Goal: Information Seeking & Learning: Learn about a topic

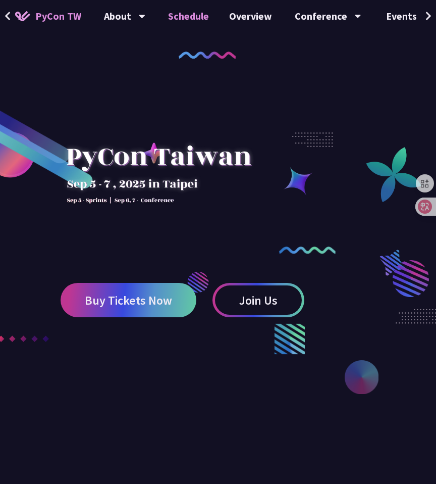
click at [191, 14] on link "Schedule" at bounding box center [188, 16] width 61 height 32
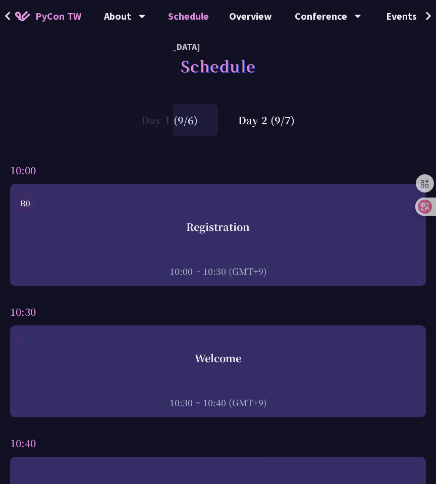
click at [322, 123] on div "Day 1 (9/6) Day 2 (9/7)" at bounding box center [218, 120] width 436 height 33
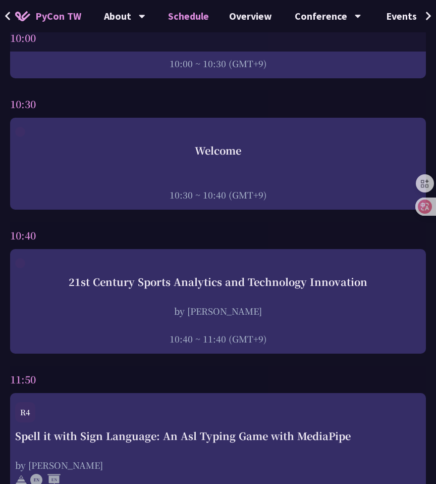
scroll to position [209, 0]
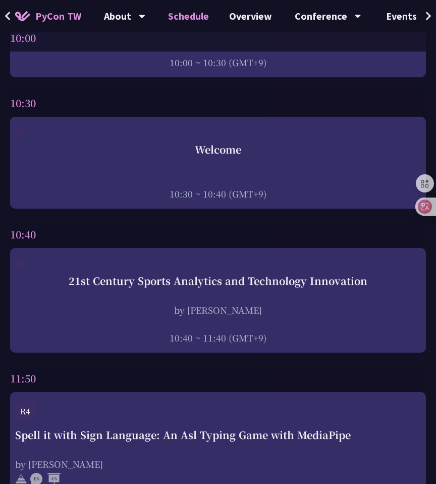
click at [204, 229] on div "10:40" at bounding box center [218, 234] width 416 height 27
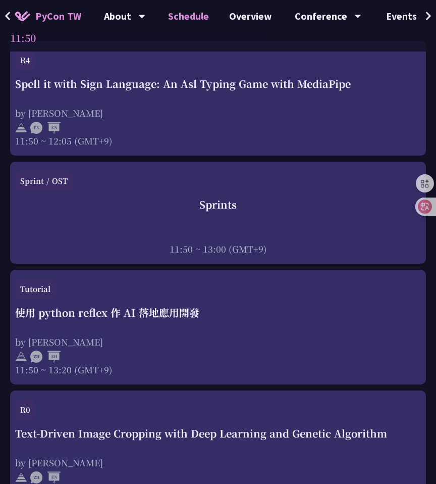
scroll to position [560, 0]
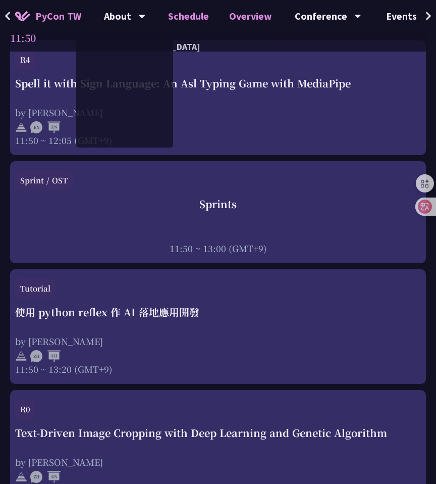
click at [241, 18] on link "Overview" at bounding box center [250, 16] width 63 height 32
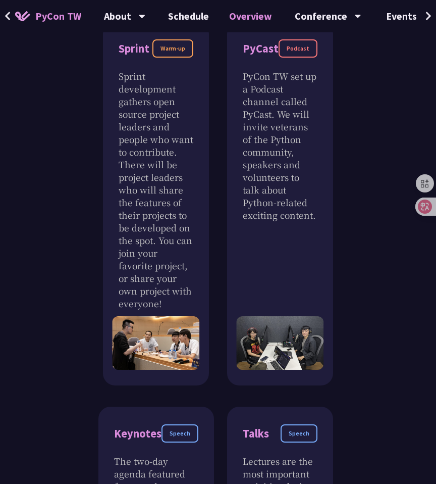
scroll to position [424, 0]
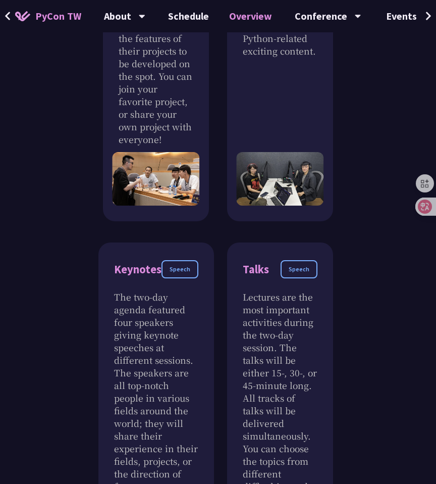
scroll to position [617, 0]
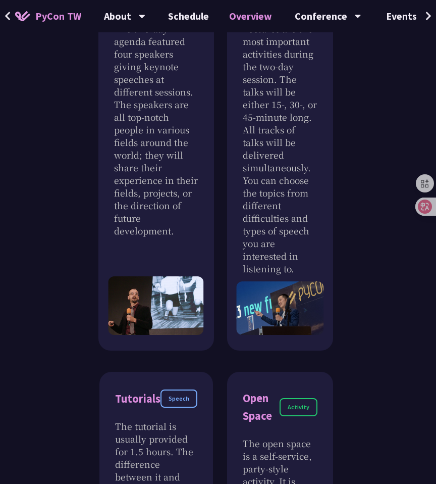
scroll to position [976, 0]
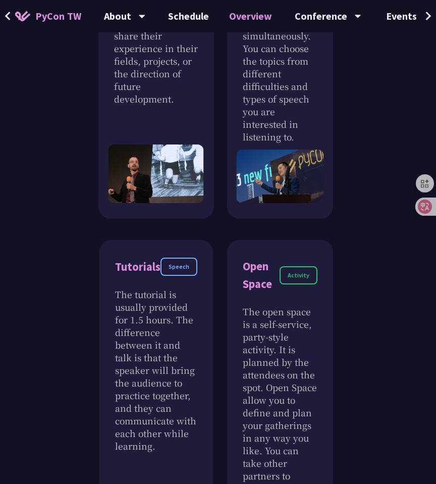
click at [355, 216] on div "Sprint Warm-up Sprint development gathers open source project leaders and peopl…" at bounding box center [218, 434] width 436 height 2054
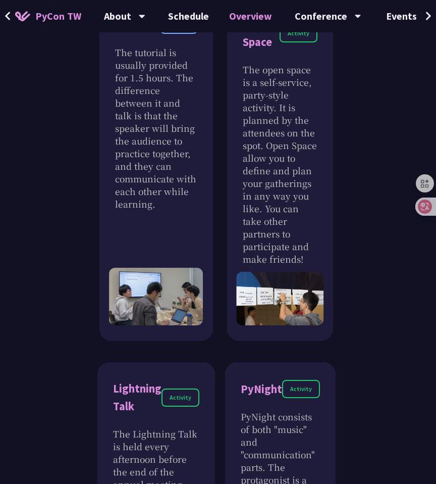
click at [355, 214] on div "Sprint Warm-up Sprint development gathers open source project leaders and peopl…" at bounding box center [218, 192] width 436 height 2054
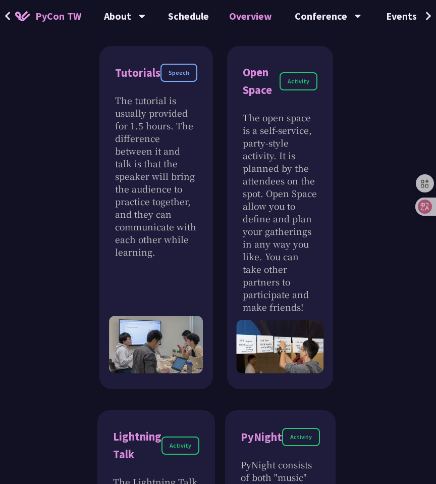
scroll to position [1162, 0]
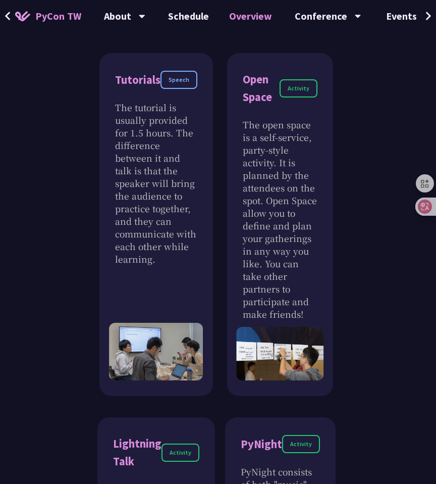
click at [355, 214] on div "Sprint Warm-up Sprint development gathers open source project leaders and peopl…" at bounding box center [218, 247] width 436 height 2054
click at [46, 280] on div "Sprint Warm-up Sprint development gathers open source project leaders and peopl…" at bounding box center [218, 247] width 436 height 2054
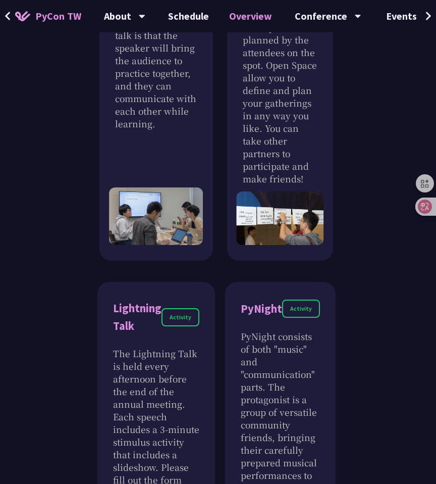
scroll to position [1396, 0]
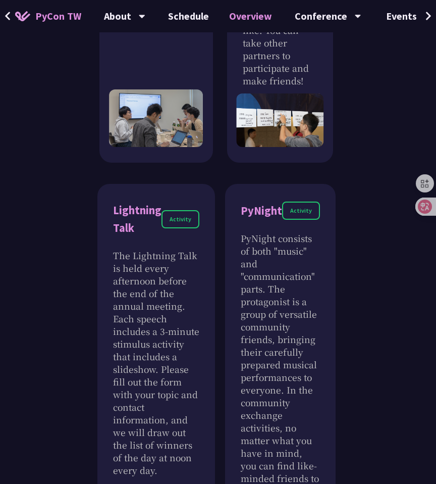
click at [46, 280] on div "Sprint Warm-up Sprint development gathers open source project leaders and peopl…" at bounding box center [218, 14] width 436 height 2054
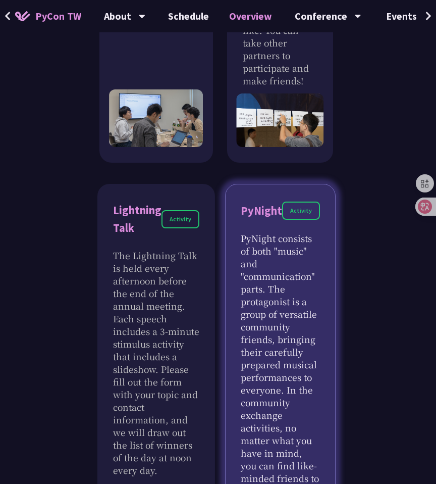
click at [272, 274] on p "PyNight consists of both "music" and "communication" parts. The protagonist is …" at bounding box center [280, 371] width 79 height 278
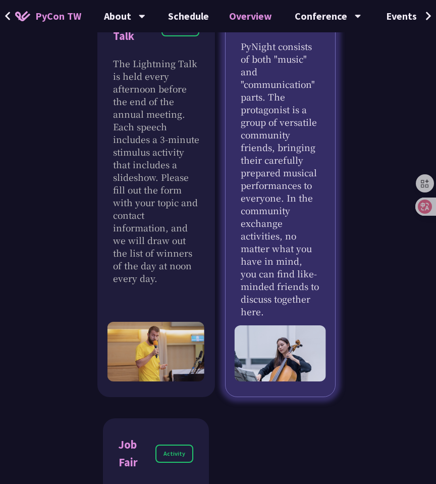
scroll to position [1589, 0]
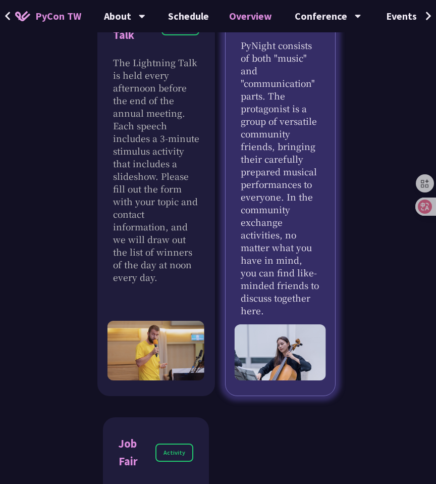
click at [272, 274] on p "PyNight consists of both "music" and "communication" parts. The protagonist is …" at bounding box center [280, 178] width 79 height 278
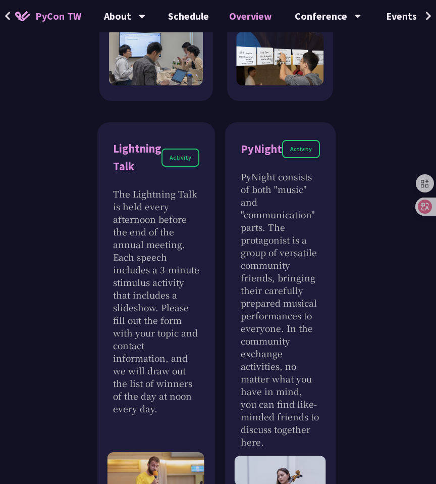
scroll to position [1414, 0]
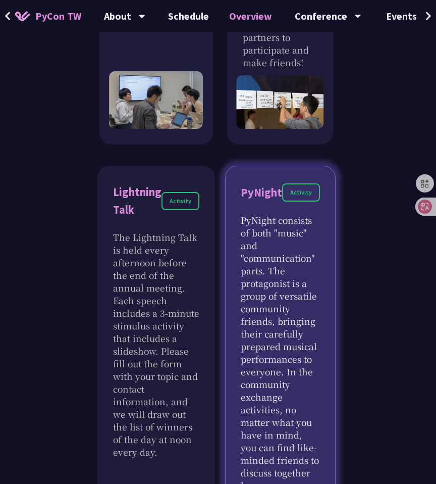
click at [296, 201] on div "Activity" at bounding box center [301, 192] width 38 height 18
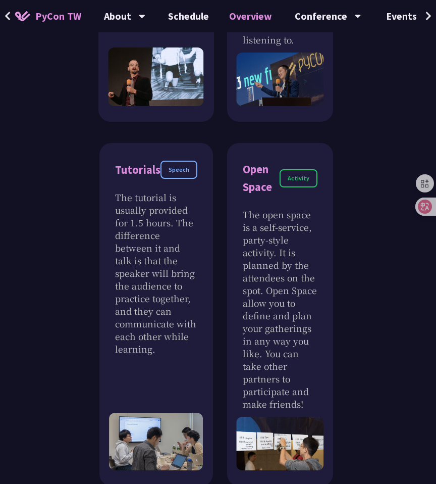
scroll to position [925, 0]
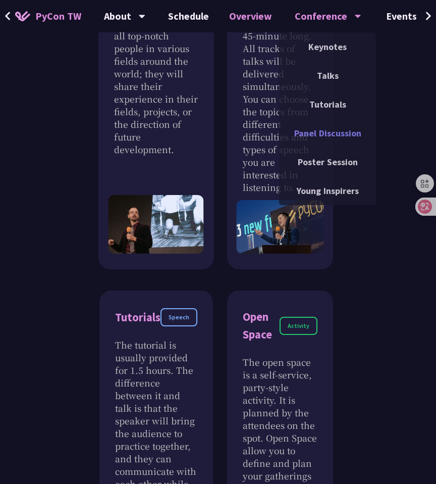
click at [316, 143] on link "Panel Discussion" at bounding box center [327, 133] width 97 height 24
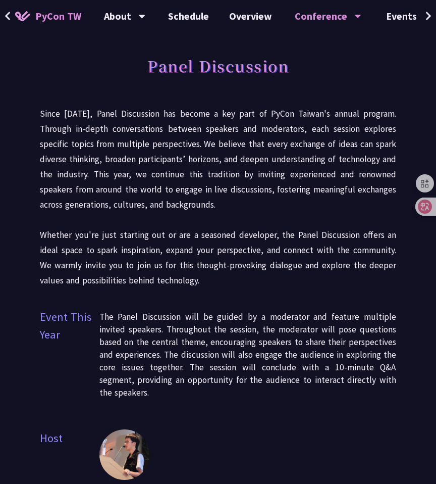
click at [188, 237] on p "Since 2023, Panel Discussion has become a key part of PyCon Taiwan's annual pro…" at bounding box center [218, 197] width 357 height 182
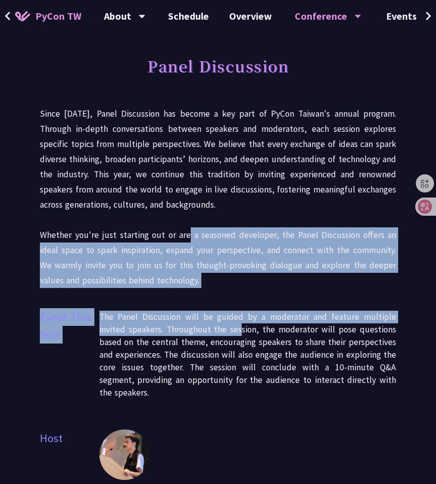
drag, startPoint x: 188, startPoint y: 238, endPoint x: 241, endPoint y: 324, distance: 100.6
click at [240, 324] on div "Panel Discussion Since 2023, Panel Discussion has become a key part of PyCon Ta…" at bounding box center [218, 358] width 357 height 616
click at [241, 324] on p "The Panel Discussion will be guided by a moderator and feature multiple invited…" at bounding box center [247, 355] width 297 height 88
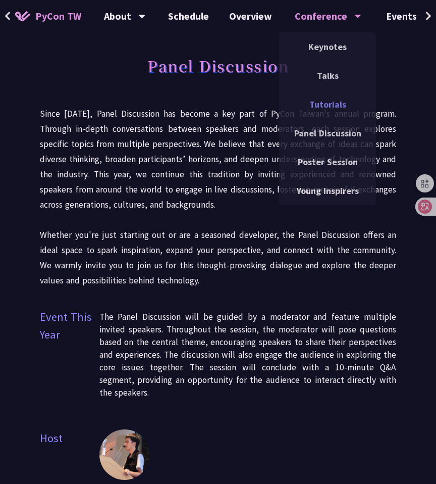
click at [325, 109] on link "Tutorials" at bounding box center [327, 104] width 97 height 24
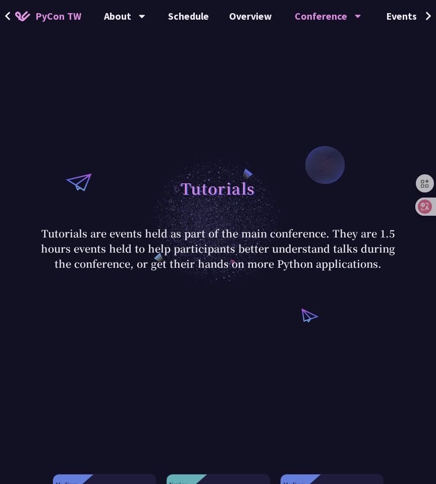
click at [212, 256] on p "Tutorials are events held as part of the main conference. They are 1.5 hours ev…" at bounding box center [218, 248] width 366 height 45
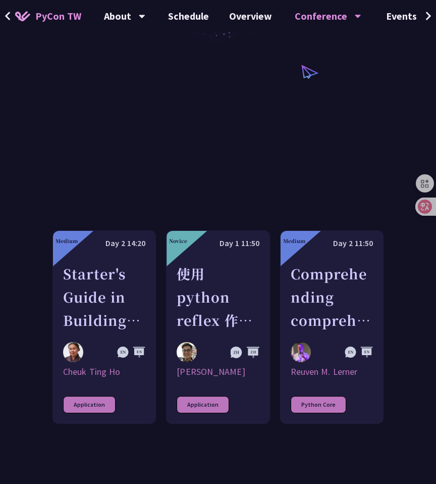
scroll to position [266, 0]
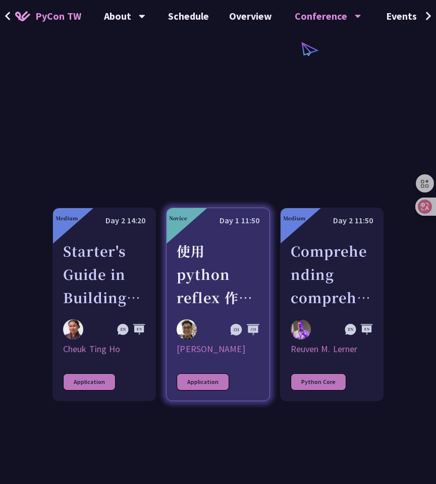
drag, startPoint x: 212, startPoint y: 256, endPoint x: 244, endPoint y: 155, distance: 106.7
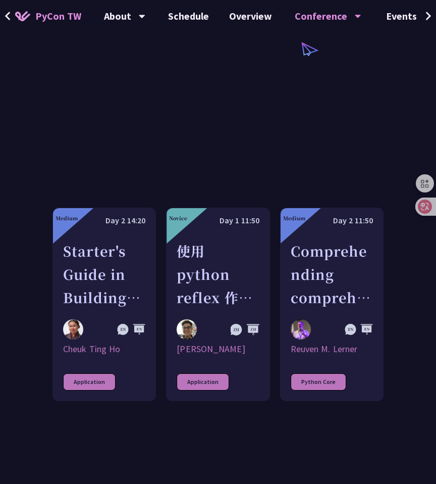
click at [244, 157] on div "Medium Day 2 14:20 Starter's Guide in Building an AI agent Cheuk Ting Ho Applic…" at bounding box center [218, 304] width 331 height 375
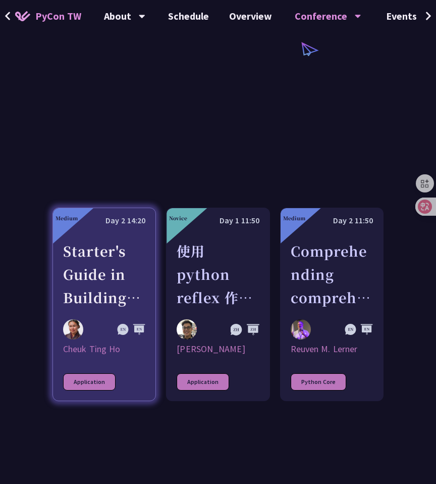
click at [115, 306] on div "Starter's Guide in Building an AI agent" at bounding box center [104, 274] width 82 height 70
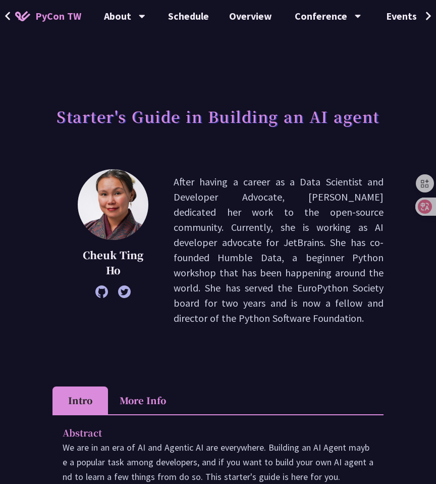
drag, startPoint x: 220, startPoint y: 207, endPoint x: 245, endPoint y: 315, distance: 110.5
click at [245, 315] on p "After having a career as a Data Scientist and Developer Advocate, Cheuk dedicat…" at bounding box center [279, 249] width 210 height 151
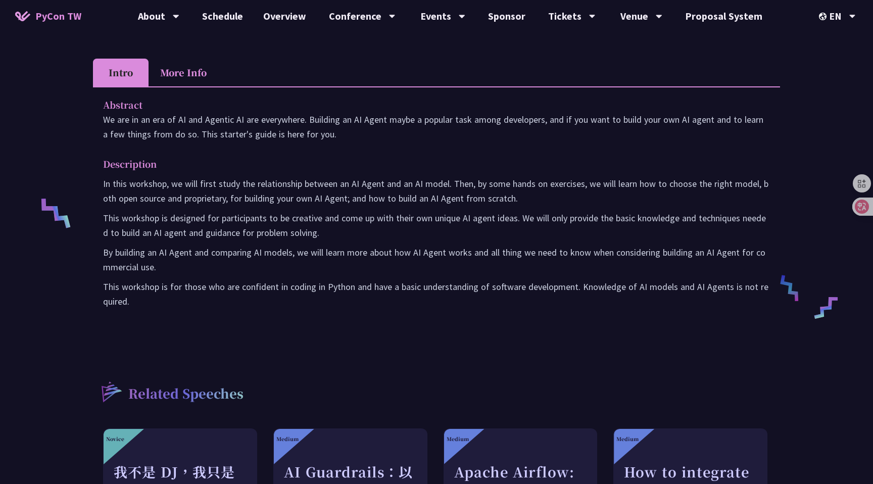
scroll to position [94, 0]
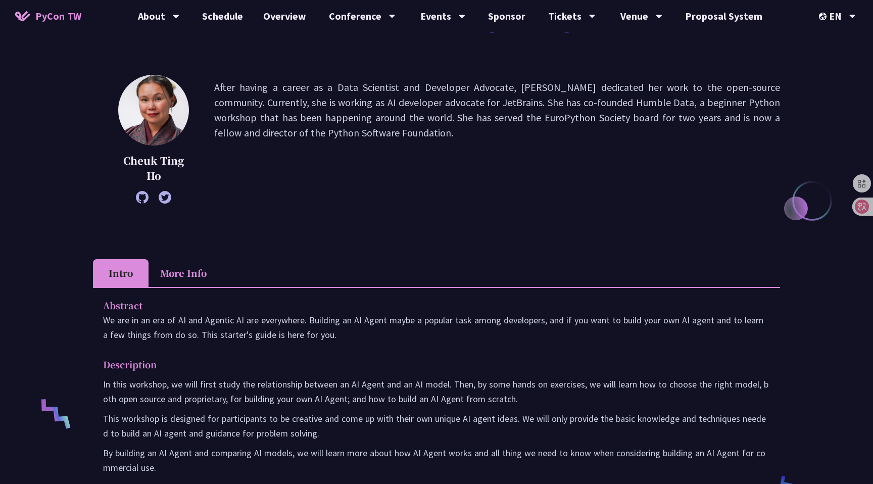
drag, startPoint x: 497, startPoint y: 194, endPoint x: 481, endPoint y: 345, distance: 151.8
click at [436, 345] on div "Starter's Guide in Building an AI agent Cheuk Ting Ho After having a career as …" at bounding box center [436, 405] width 687 height 898
click at [436, 345] on div "Abstract We are in an era of AI and Agentic AI are everywhere. Building an AI A…" at bounding box center [436, 410] width 687 height 247
click at [179, 273] on li "More Info" at bounding box center [183, 273] width 70 height 28
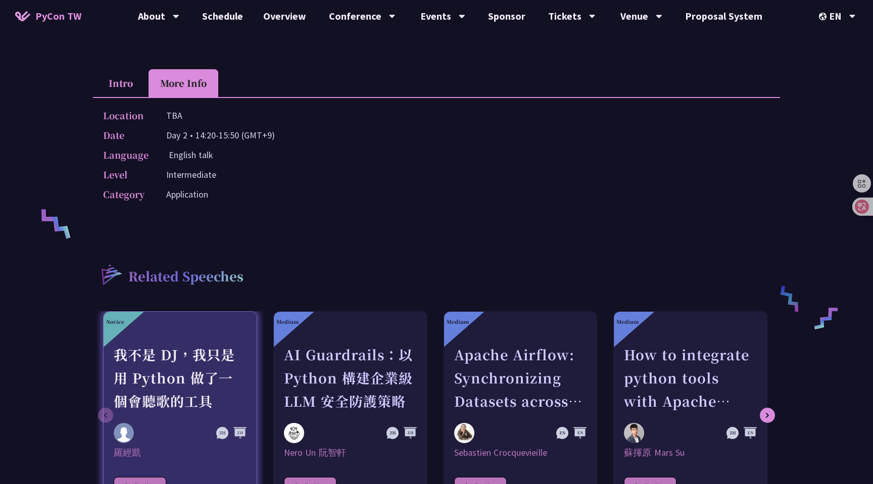
scroll to position [269, 0]
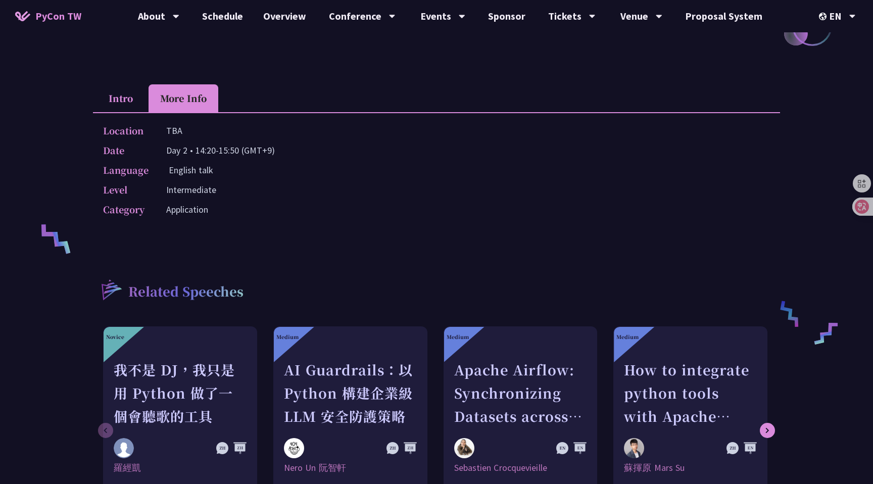
drag, startPoint x: 177, startPoint y: 145, endPoint x: 252, endPoint y: 219, distance: 105.3
click at [252, 219] on div "Location TBA Date Day 2 • 14:20-15:50 (GMT+9) Language English talk Level Inter…" at bounding box center [436, 172] width 687 height 120
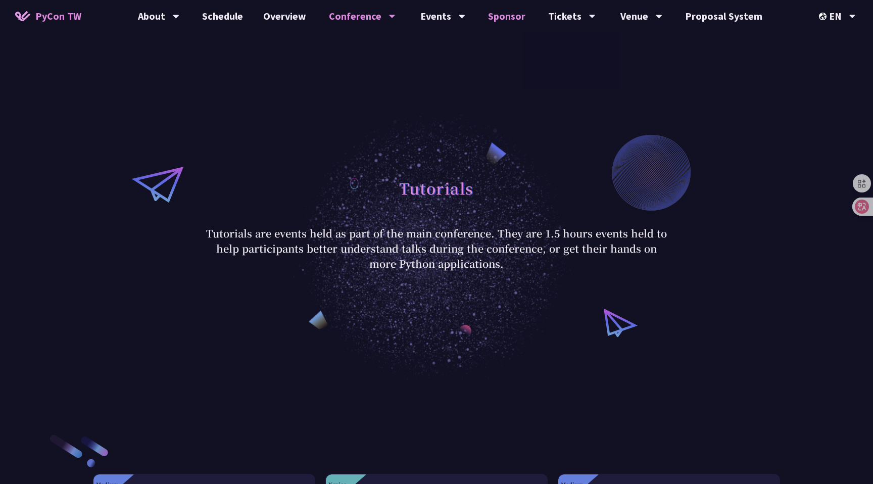
click at [436, 19] on link "Sponsor" at bounding box center [507, 16] width 58 height 32
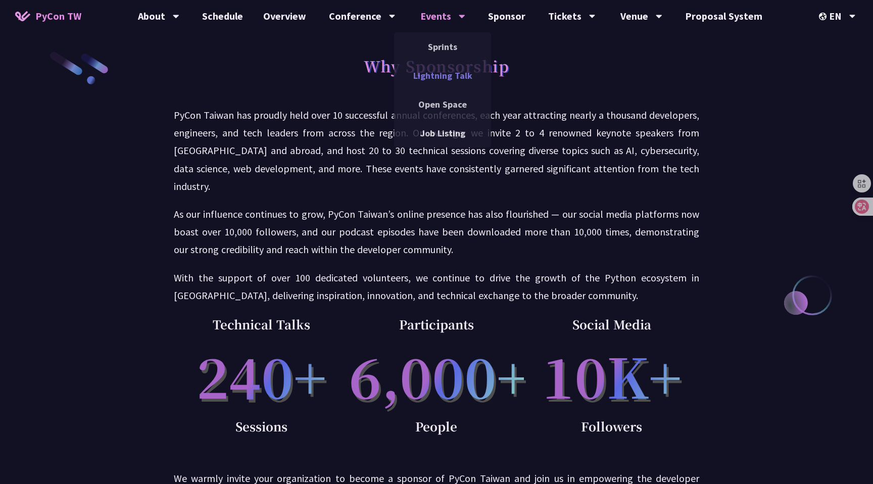
click at [436, 71] on link "Lightning Talk" at bounding box center [442, 76] width 97 height 24
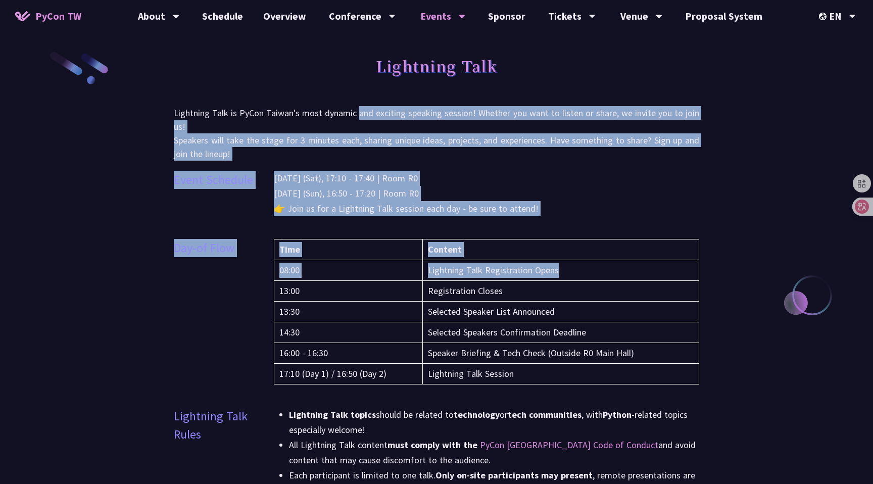
drag, startPoint x: 360, startPoint y: 109, endPoint x: 485, endPoint y: 280, distance: 212.1
click at [436, 280] on td "Lightning Talk Registration Opens" at bounding box center [561, 270] width 276 height 21
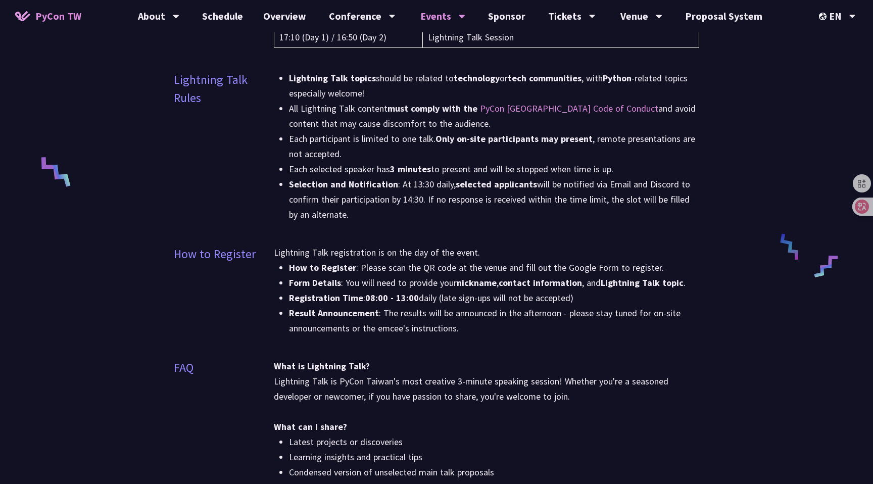
scroll to position [338, 0]
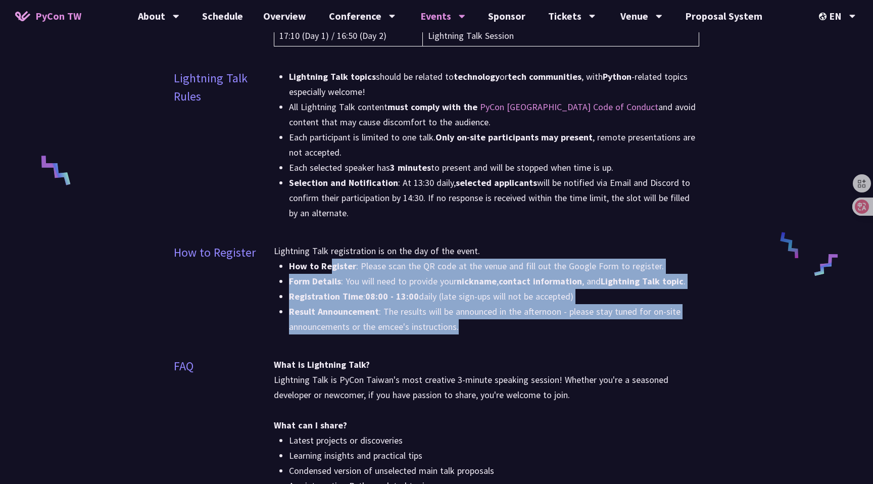
drag, startPoint x: 330, startPoint y: 271, endPoint x: 378, endPoint y: 346, distance: 89.1
click at [378, 346] on div "Lightning Talk registration is on the day of the event. How to Register : Pleas…" at bounding box center [486, 295] width 425 height 104
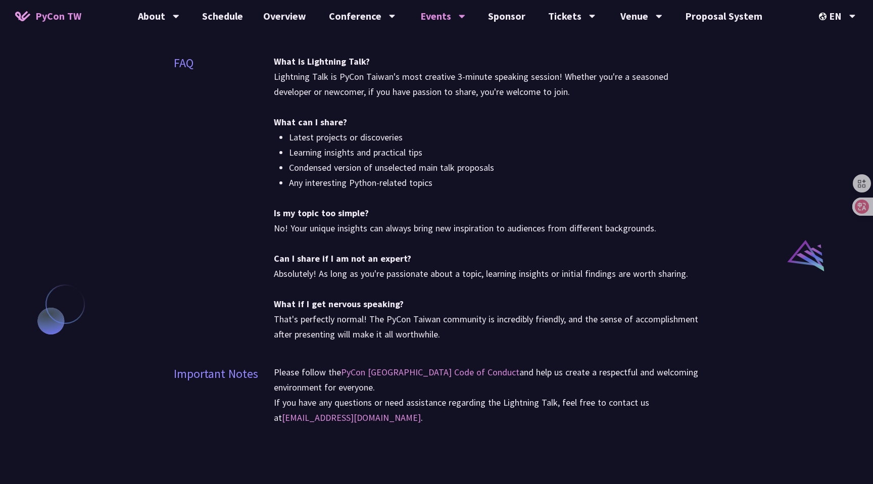
scroll to position [642, 0]
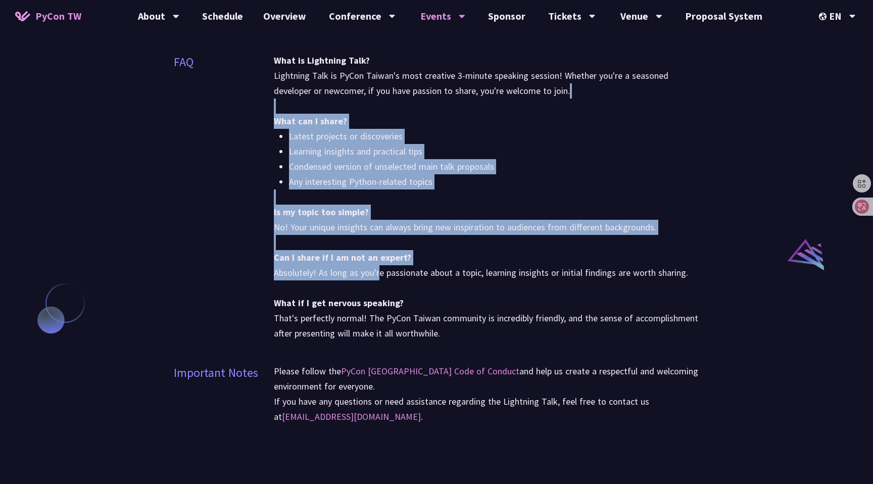
drag, startPoint x: 291, startPoint y: 113, endPoint x: 380, endPoint y: 276, distance: 185.5
click at [380, 276] on div "What is Lightning Talk? Lightning Talk is PyCon Taiwan's most creative 3-minute…" at bounding box center [486, 197] width 425 height 288
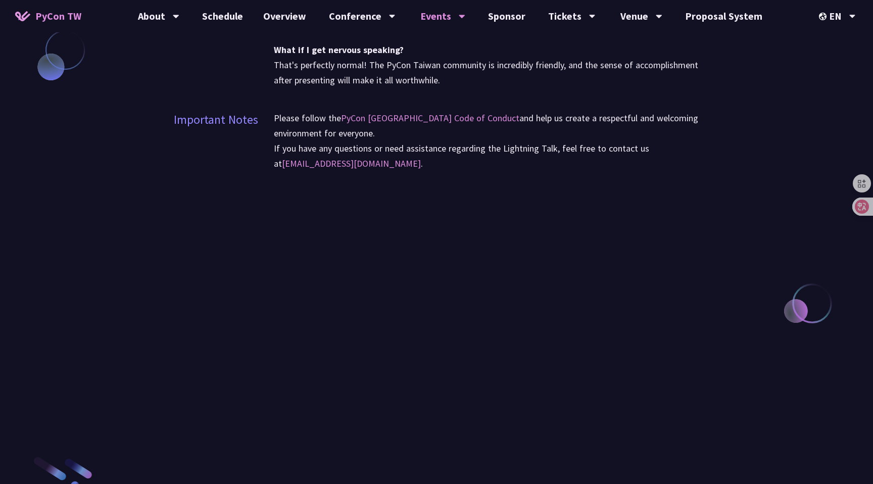
scroll to position [917, 0]
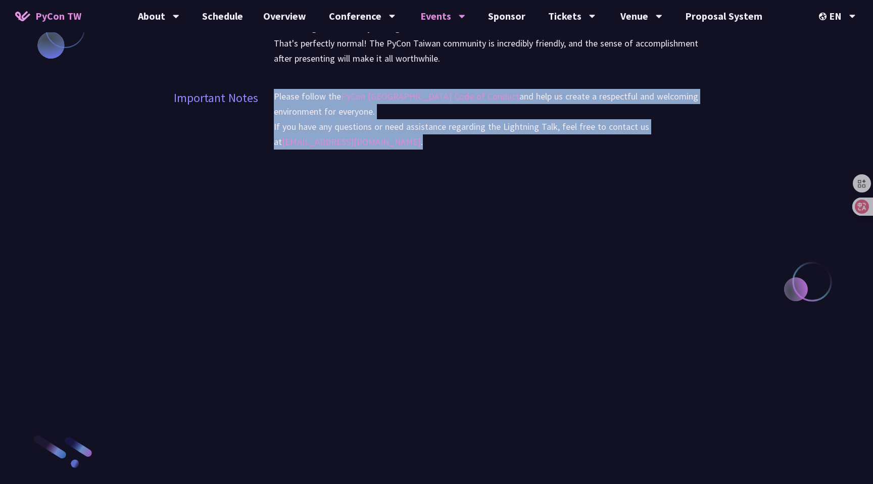
drag, startPoint x: 353, startPoint y: 86, endPoint x: 445, endPoint y: 150, distance: 112.1
click at [436, 149] on div "Please follow the PyCon Taiwan Code of Conduct and help us create a respectful …" at bounding box center [486, 125] width 425 height 73
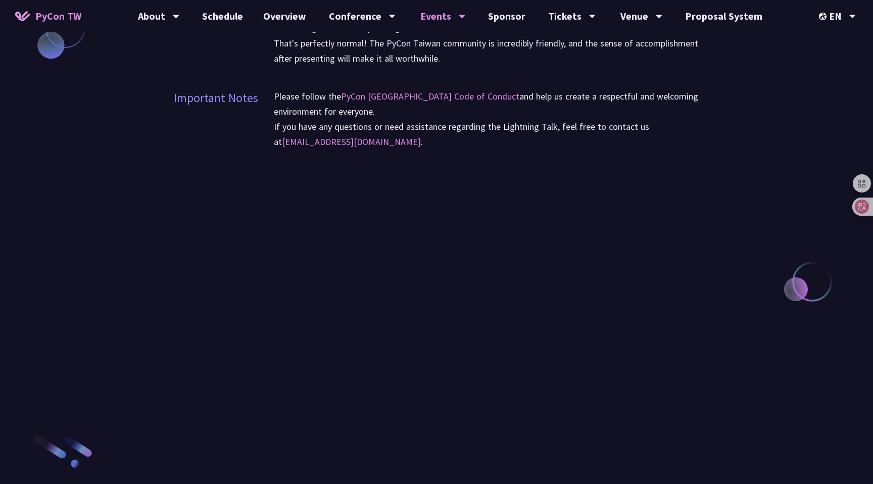
click at [431, 127] on p "Please follow the PyCon Taiwan Code of Conduct and help us create a respectful …" at bounding box center [486, 119] width 425 height 61
click at [423, 128] on p "Please follow the PyCon Taiwan Code of Conduct and help us create a respectful …" at bounding box center [486, 119] width 425 height 61
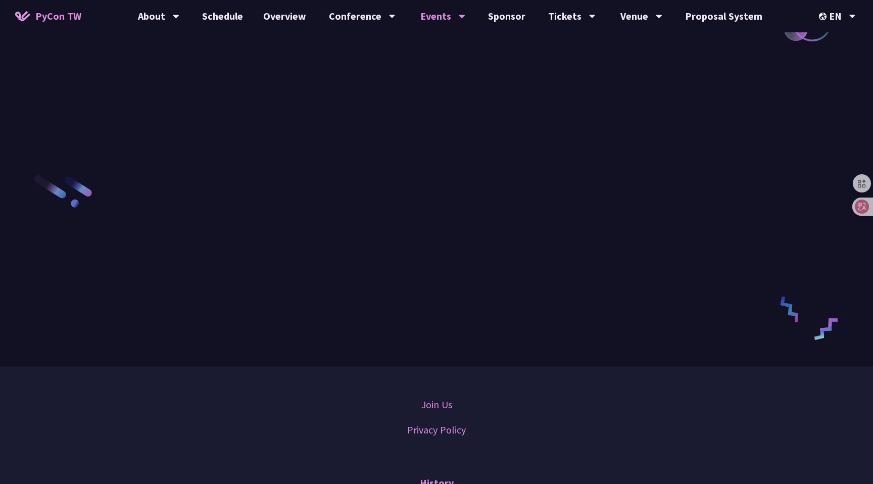
scroll to position [1268, 0]
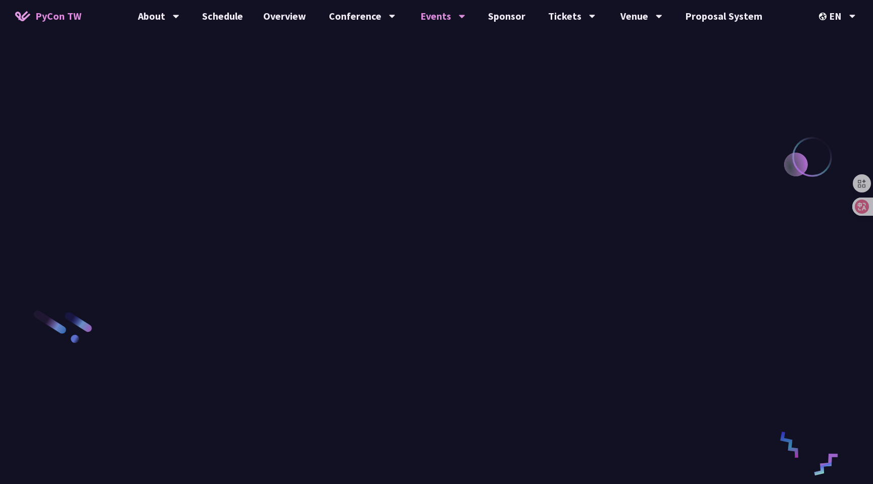
scroll to position [888, 0]
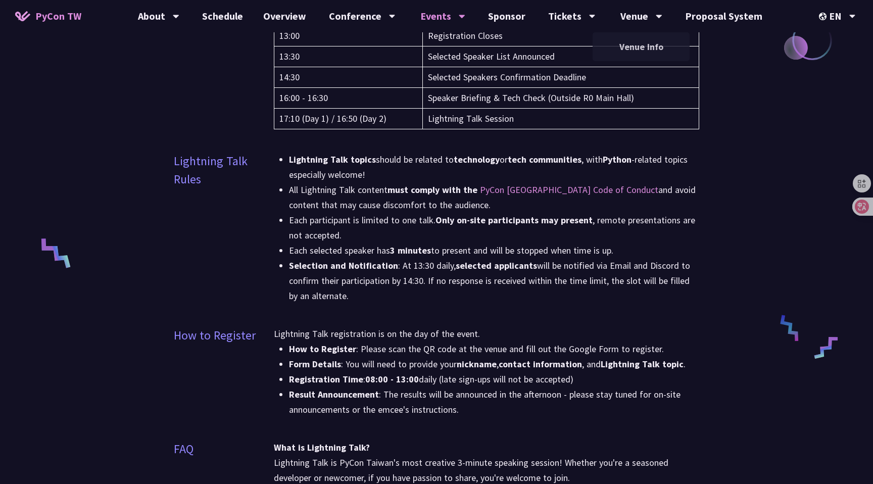
scroll to position [0, 0]
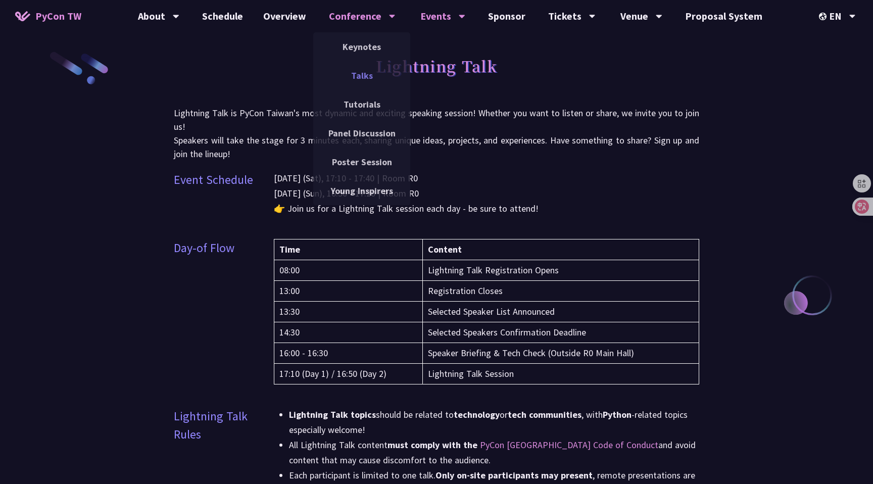
click at [361, 67] on link "Talks" at bounding box center [361, 76] width 97 height 24
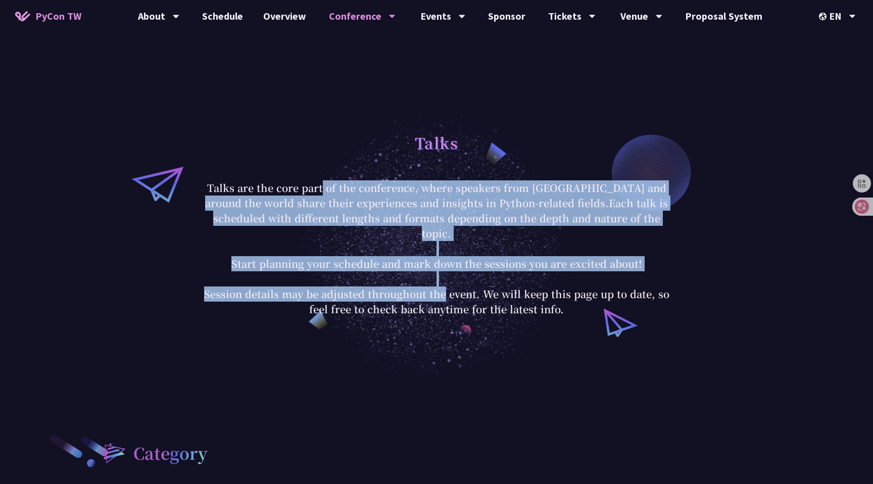
drag, startPoint x: 331, startPoint y: 190, endPoint x: 443, endPoint y: 285, distance: 147.0
click at [436, 285] on p "Talks are the core part of the conference, where speakers from Taiwan and aroun…" at bounding box center [436, 248] width 470 height 136
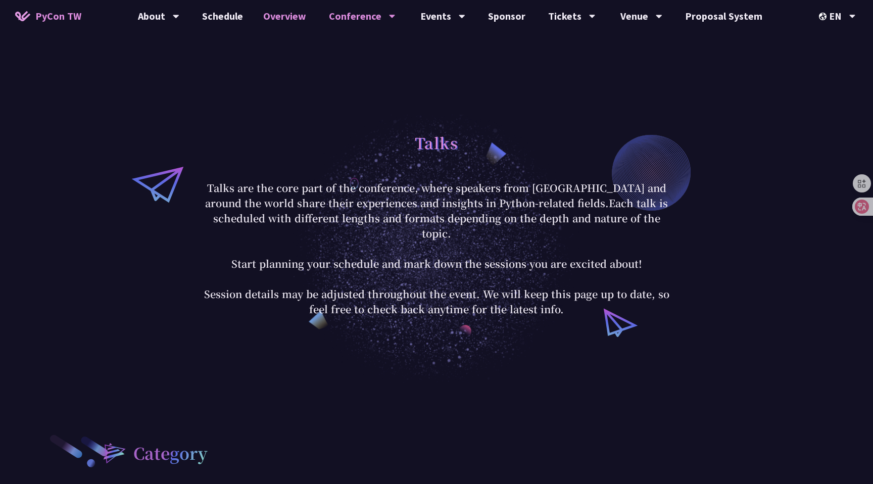
click at [284, 25] on link "Overview" at bounding box center [284, 16] width 63 height 32
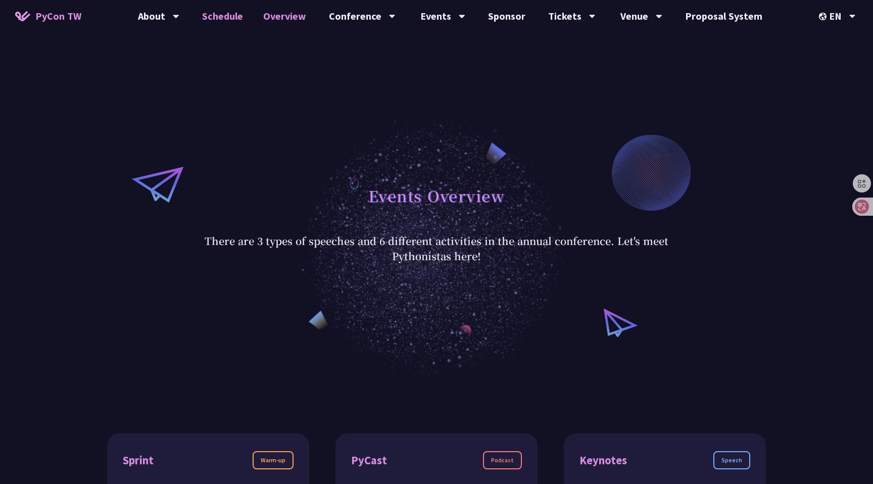
click at [223, 25] on link "Schedule" at bounding box center [222, 16] width 61 height 32
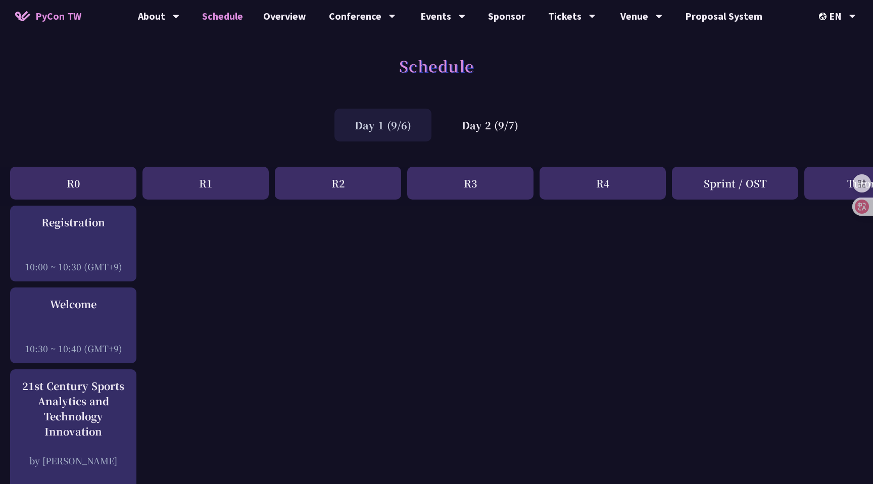
scroll to position [560, 0]
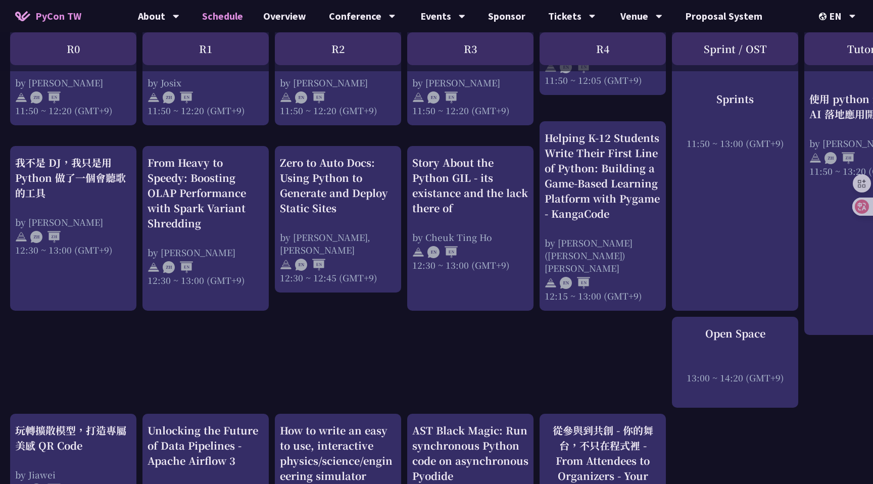
click at [267, 141] on div "An Introduction to the GIL for Python Beginners: Disabling It in Python 3.13 an…" at bounding box center [536, 492] width 1073 height 1692
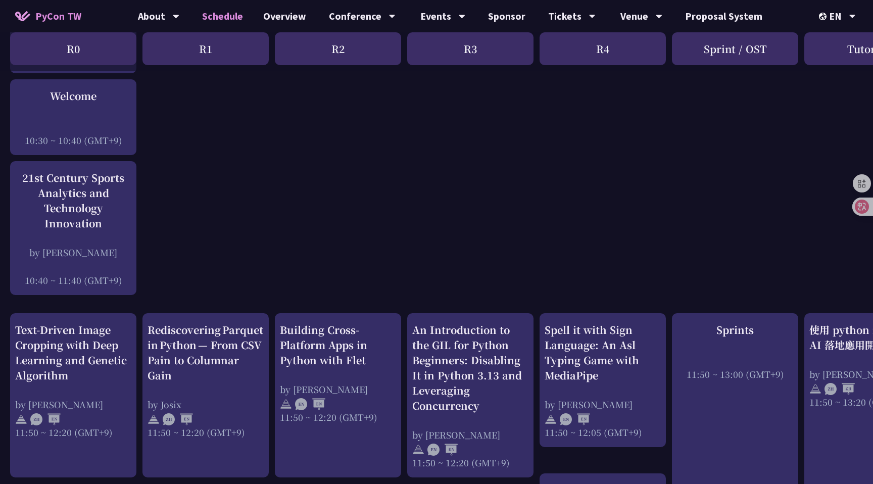
scroll to position [205, 0]
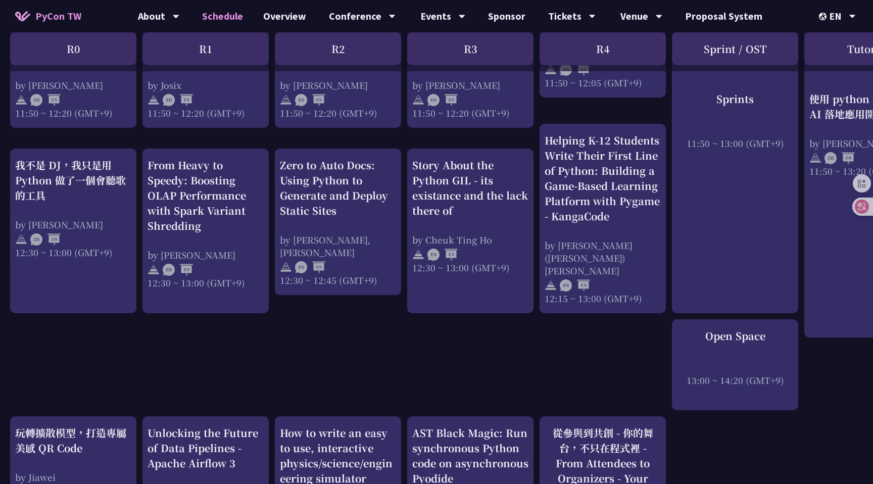
scroll to position [566, 0]
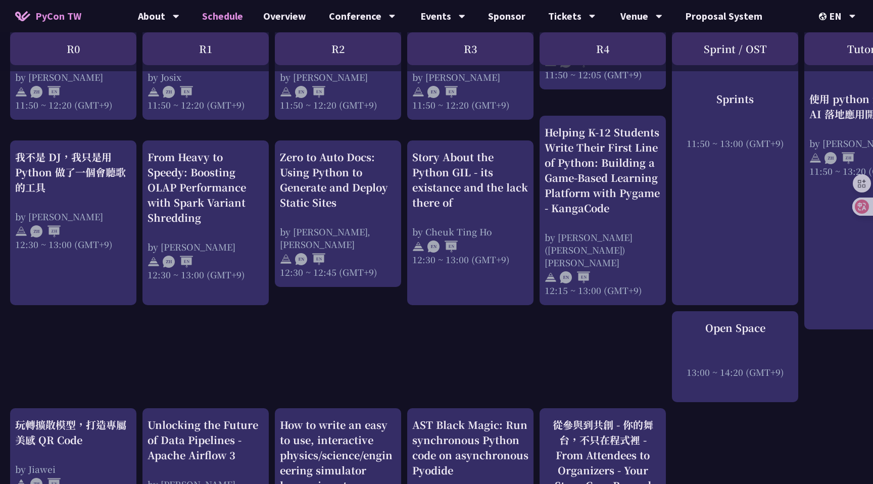
click at [275, 340] on div "An Introduction to the GIL for Python Beginners: Disabling It in Python 3.13 an…" at bounding box center [536, 486] width 1073 height 1692
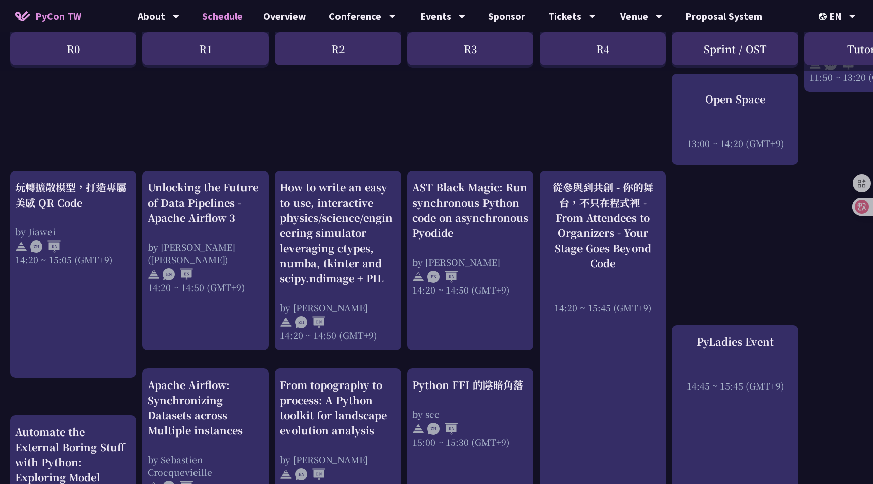
scroll to position [805, 0]
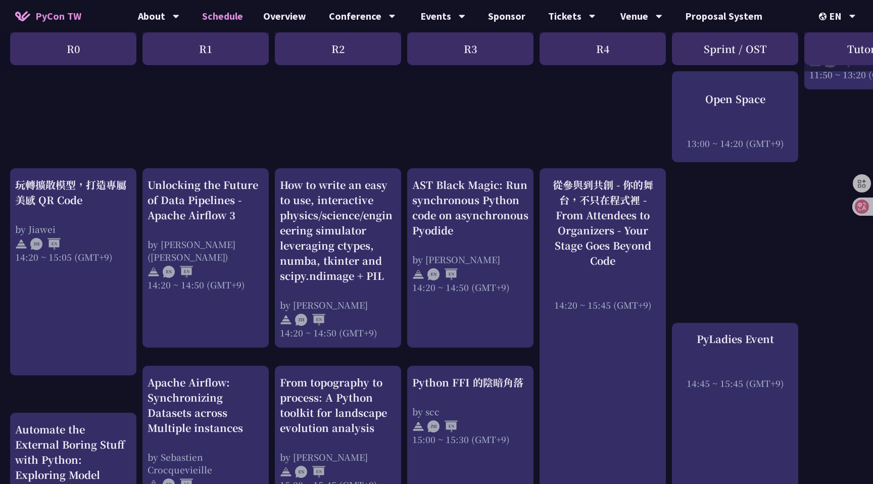
click at [276, 356] on div "An Introduction to the GIL for Python Beginners: Disabling It in Python 3.13 an…" at bounding box center [536, 246] width 1073 height 1692
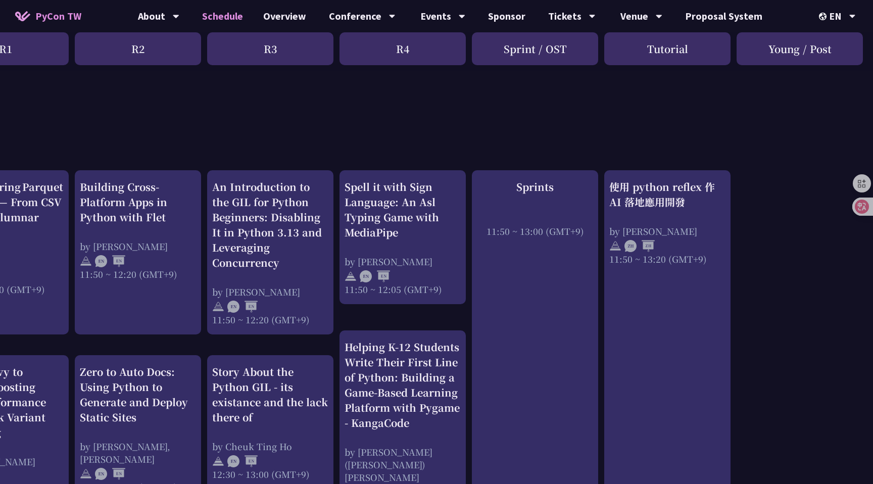
scroll to position [353, 200]
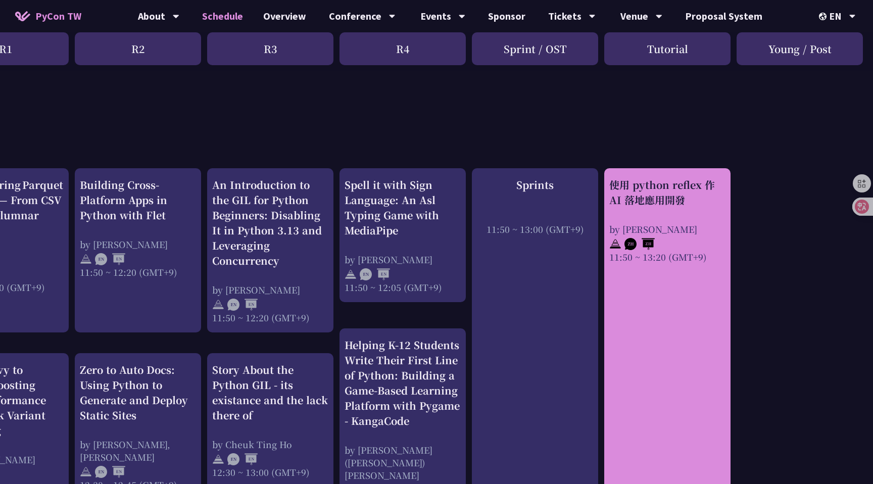
click at [436, 267] on div "使用 python reflex 作 AI 落地應用開發 by Milo Chen 11:50 ~ 13:20 (GMT+9)" at bounding box center [667, 355] width 126 height 374
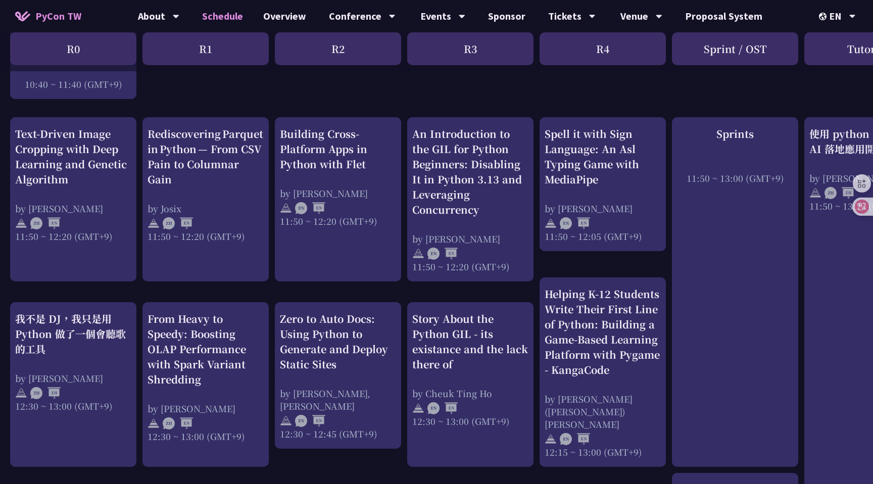
scroll to position [405, 0]
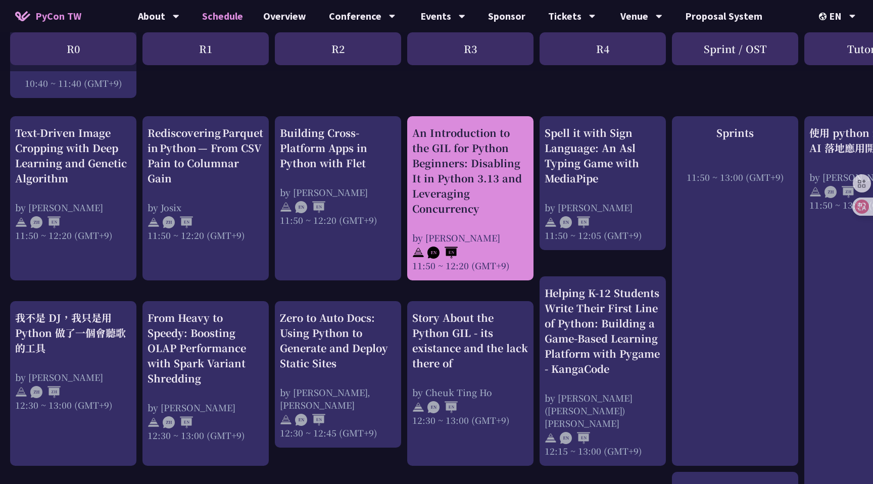
click at [436, 200] on div "An Introduction to the GIL for Python Beginners: Disabling It in Python 3.13 an…" at bounding box center [470, 170] width 116 height 91
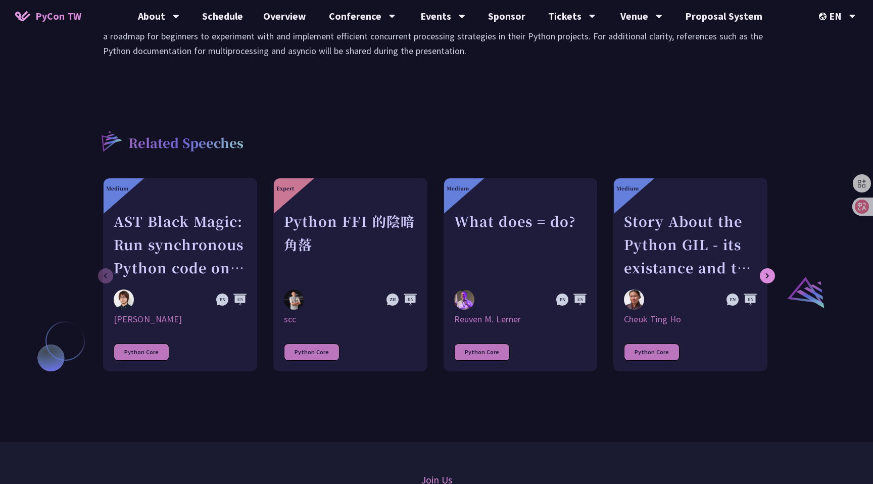
scroll to position [594, 0]
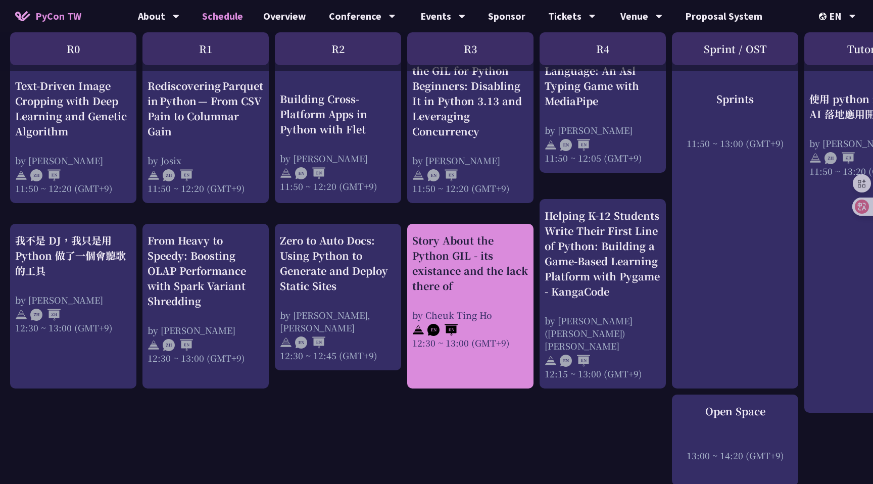
scroll to position [485, 0]
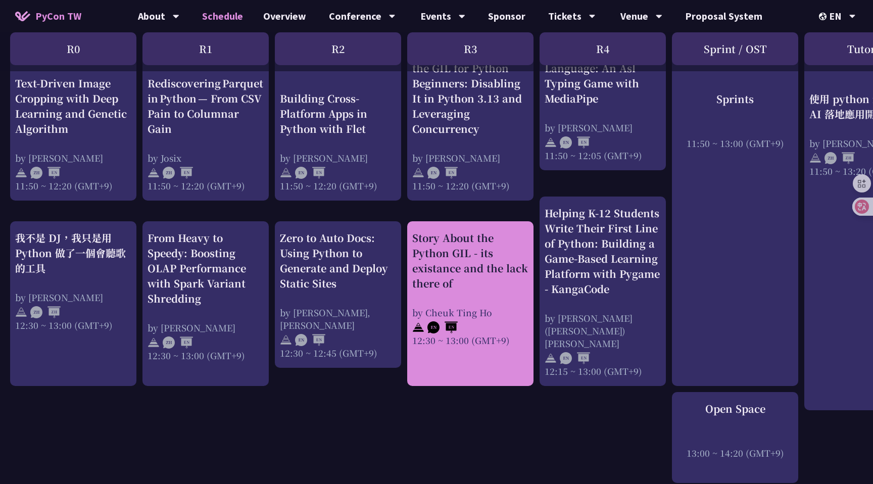
click at [436, 263] on div "Story About the Python GIL - its existance and the lack there of" at bounding box center [470, 260] width 116 height 61
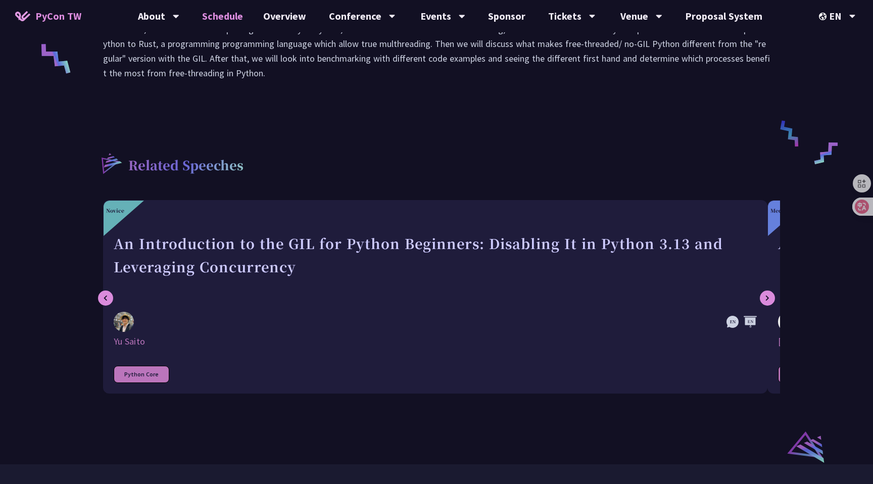
scroll to position [485, 0]
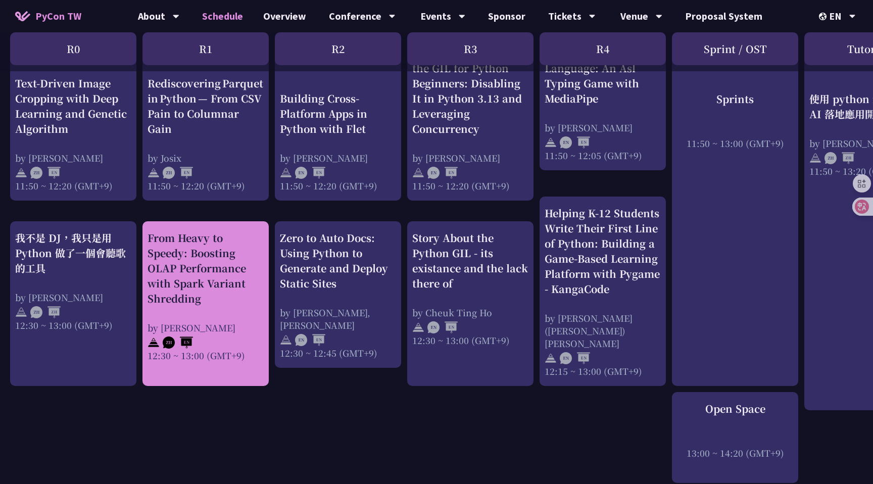
click at [234, 301] on div "From Heavy to Speedy: Boosting OLAP Performance with Spark Variant Shredding" at bounding box center [205, 268] width 116 height 76
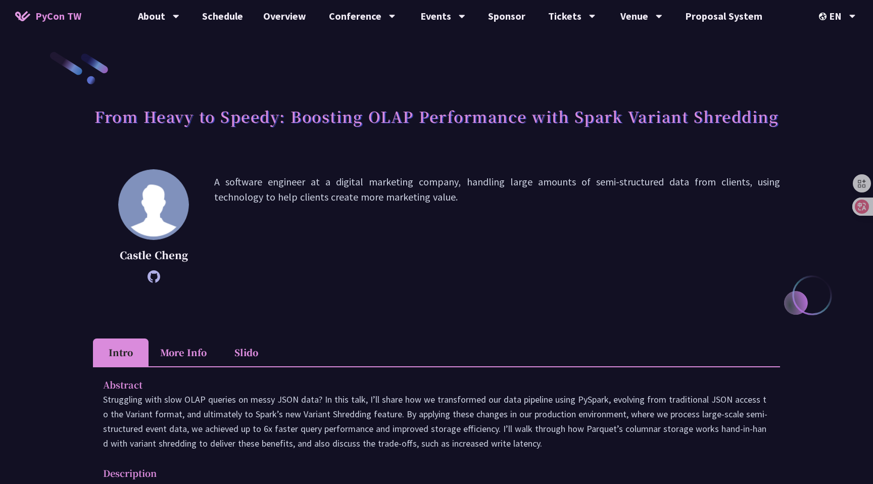
click at [234, 301] on div "Castle Cheng A software engineer at a digital marketing company, handling large…" at bounding box center [436, 241] width 687 height 144
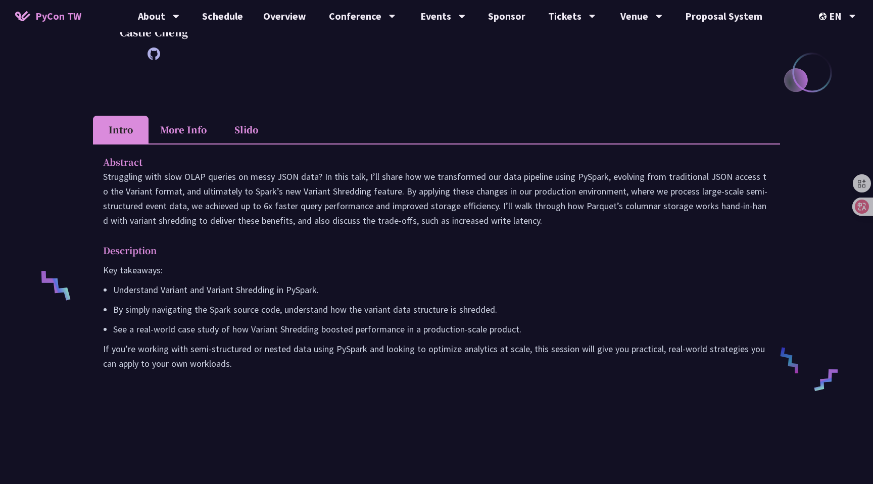
scroll to position [224, 0]
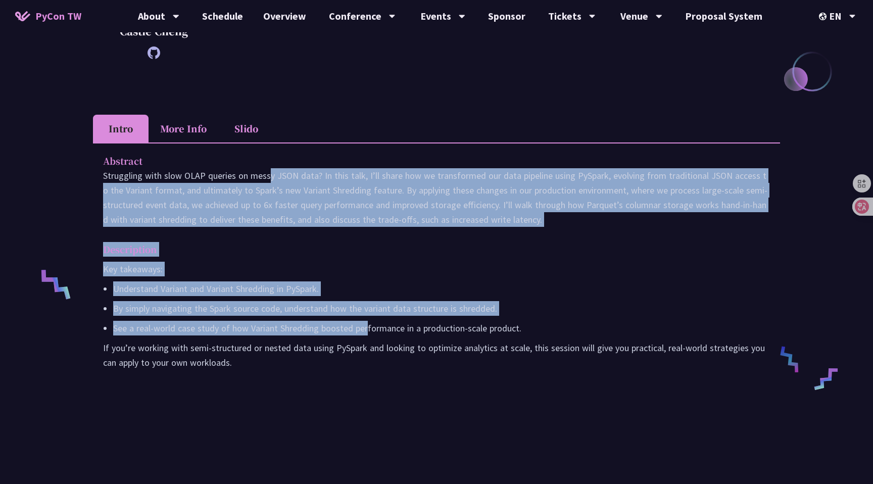
drag, startPoint x: 178, startPoint y: 175, endPoint x: 366, endPoint y: 335, distance: 246.9
click at [366, 335] on div "Abstract Struggling with slow OLAP queries on messy JSON data? In this talk, I’…" at bounding box center [436, 268] width 687 height 252
click at [366, 333] on p "See a real-world case study of how Variant Shredding boosted performance in a p…" at bounding box center [441, 328] width 656 height 15
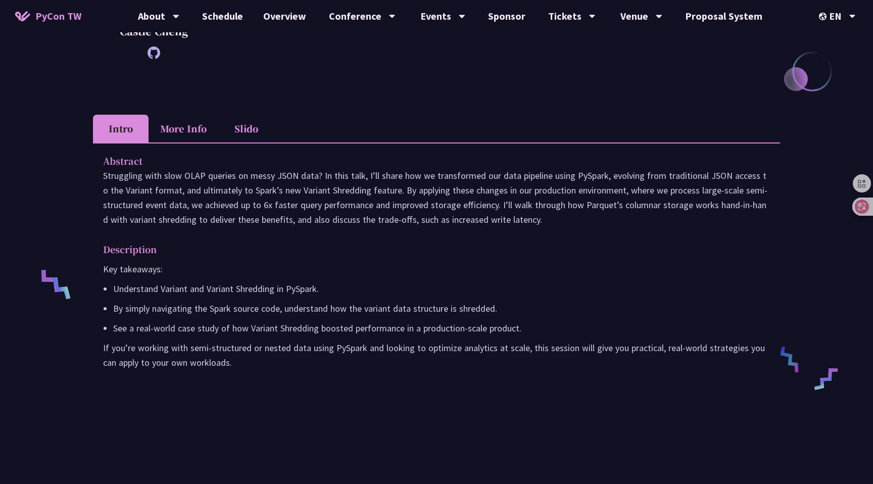
scroll to position [485, 0]
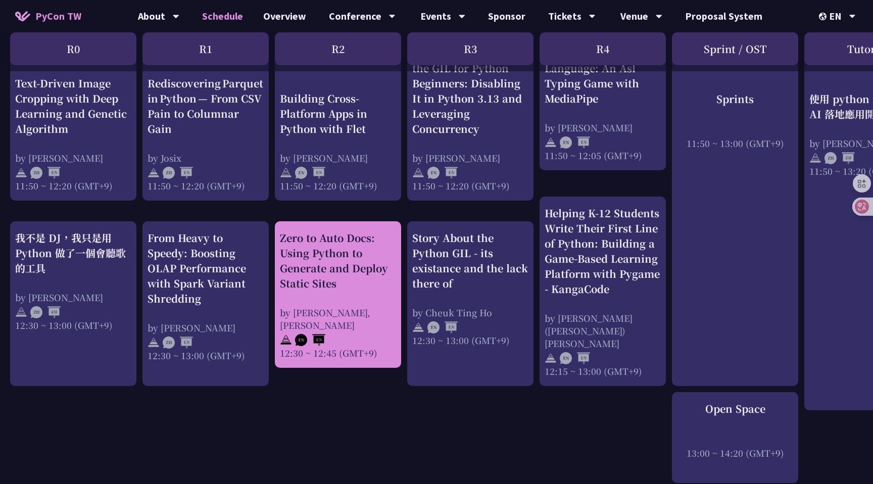
click at [345, 250] on div "Zero to Auto Docs: Using Python to Generate and Deploy Static Sites" at bounding box center [338, 260] width 116 height 61
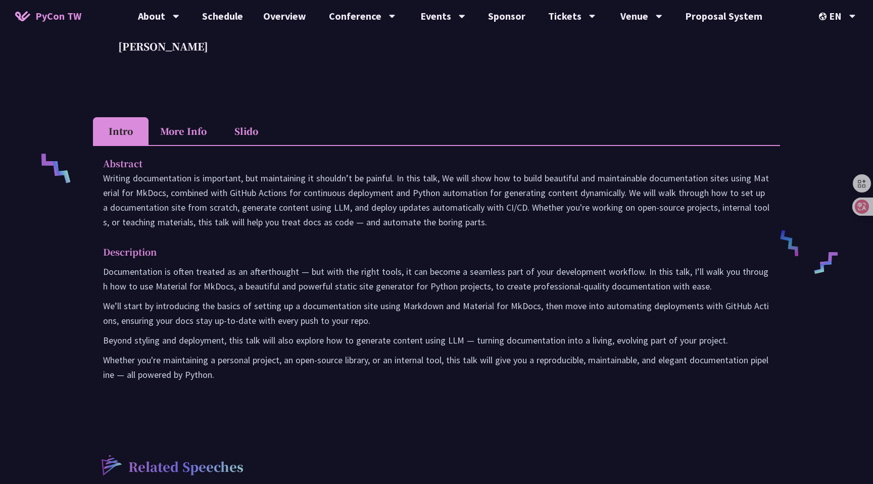
scroll to position [337, 0]
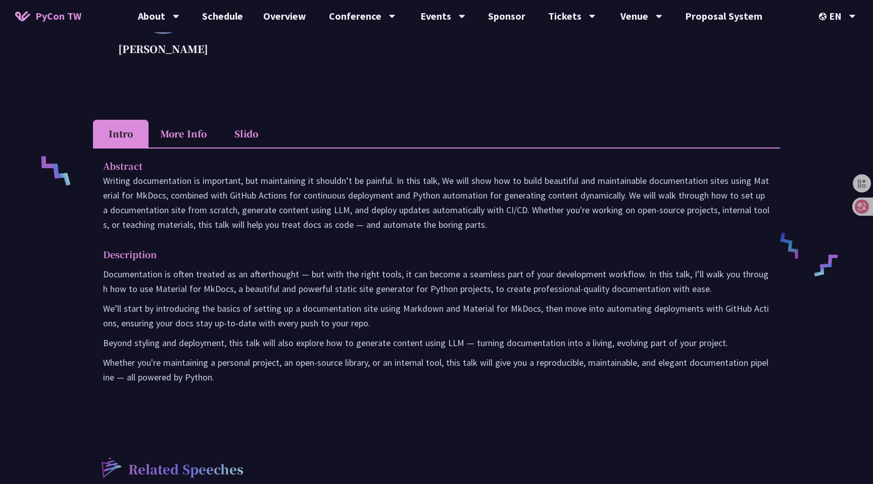
drag, startPoint x: 221, startPoint y: 173, endPoint x: 311, endPoint y: 316, distance: 168.8
click at [312, 319] on div "Abstract Writing documentation is important, but maintaining it shouldn’t be pa…" at bounding box center [436, 278] width 687 height 262
click at [311, 316] on p "We’ll start by introducing the basics of setting up a documentation site using …" at bounding box center [436, 315] width 667 height 29
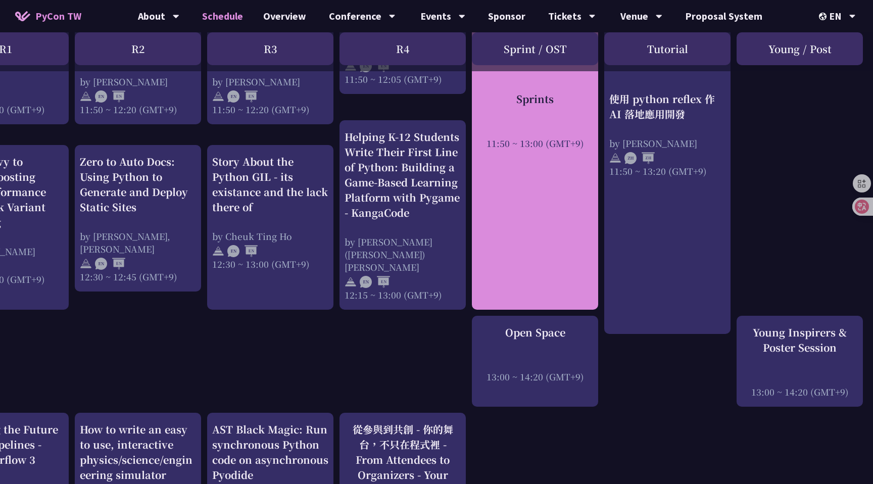
scroll to position [565, 200]
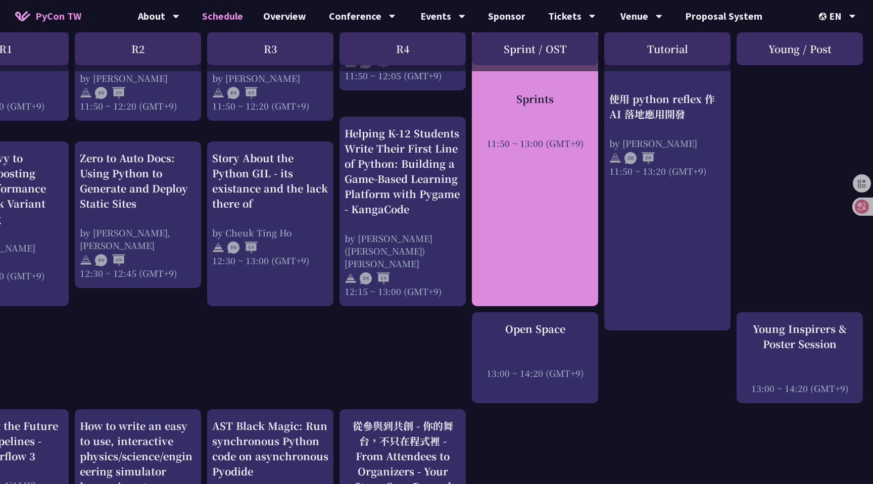
click at [436, 240] on div "Sprints 11:50 ~ 13:00 (GMT+9)" at bounding box center [535, 131] width 126 height 349
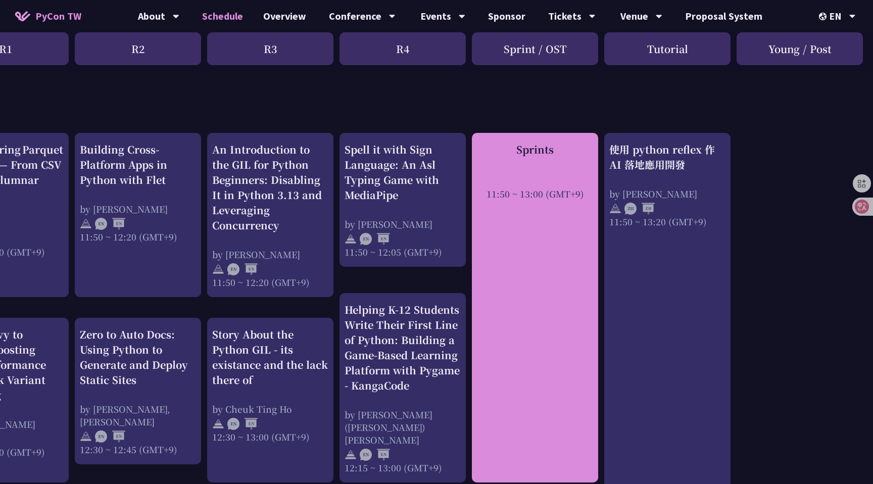
scroll to position [361, 200]
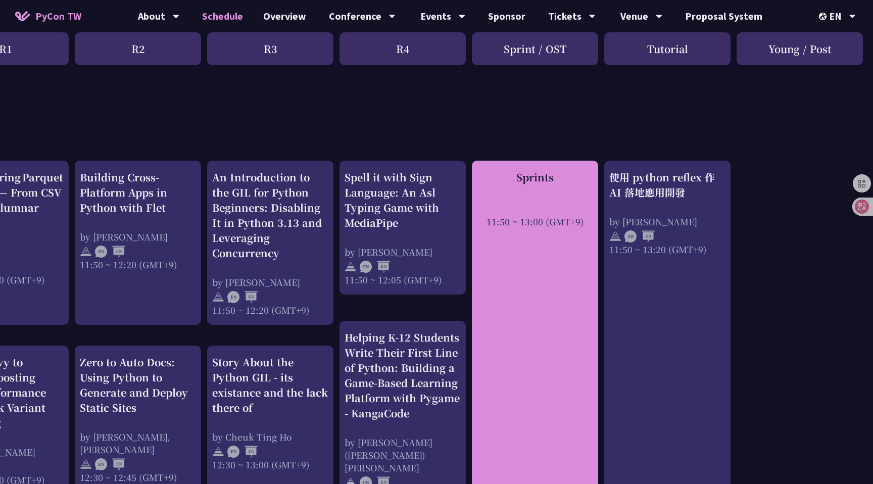
click at [436, 197] on div "Sprints 11:50 ~ 13:00 (GMT+9)" at bounding box center [535, 199] width 116 height 58
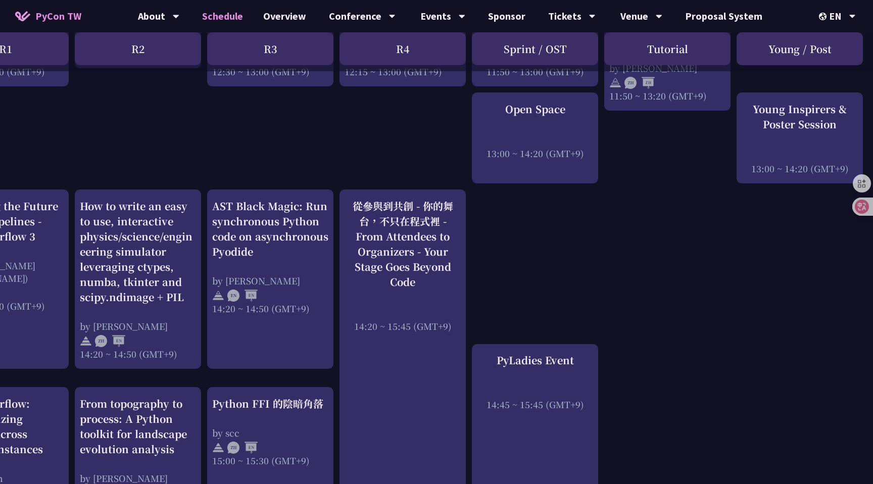
scroll to position [785, 200]
click at [436, 324] on div "An Introduction to the GIL for Python Beginners: Disabling It in Python 3.13 an…" at bounding box center [336, 266] width 1073 height 1692
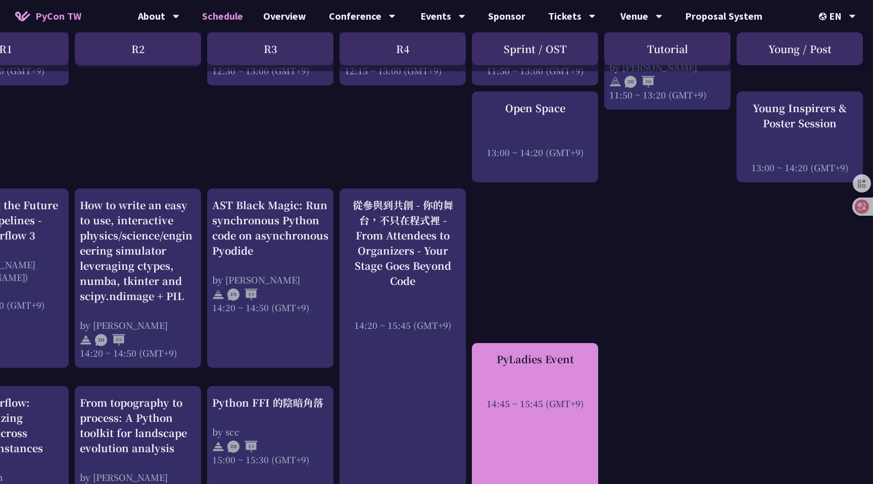
click at [436, 388] on div at bounding box center [535, 389] width 116 height 15
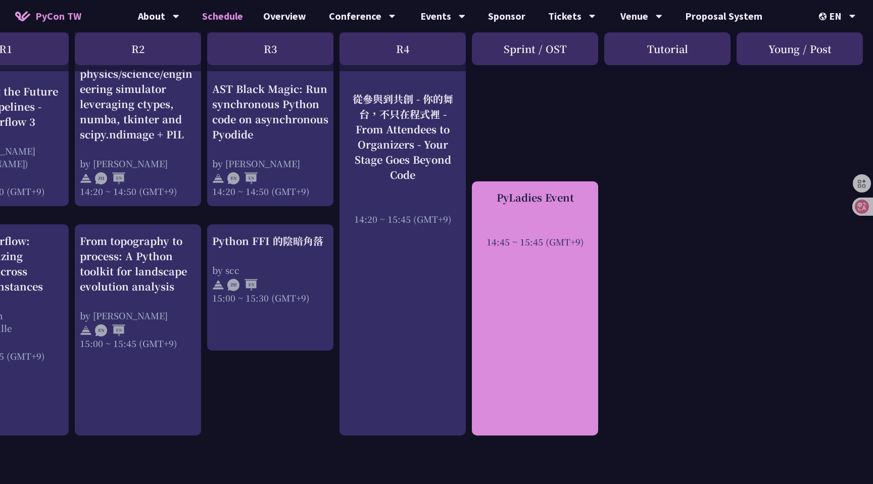
scroll to position [974, 200]
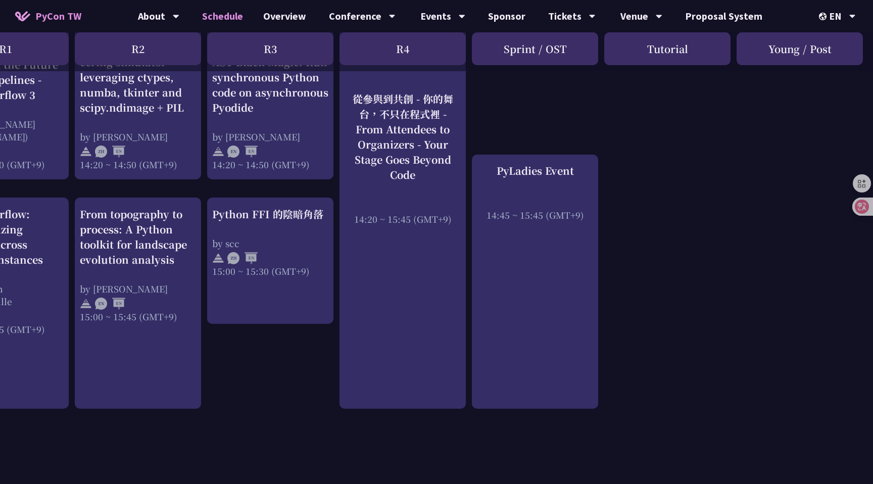
click at [436, 274] on div "An Introduction to the GIL for Python Beginners: Disabling It in Python 3.13 an…" at bounding box center [336, 78] width 1073 height 1692
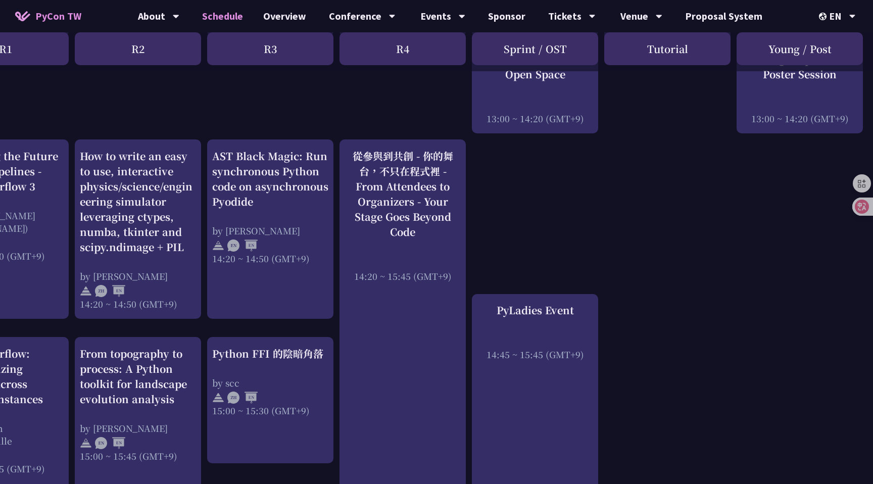
click at [436, 274] on div "An Introduction to the GIL for Python Beginners: Disabling It in Python 3.13 an…" at bounding box center [336, 217] width 1073 height 1692
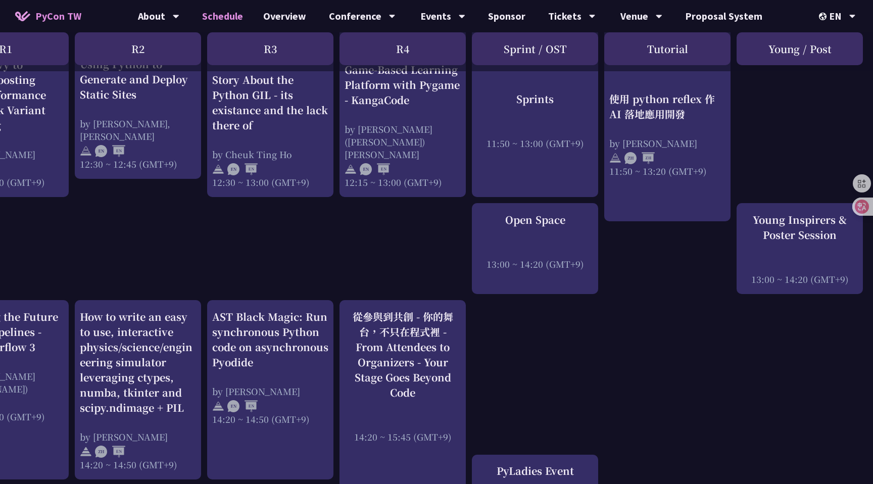
scroll to position [654, 200]
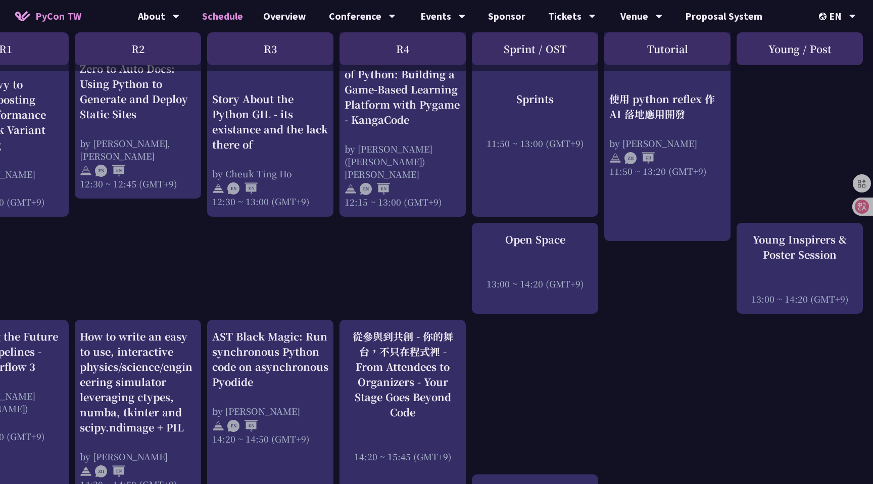
click at [436, 274] on div "An Introduction to the GIL for Python Beginners: Disabling It in Python 3.13 an…" at bounding box center [336, 398] width 1073 height 1692
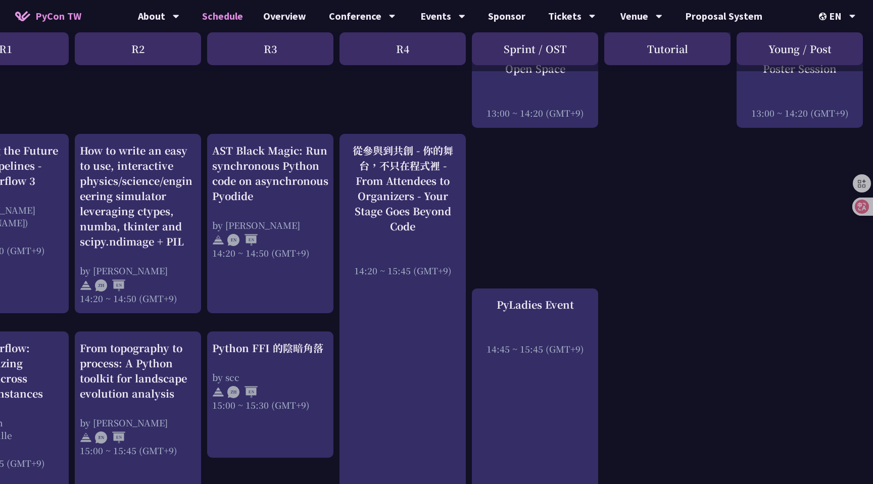
scroll to position [840, 199]
click at [436, 326] on div "An Introduction to the GIL for Python Beginners: Disabling It in Python 3.13 an…" at bounding box center [337, 211] width 1073 height 1692
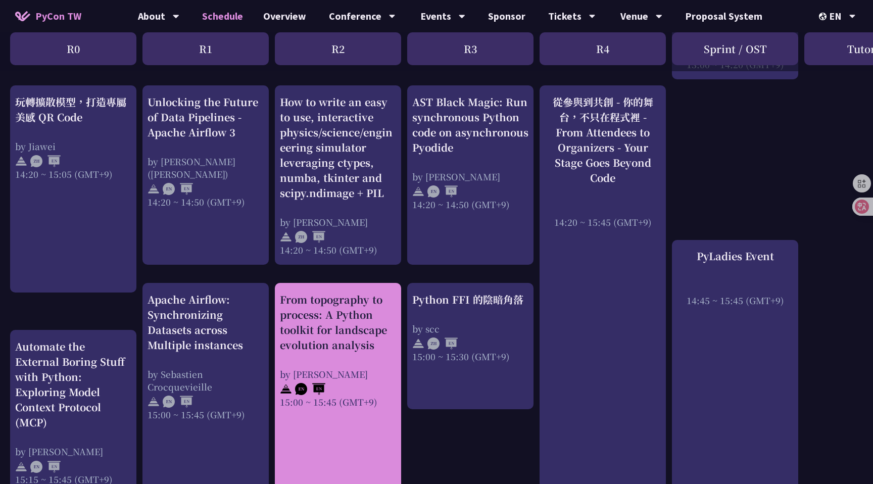
scroll to position [890, 0]
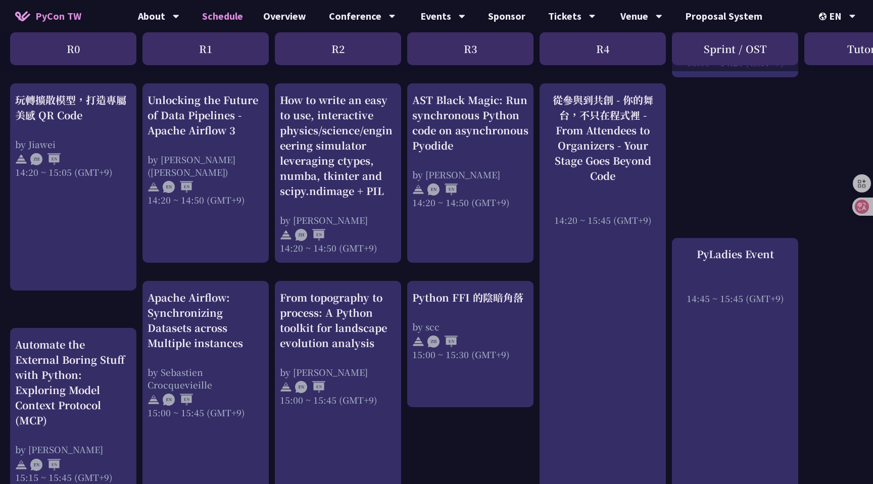
click at [403, 279] on div "An Introduction to the GIL for Python Beginners: Disabling It in Python 3.13 an…" at bounding box center [536, 161] width 1073 height 1692
click at [396, 275] on div "An Introduction to the GIL for Python Beginners: Disabling It in Python 3.13 an…" at bounding box center [536, 161] width 1073 height 1692
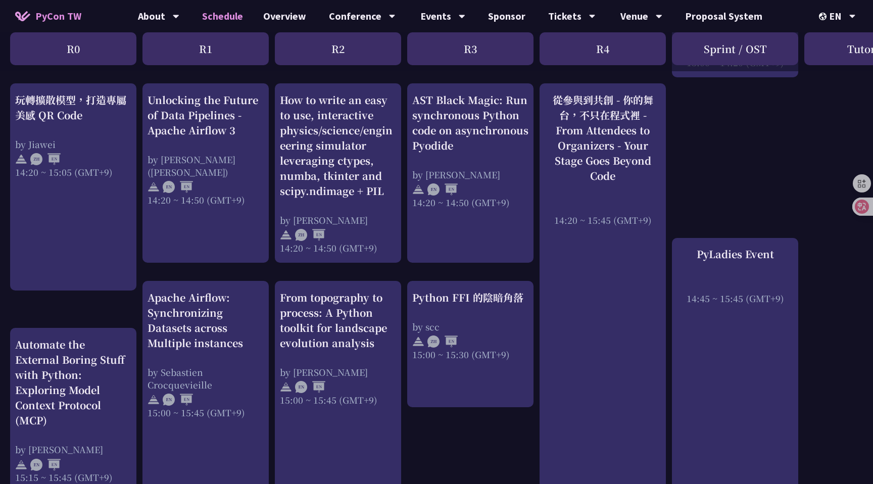
click at [396, 276] on div "An Introduction to the GIL for Python Beginners: Disabling It in Python 3.13 an…" at bounding box center [536, 161] width 1073 height 1692
click at [396, 274] on div "An Introduction to the GIL for Python Beginners: Disabling It in Python 3.13 an…" at bounding box center [536, 161] width 1073 height 1692
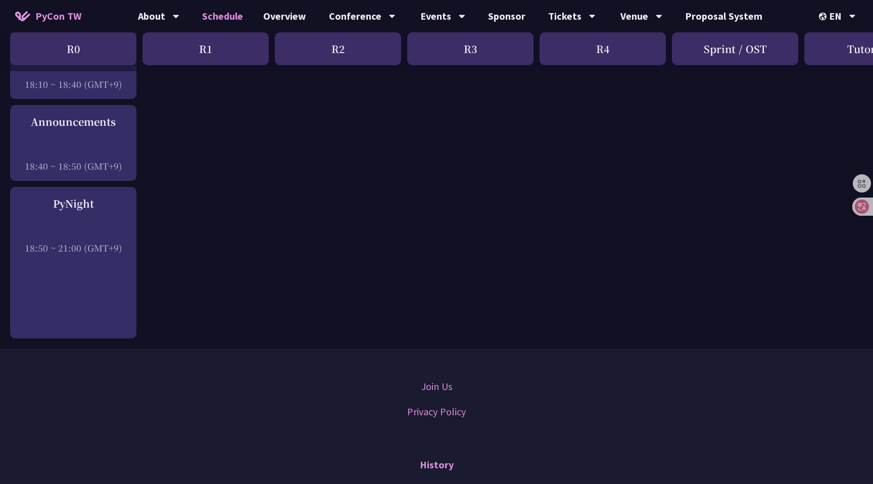
scroll to position [1559, 0]
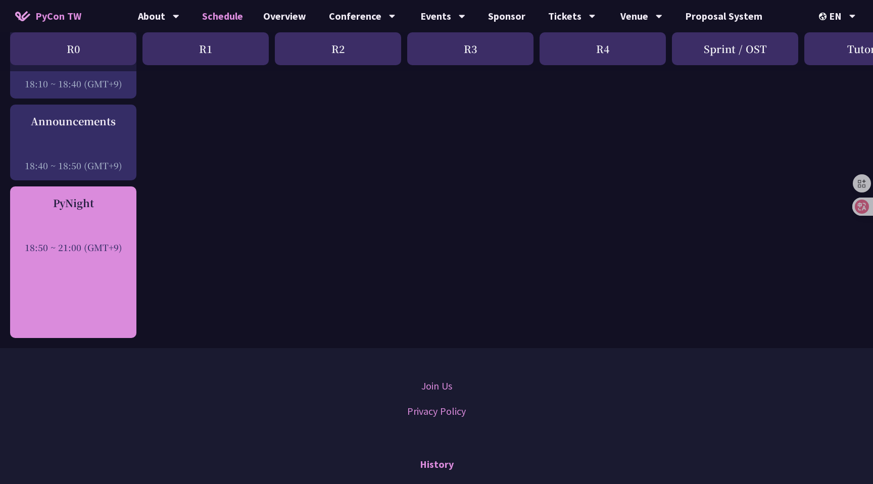
click at [94, 310] on div "PyNight 18:50 ~ 21:00 (GMT+9)" at bounding box center [73, 261] width 126 height 151
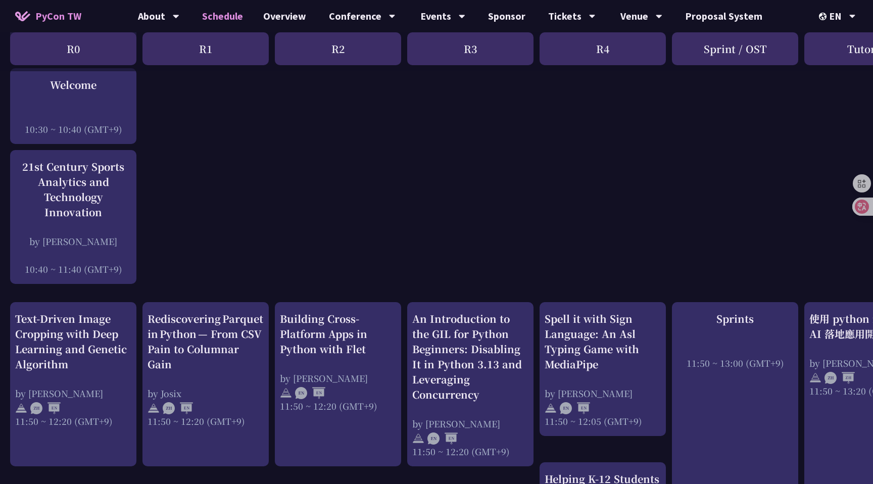
scroll to position [0, 0]
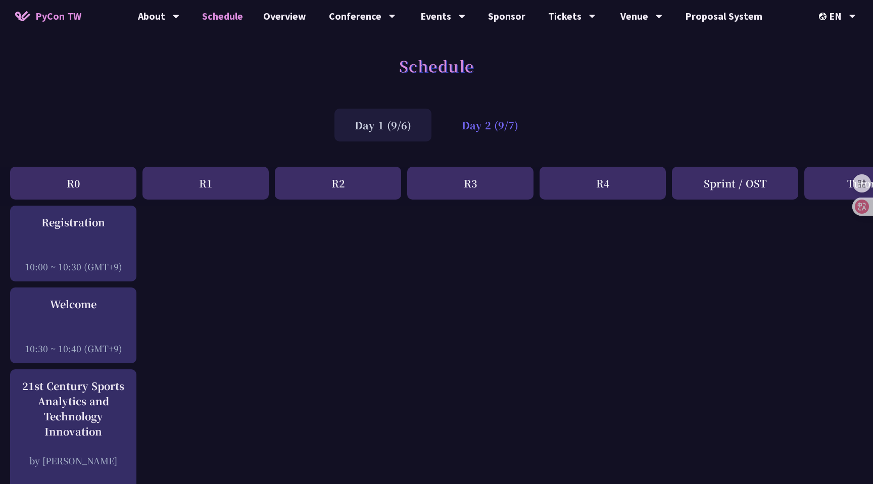
click at [436, 128] on div "Day 2 (9/7)" at bounding box center [489, 125] width 97 height 33
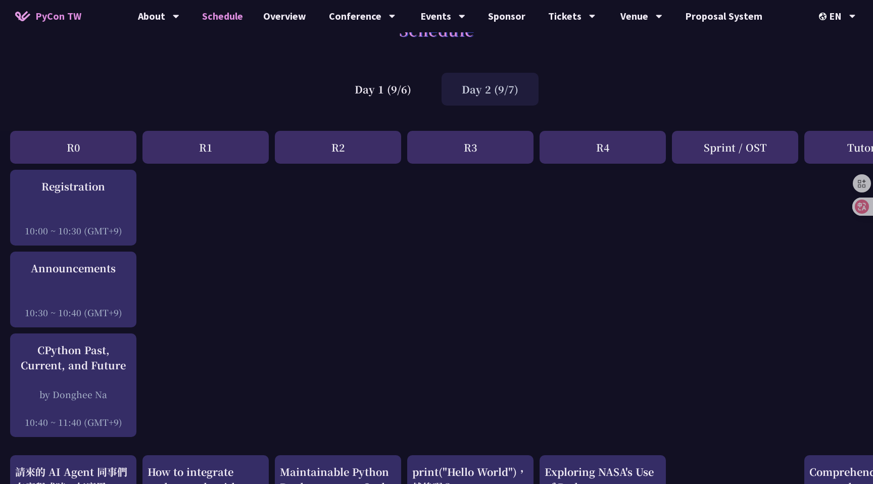
scroll to position [46, 0]
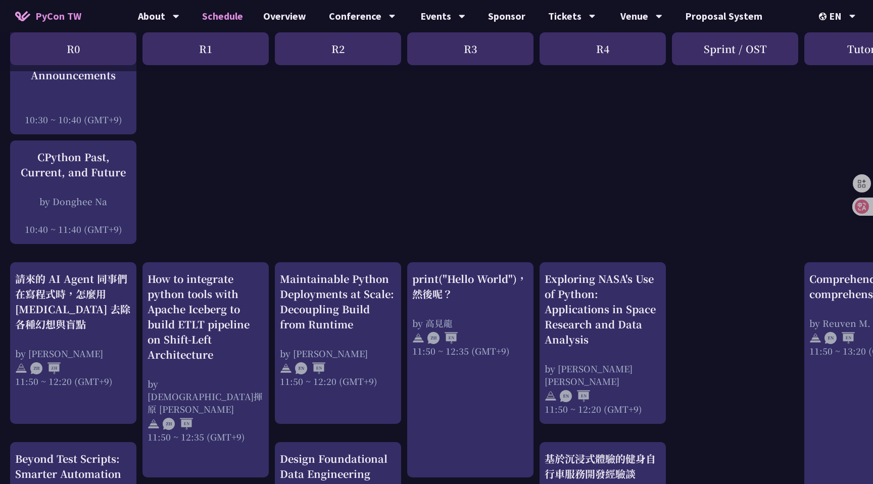
scroll to position [346, 0]
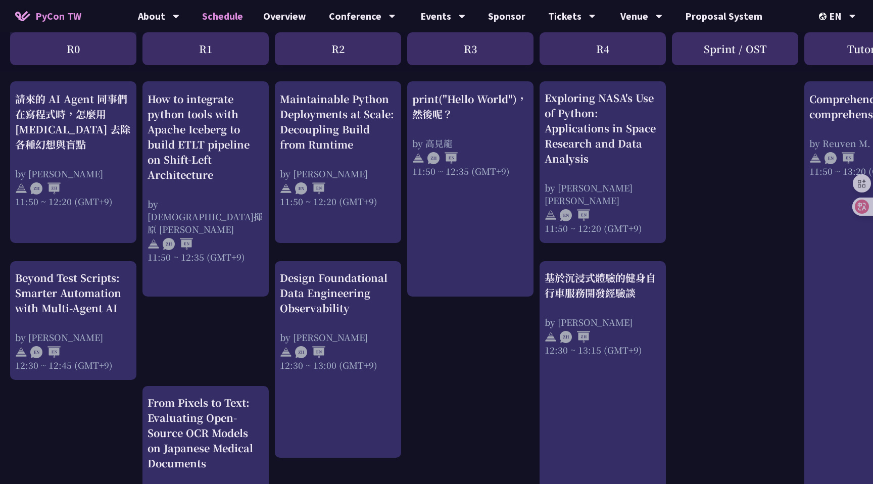
scroll to position [411, 0]
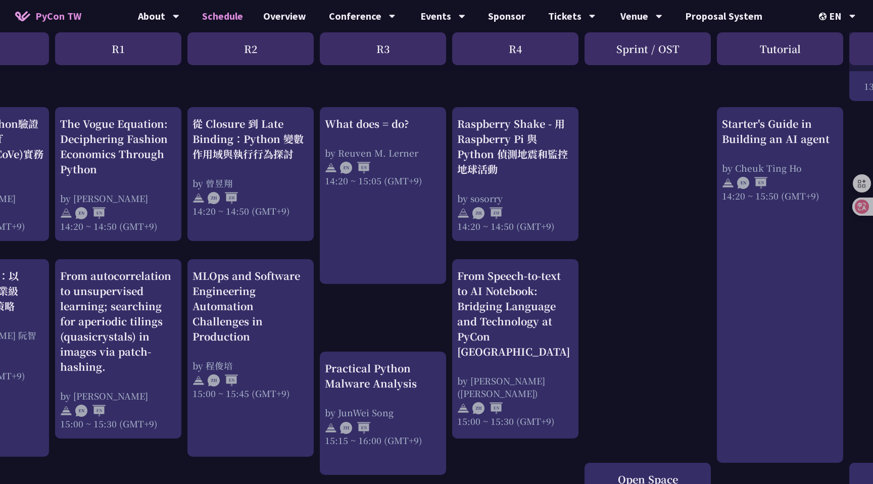
scroll to position [922, 85]
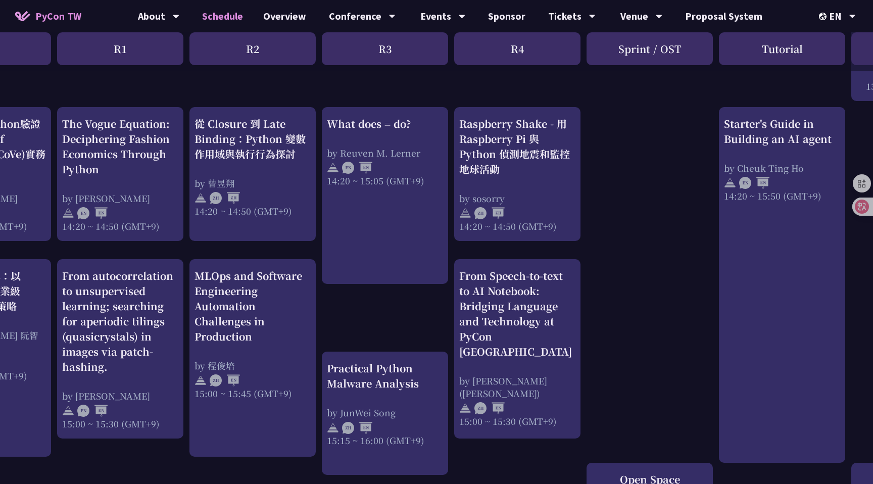
click at [436, 255] on div "print("Hello World")，然後呢？ by 高見龍 11:50 ~ 12:35 (GMT+9) What does = do? by Reuve…" at bounding box center [451, 71] width 1073 height 1577
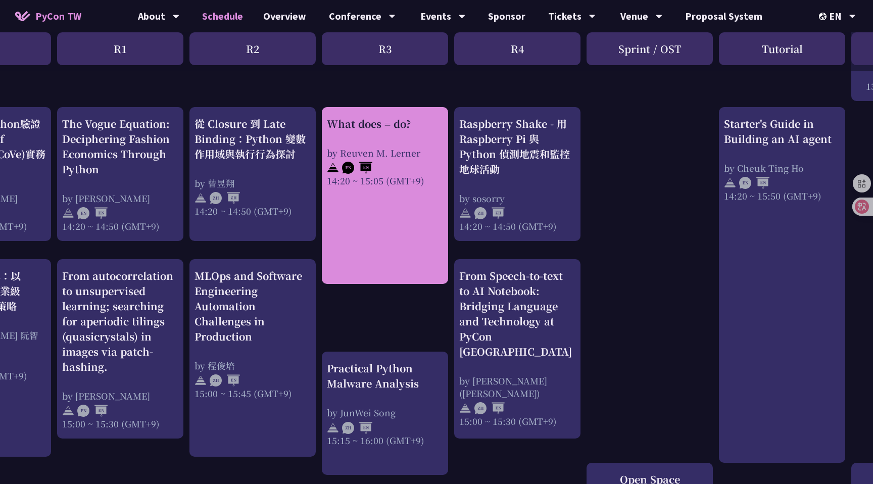
click at [368, 169] on img at bounding box center [357, 168] width 30 height 12
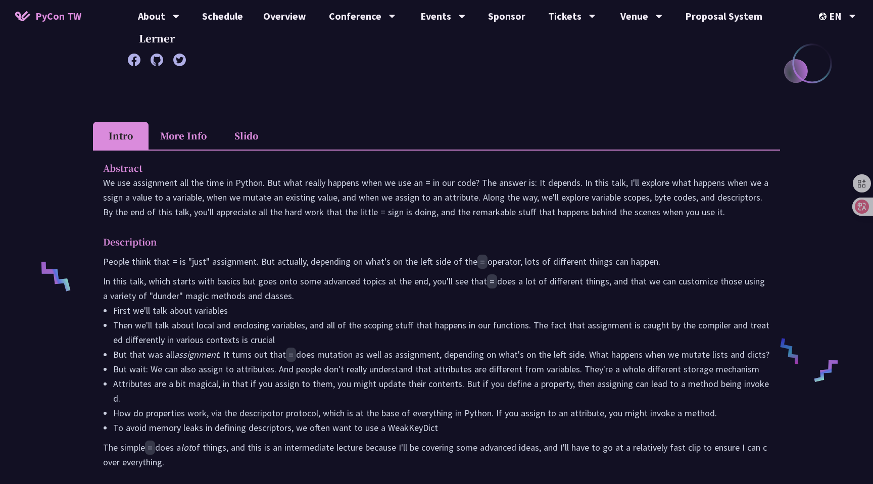
scroll to position [233, 0]
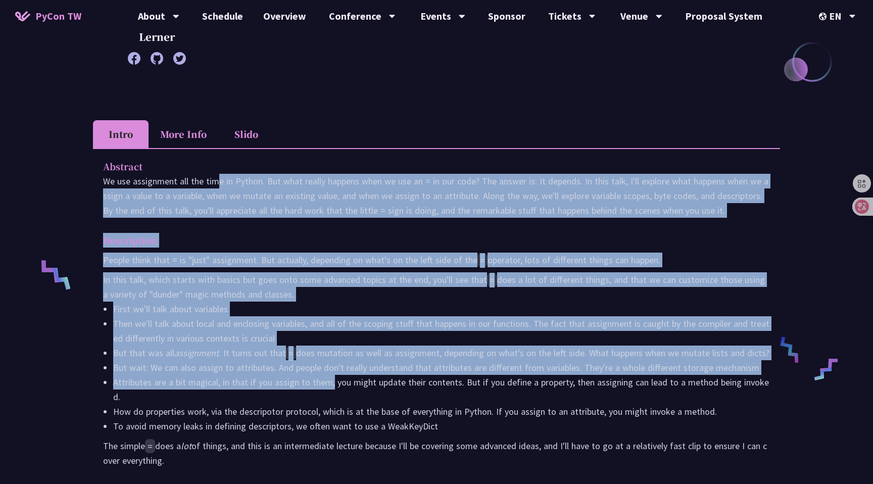
drag, startPoint x: 137, startPoint y: 181, endPoint x: 330, endPoint y: 378, distance: 276.0
click at [330, 378] on div "Abstract We use assignment all the time in Python. But what really happens when…" at bounding box center [436, 320] width 687 height 345
click at [330, 378] on li "Attributes are a bit magical, in that if you assign to them, you might update t…" at bounding box center [441, 389] width 656 height 29
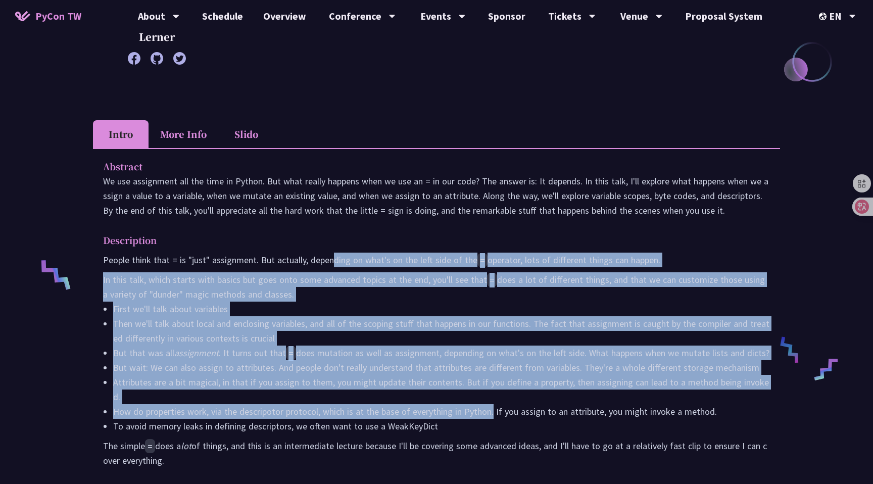
drag, startPoint x: 334, startPoint y: 264, endPoint x: 491, endPoint y: 394, distance: 204.0
click at [436, 394] on div "People think that = is "just" assignment. But actually, depending on what's on …" at bounding box center [436, 359] width 667 height 215
click at [436, 404] on li "How do properties work, via the descripotor protocol, which is at the base of e…" at bounding box center [441, 411] width 656 height 15
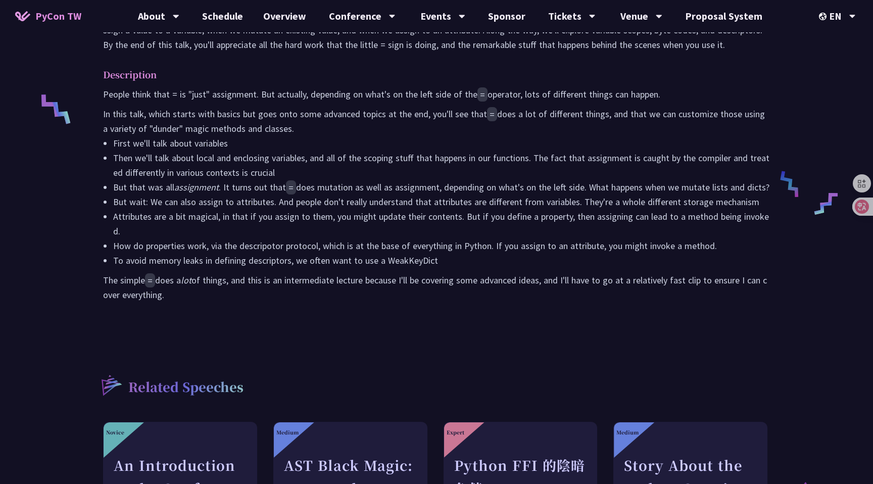
scroll to position [399, 0]
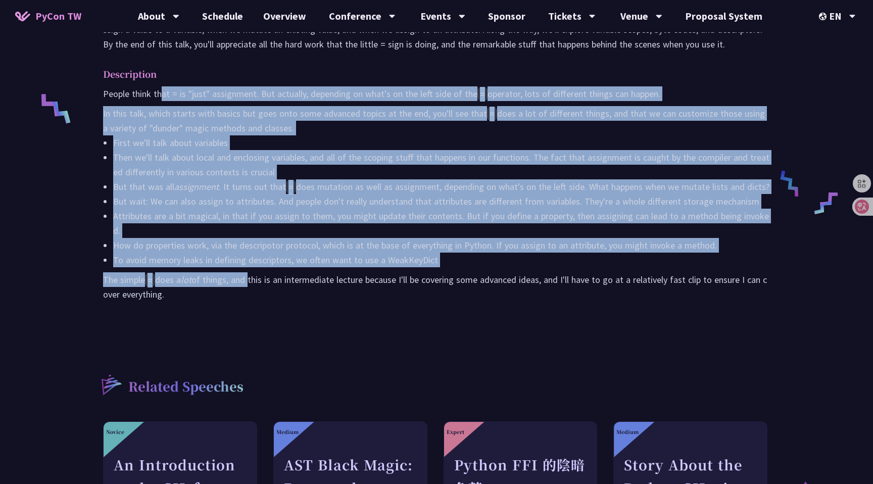
drag, startPoint x: 160, startPoint y: 100, endPoint x: 252, endPoint y: 270, distance: 193.0
click at [252, 270] on div "People think that = is "just" assignment. But actually, depending on what's on …" at bounding box center [436, 193] width 667 height 215
click at [252, 272] on p "The simple = does a lot of things, and this is an intermediate lecture because …" at bounding box center [436, 286] width 667 height 29
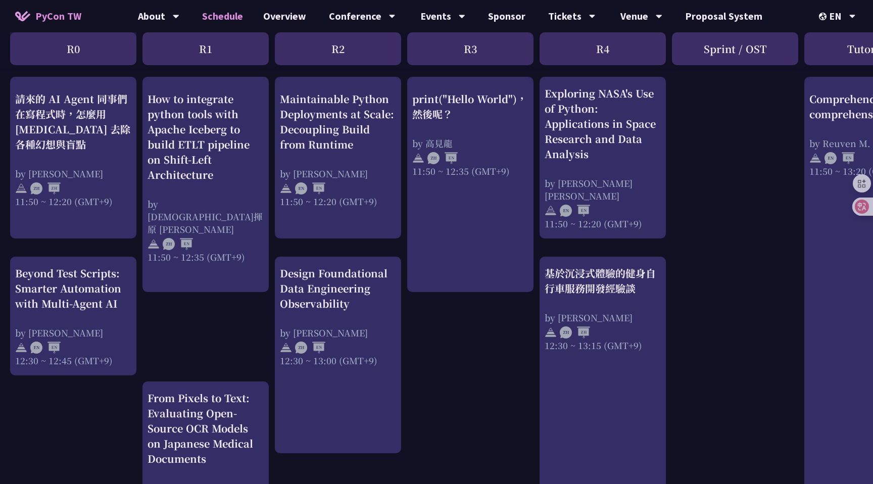
scroll to position [413, 0]
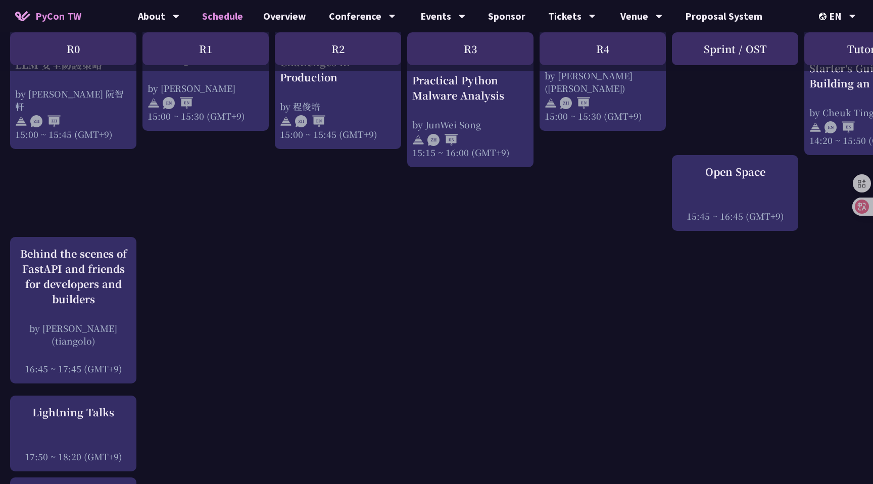
scroll to position [1229, 0]
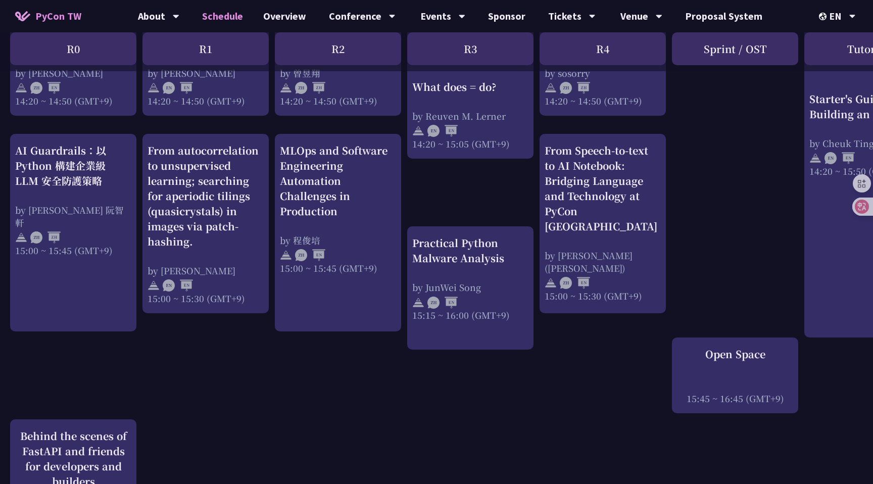
scroll to position [1045, 0]
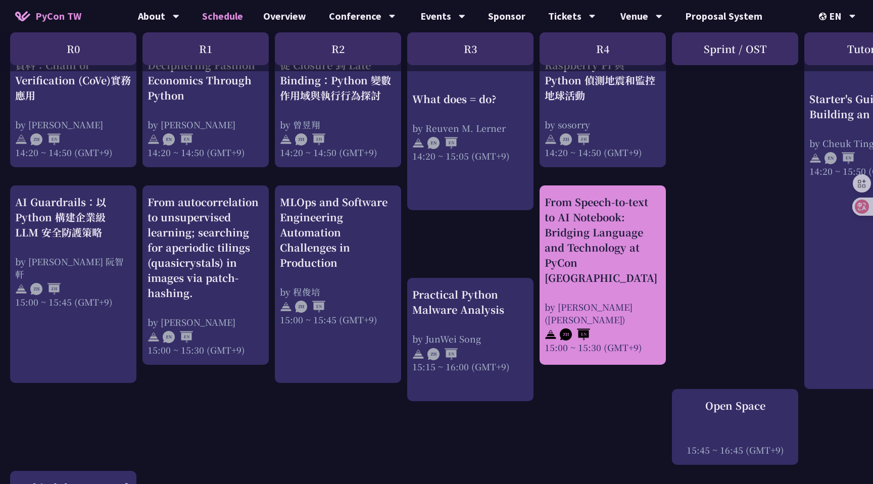
scroll to position [995, 0]
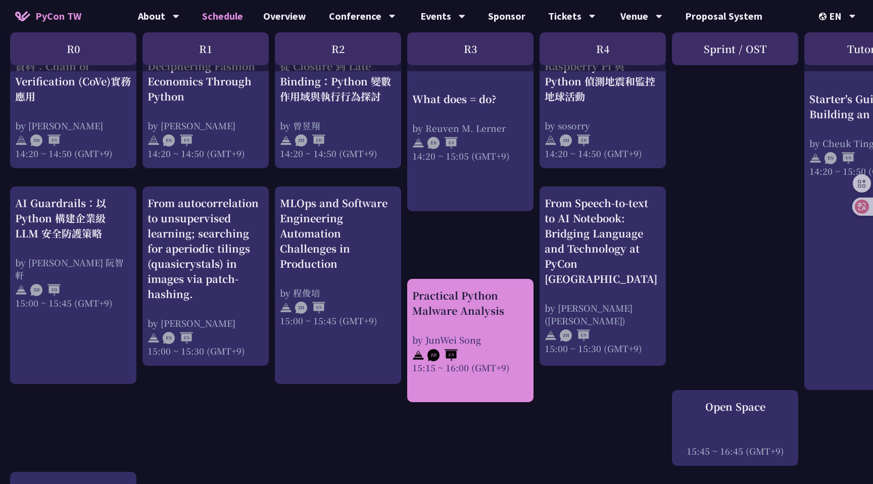
click at [436, 307] on div "Practical Python Malware Analysis" at bounding box center [470, 303] width 116 height 30
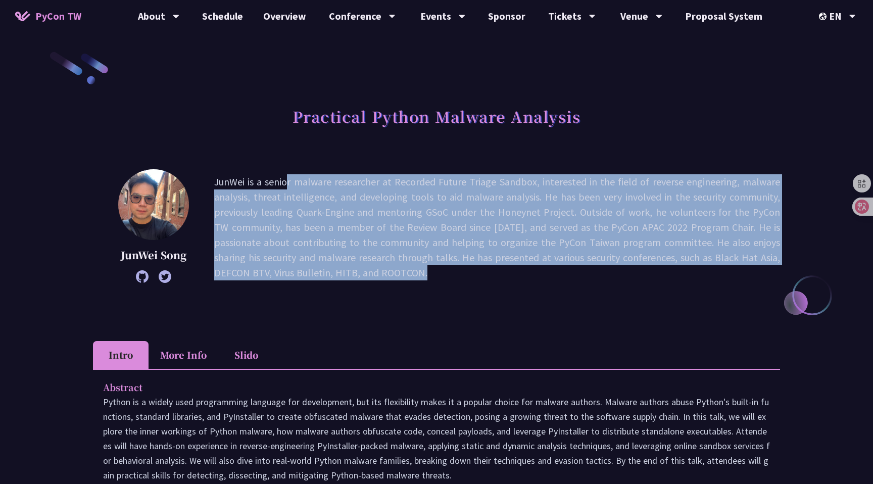
drag, startPoint x: 214, startPoint y: 183, endPoint x: 515, endPoint y: 332, distance: 335.4
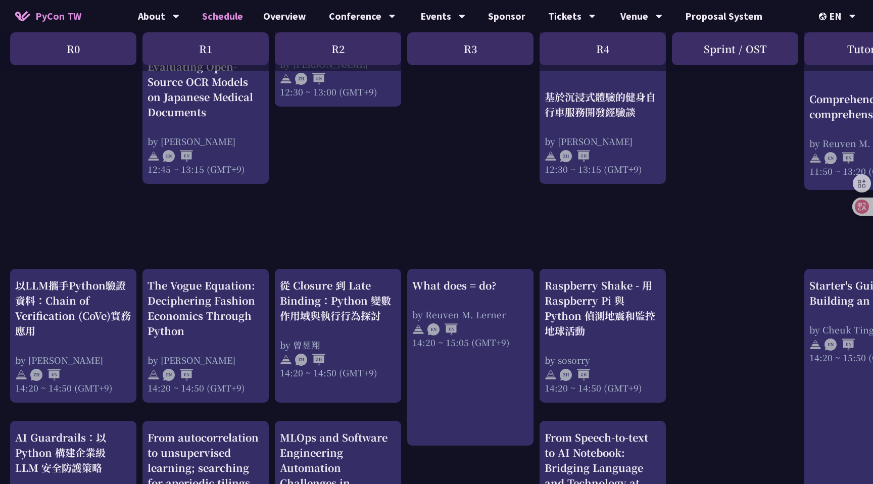
scroll to position [759, 0]
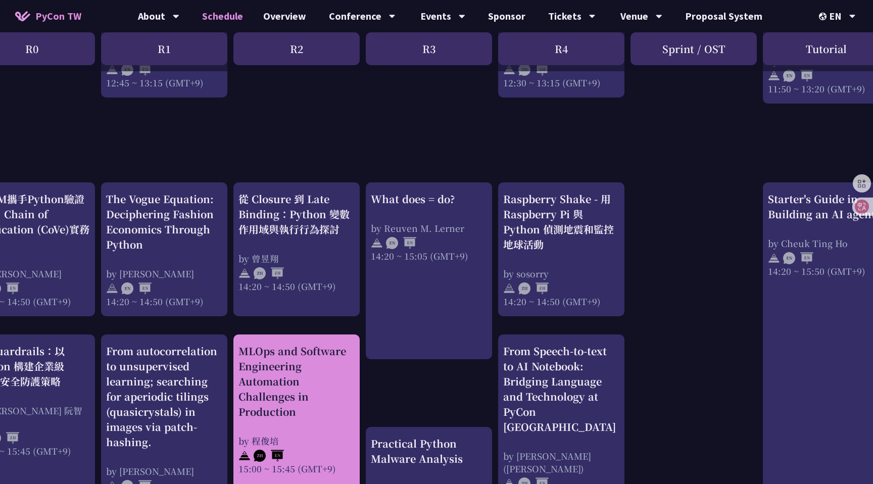
click at [276, 394] on div "MLOps and Software Engineering Automation Challenges in Production" at bounding box center [296, 381] width 116 height 76
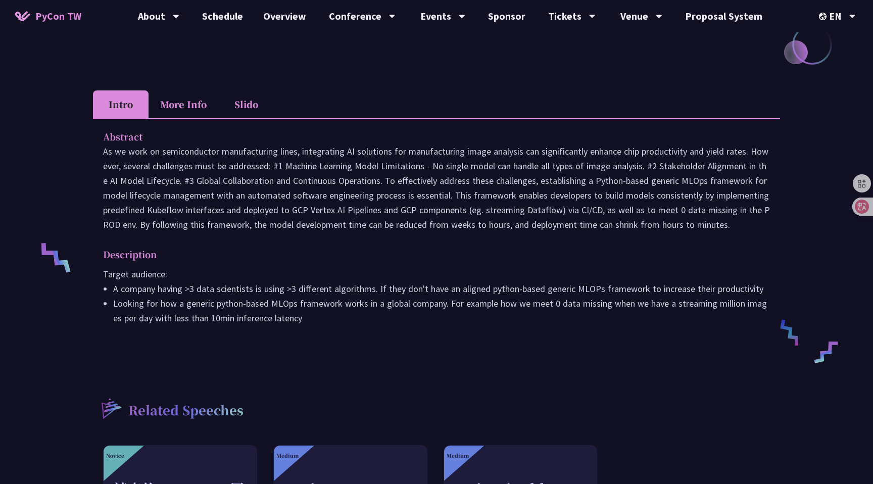
scroll to position [249, 0]
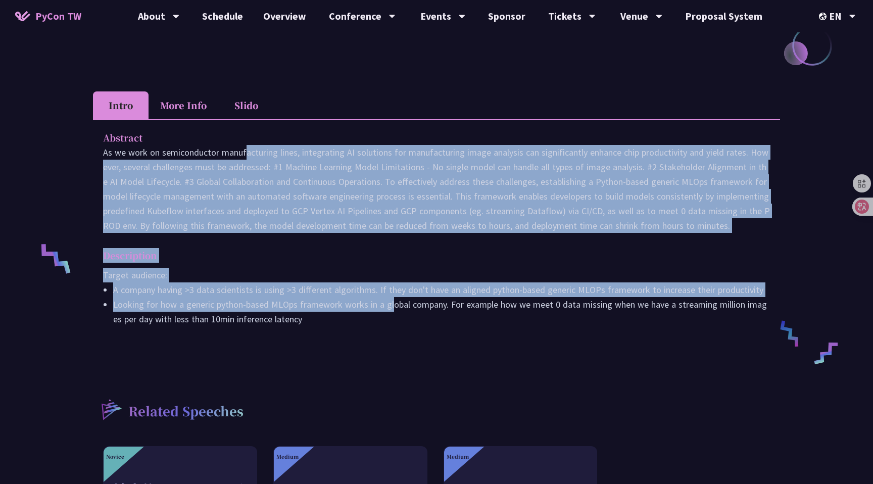
drag, startPoint x: 156, startPoint y: 153, endPoint x: 391, endPoint y: 310, distance: 283.3
click at [392, 311] on div "Abstract Description Target audience: A company having >3 data scientists is us…" at bounding box center [436, 235] width 687 height 232
click at [391, 310] on li "Looking for how a generic python-based MLOps framework works in a global compan…" at bounding box center [441, 311] width 656 height 29
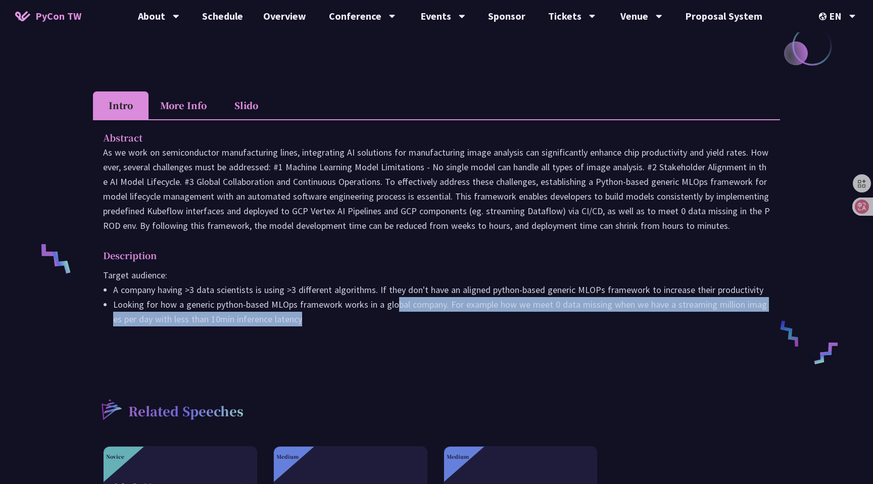
drag, startPoint x: 396, startPoint y: 299, endPoint x: 428, endPoint y: 344, distance: 55.2
click at [426, 343] on div "Abstract Description Target audience: A company having >3 data scientists is us…" at bounding box center [436, 235] width 687 height 232
click at [428, 344] on div "Abstract Description Target audience: A company having >3 data scientists is us…" at bounding box center [436, 235] width 687 height 232
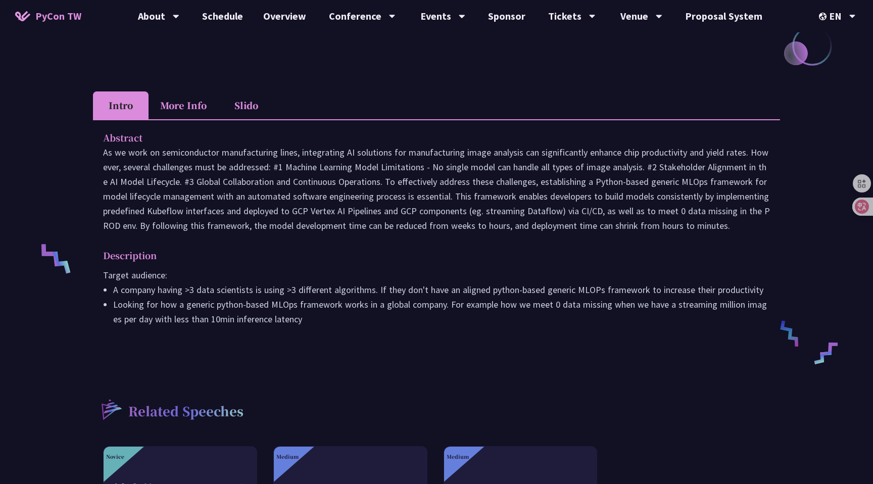
scroll to position [0, 0]
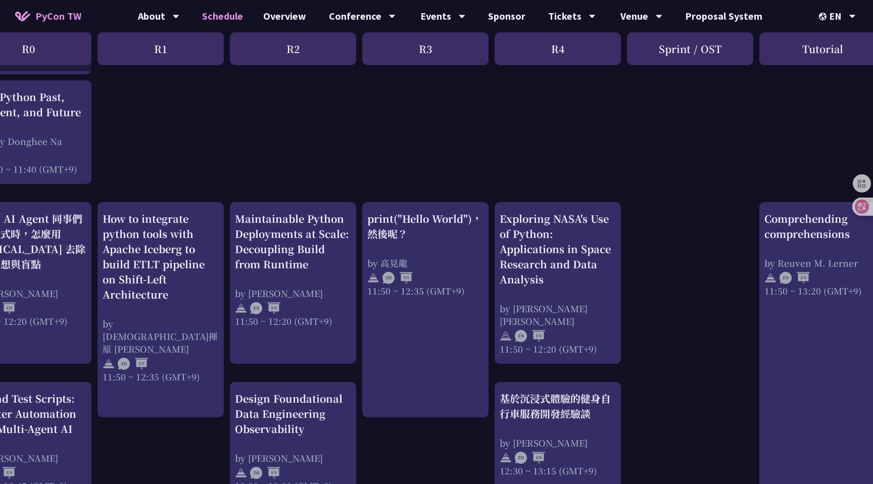
scroll to position [289, 0]
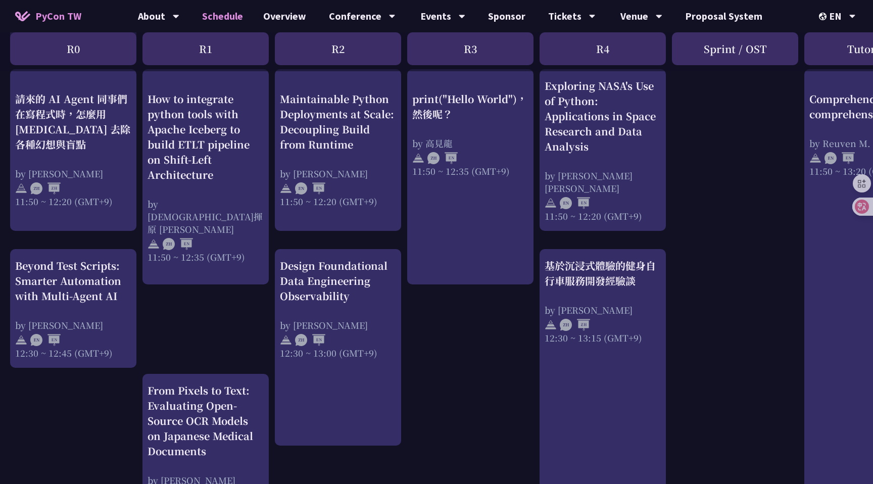
scroll to position [427, 0]
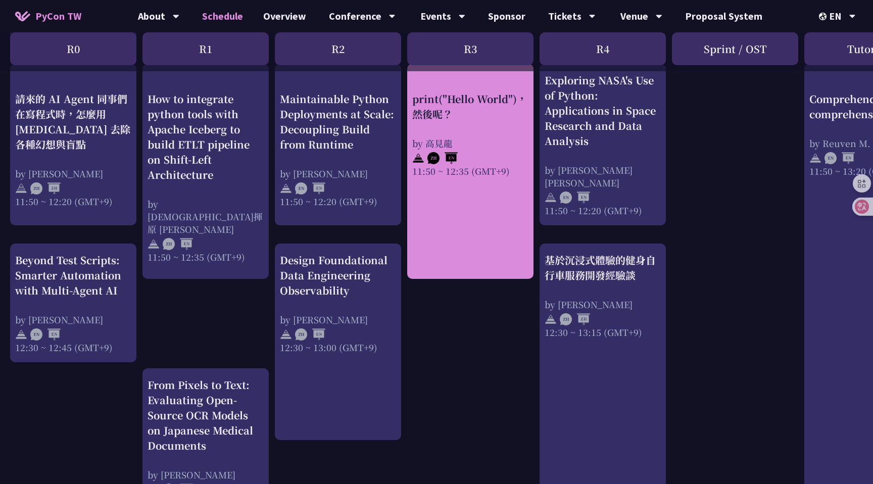
click at [436, 192] on div "print("Hello World")，然後呢？ by 高見龍 11:50 ~ 12:35 (GMT+9)" at bounding box center [470, 171] width 126 height 215
click at [436, 265] on div "print("Hello World")，然後呢？ by 高見龍 11:50 ~ 12:35 (GMT+9)" at bounding box center [470, 171] width 126 height 215
click at [436, 149] on div at bounding box center [470, 156] width 116 height 15
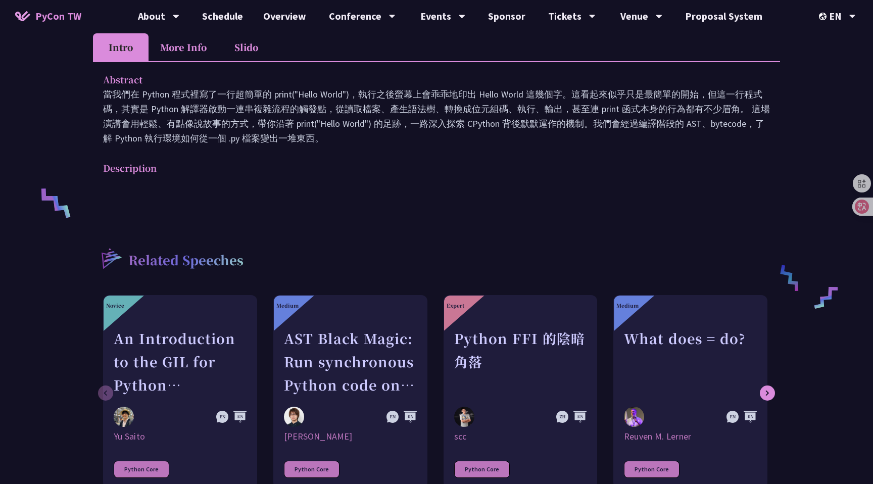
scroll to position [427, 0]
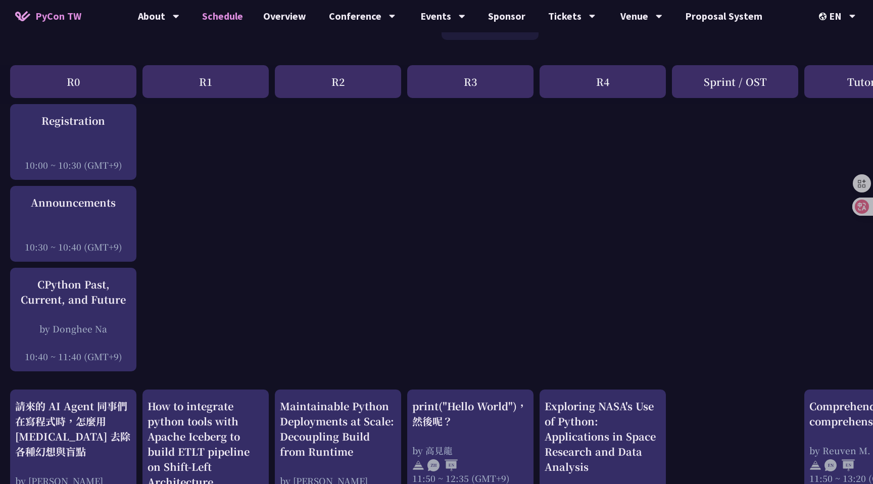
scroll to position [100, 0]
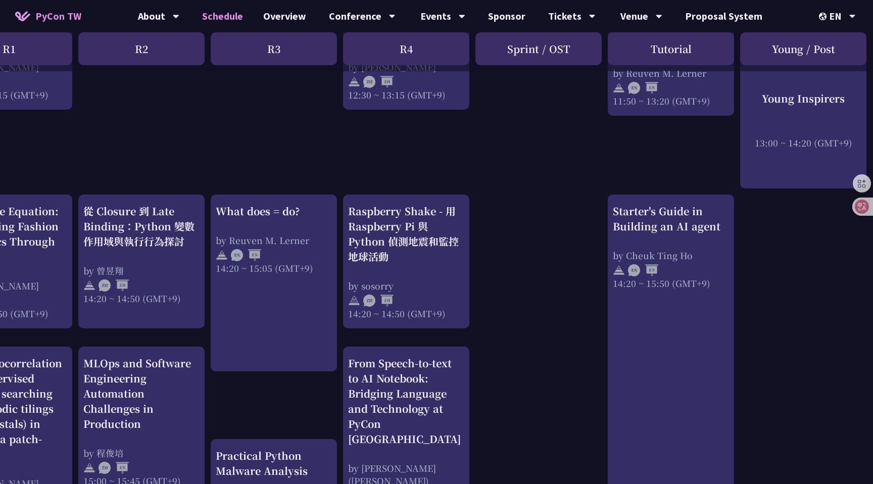
scroll to position [835, 200]
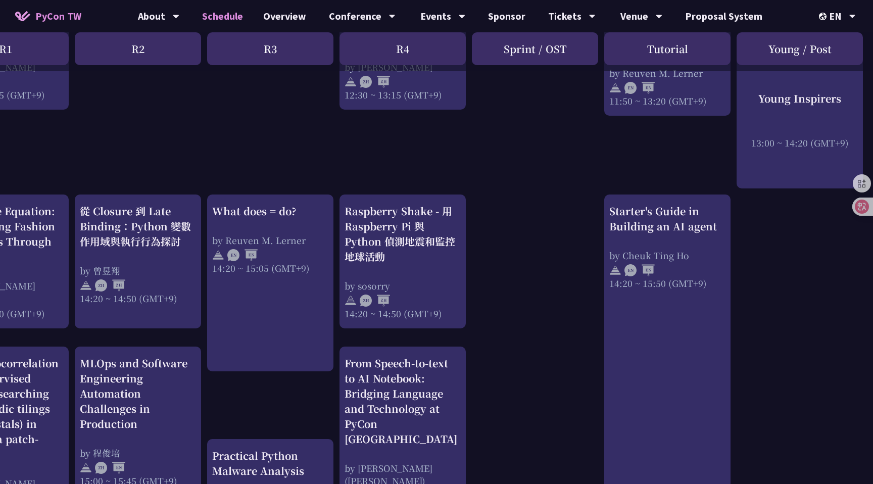
click at [436, 162] on div "print("Hello World")，然後呢？ by 高見龍 11:50 ~ 12:35 (GMT+9) What does = do? by Reuve…" at bounding box center [336, 159] width 1073 height 1577
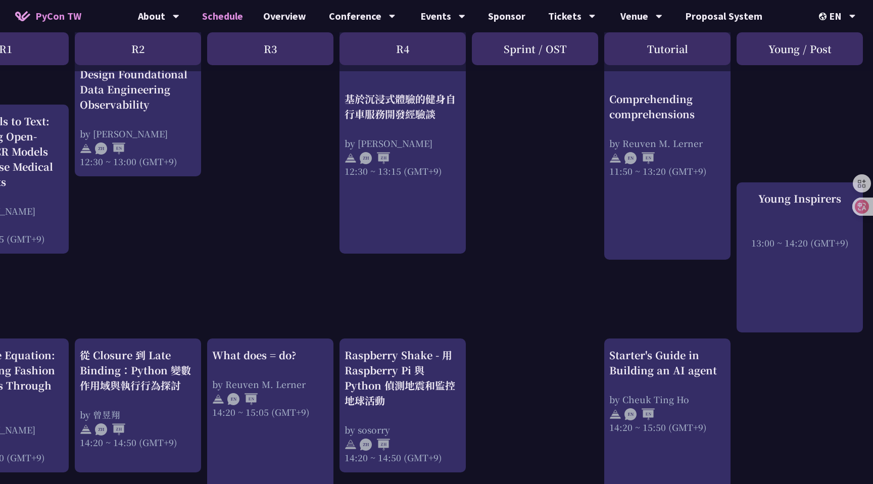
click at [436, 200] on div "print("Hello World")，然後呢？ by 高見龍 11:50 ~ 12:35 (GMT+9) What does = do? by Reuve…" at bounding box center [336, 303] width 1073 height 1577
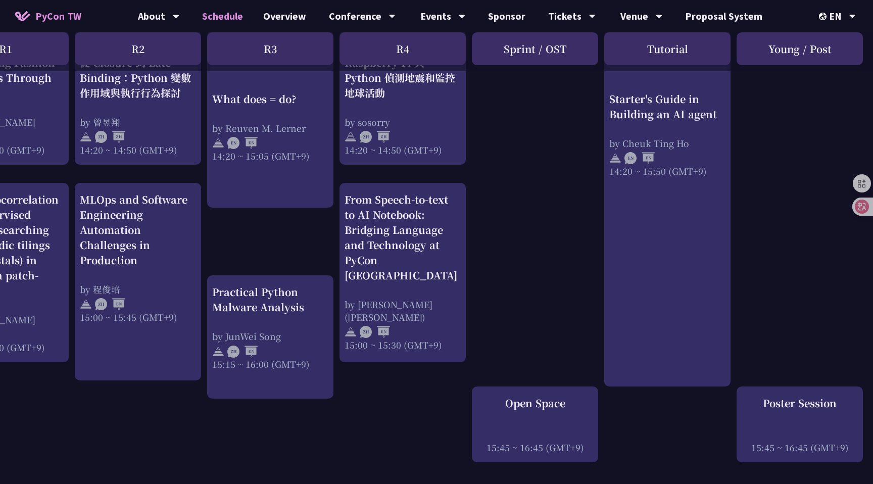
scroll to position [1009, 200]
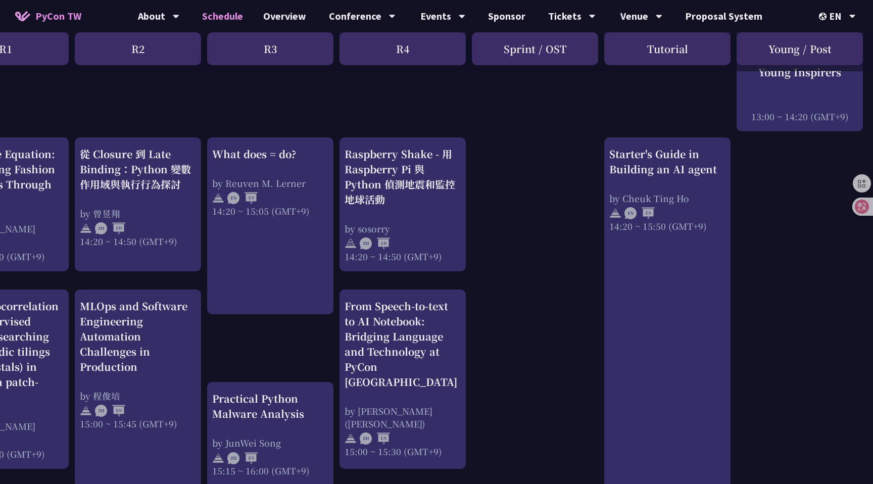
scroll to position [867, 200]
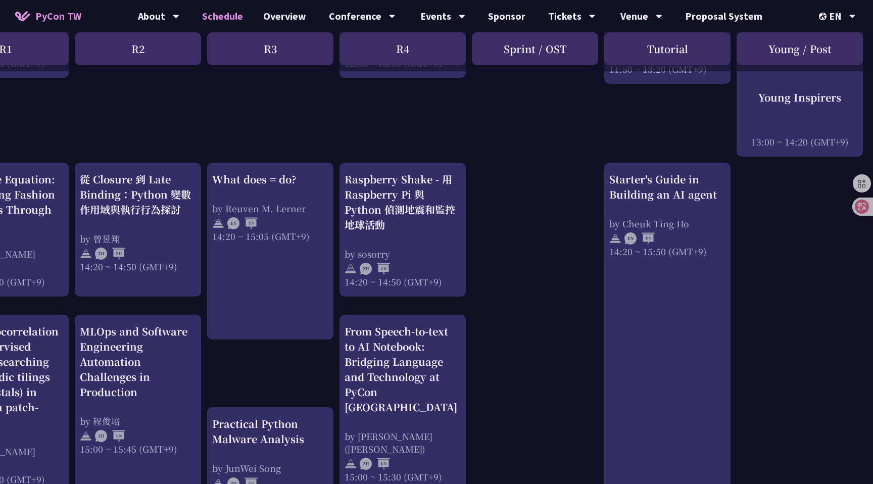
click at [436, 198] on div "print("Hello World")，然後呢？ by 高見龍 11:50 ~ 12:35 (GMT+9) What does = do? by Reuve…" at bounding box center [336, 127] width 1073 height 1577
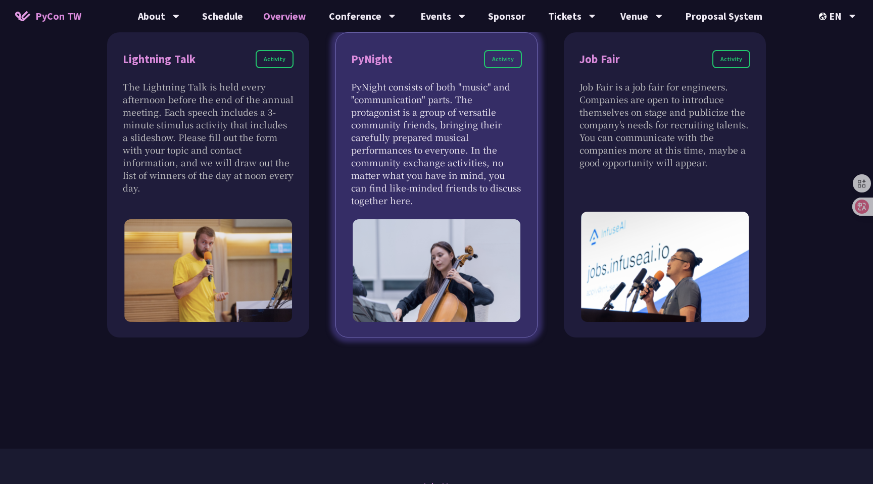
scroll to position [1004, 0]
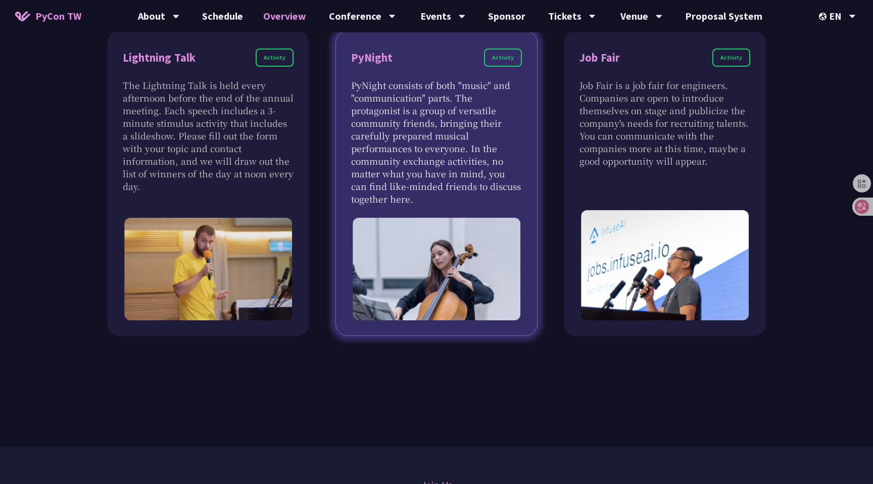
drag, startPoint x: 356, startPoint y: 76, endPoint x: 442, endPoint y: 199, distance: 149.8
click at [436, 199] on div "PyNight Activity PyNight consists of both "music" and "communication" parts. Th…" at bounding box center [436, 183] width 202 height 305
click at [436, 122] on p "PyNight consists of both "music" and "communication" parts. The protagonist is …" at bounding box center [436, 142] width 171 height 126
drag, startPoint x: 482, startPoint y: 110, endPoint x: 486, endPoint y: 107, distance: 5.4
click at [436, 107] on p "PyNight consists of both "music" and "communication" parts. The protagonist is …" at bounding box center [436, 142] width 171 height 126
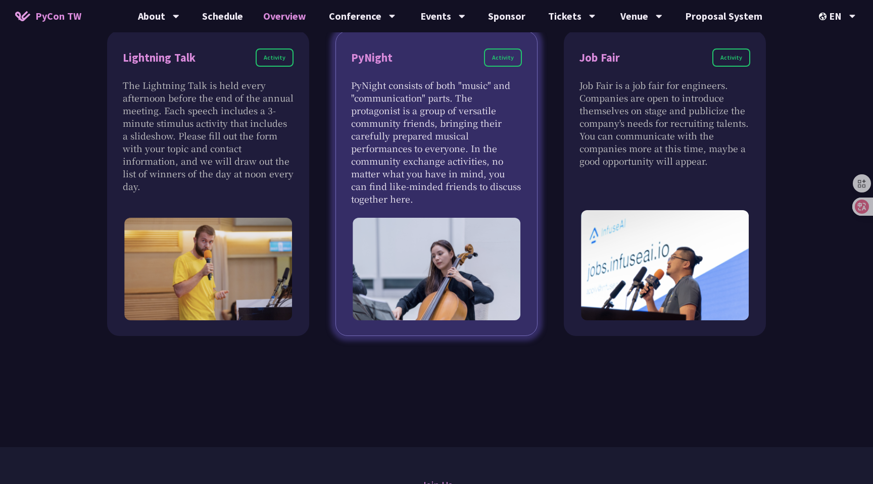
click at [436, 113] on p "PyNight consists of both "music" and "communication" parts. The protagonist is …" at bounding box center [436, 142] width 171 height 126
drag, startPoint x: 360, startPoint y: 128, endPoint x: 400, endPoint y: 200, distance: 82.1
click at [400, 200] on p "PyNight consists of both "music" and "communication" parts. The protagonist is …" at bounding box center [436, 142] width 171 height 126
click at [424, 205] on p "PyNight consists of both "music" and "communication" parts. The protagonist is …" at bounding box center [436, 142] width 171 height 126
drag, startPoint x: 424, startPoint y: 205, endPoint x: 344, endPoint y: 82, distance: 146.6
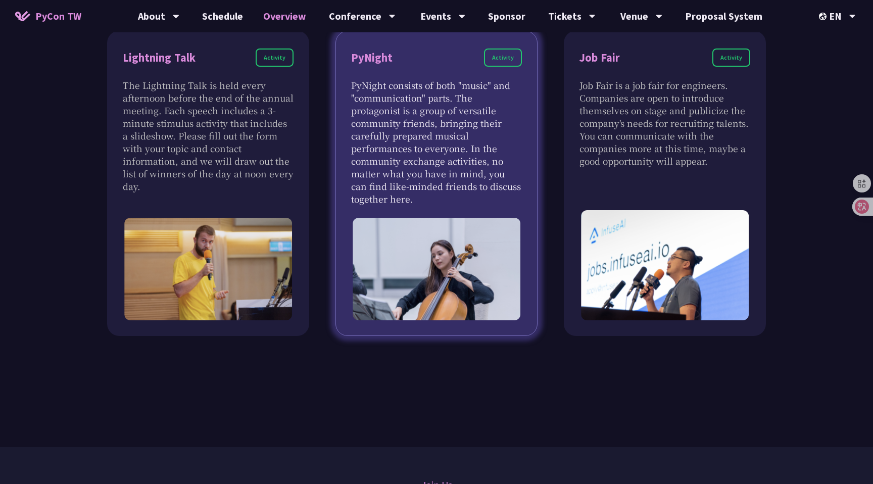
click at [344, 82] on div "PyNight Activity PyNight consists of both "music" and "communication" parts. Th…" at bounding box center [436, 183] width 202 height 305
click at [361, 86] on p "PyNight consists of both "music" and "communication" parts. The protagonist is …" at bounding box center [436, 142] width 171 height 126
drag, startPoint x: 349, startPoint y: 82, endPoint x: 452, endPoint y: 200, distance: 157.1
click at [436, 201] on div "PyNight Activity PyNight consists of both "music" and "communication" parts. Th…" at bounding box center [436, 183] width 202 height 305
click at [436, 200] on p "PyNight consists of both "music" and "communication" parts. The protagonist is …" at bounding box center [436, 142] width 171 height 126
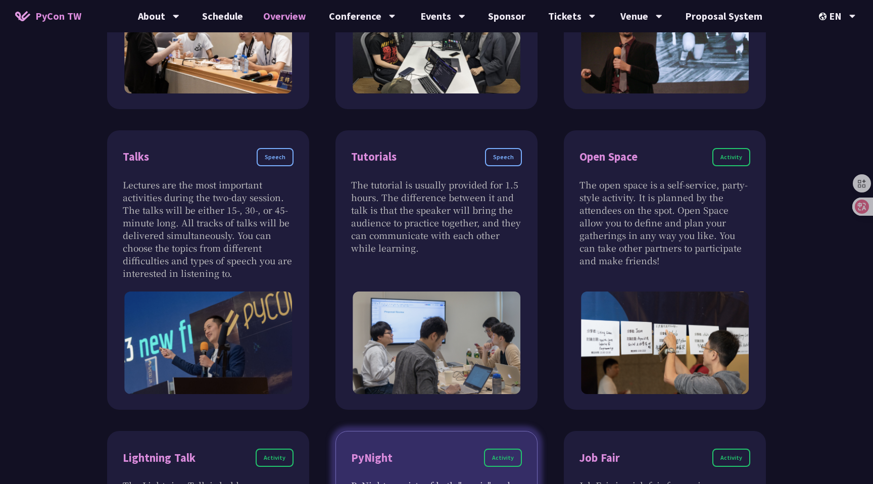
scroll to position [603, 0]
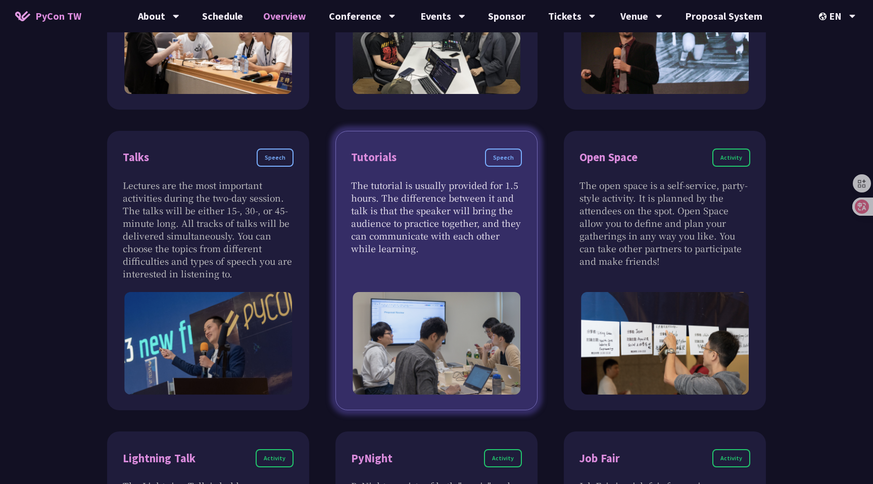
drag, startPoint x: 391, startPoint y: 185, endPoint x: 476, endPoint y: 267, distance: 118.6
click at [436, 267] on div "Tutorials Speech The tutorial is usually provided for 1.5 hours. The difference…" at bounding box center [436, 271] width 202 height 280
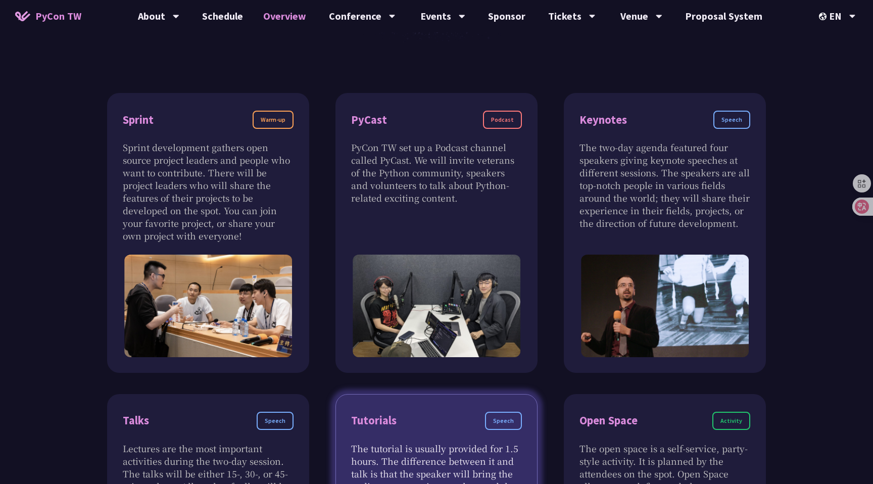
scroll to position [0, 0]
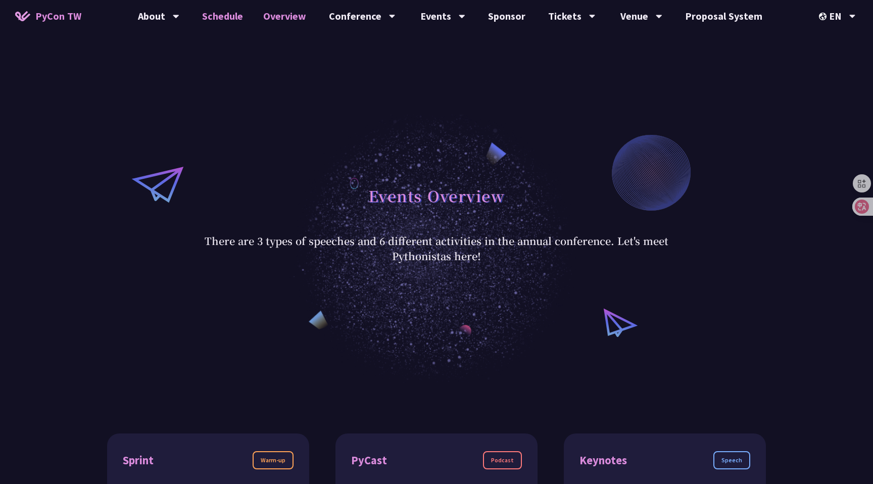
click at [229, 18] on link "Schedule" at bounding box center [222, 16] width 61 height 32
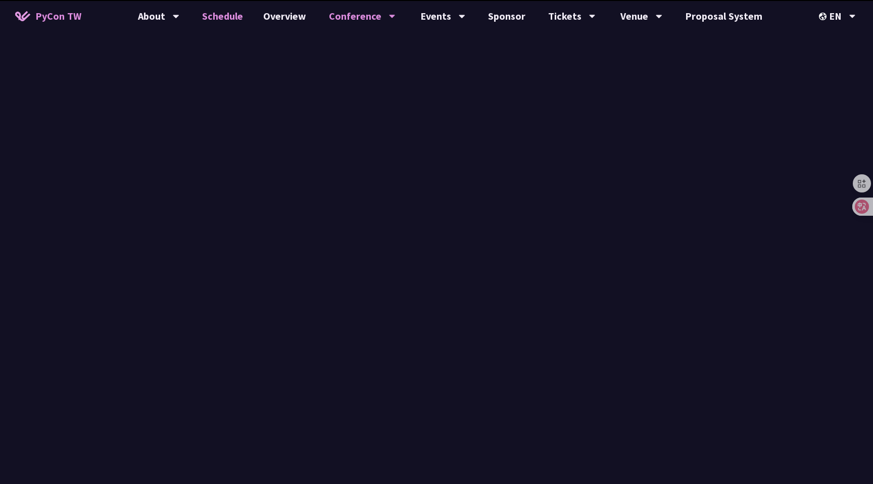
scroll to position [867, 0]
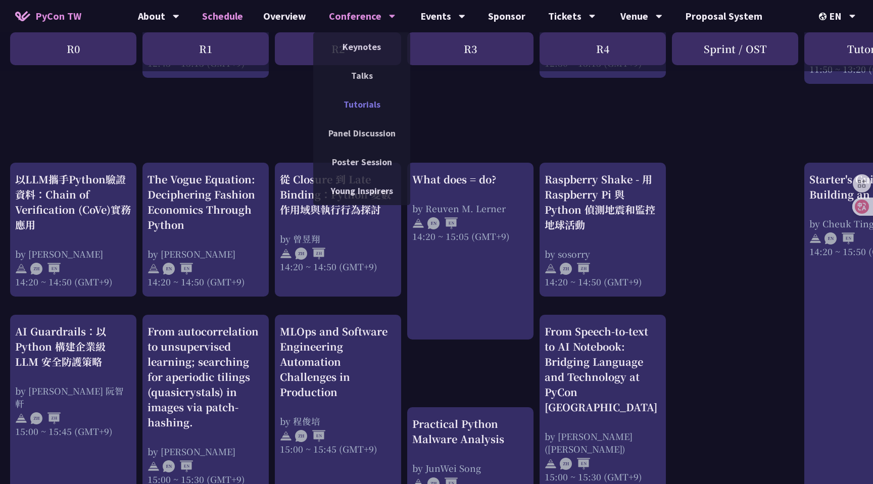
click at [354, 110] on link "Tutorials" at bounding box center [361, 104] width 97 height 24
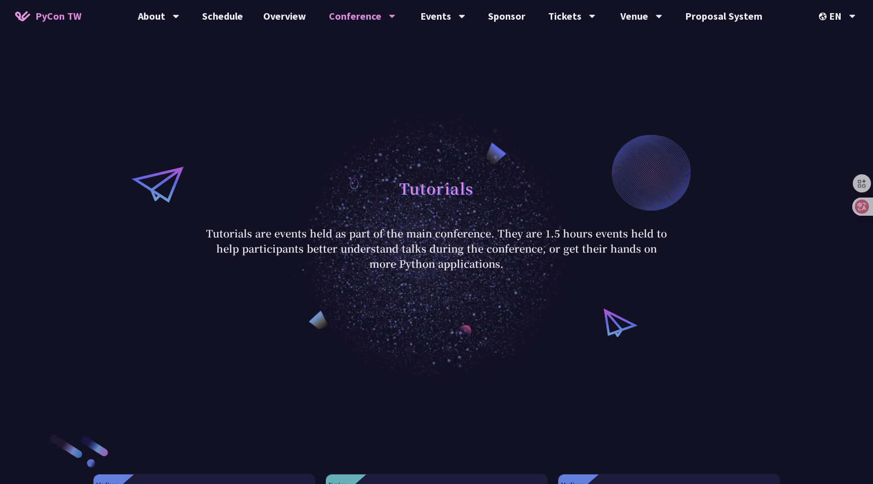
click at [436, 150] on div "Tutorials Tutorials are events held as part of the main conference. They are 1.…" at bounding box center [436, 222] width 873 height 322
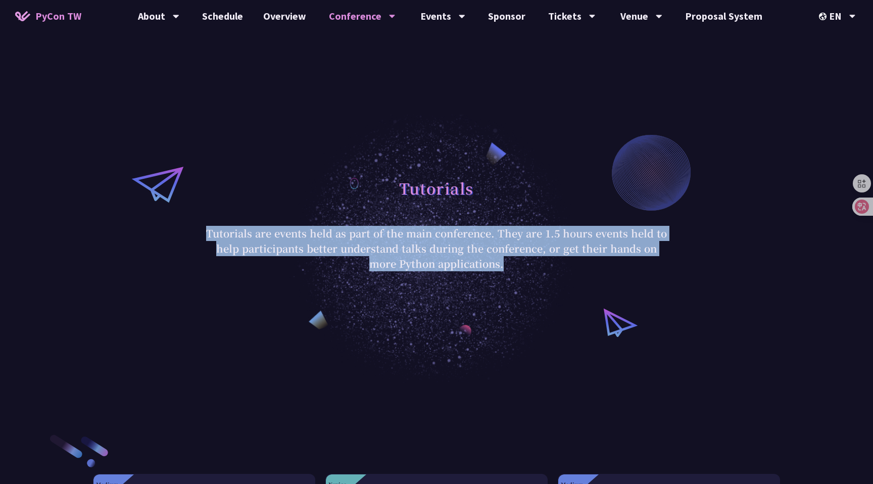
drag, startPoint x: 352, startPoint y: 204, endPoint x: 434, endPoint y: 293, distance: 120.5
click at [434, 293] on div "Tutorials Tutorials are events held as part of the main conference. They are 1.…" at bounding box center [436, 222] width 873 height 322
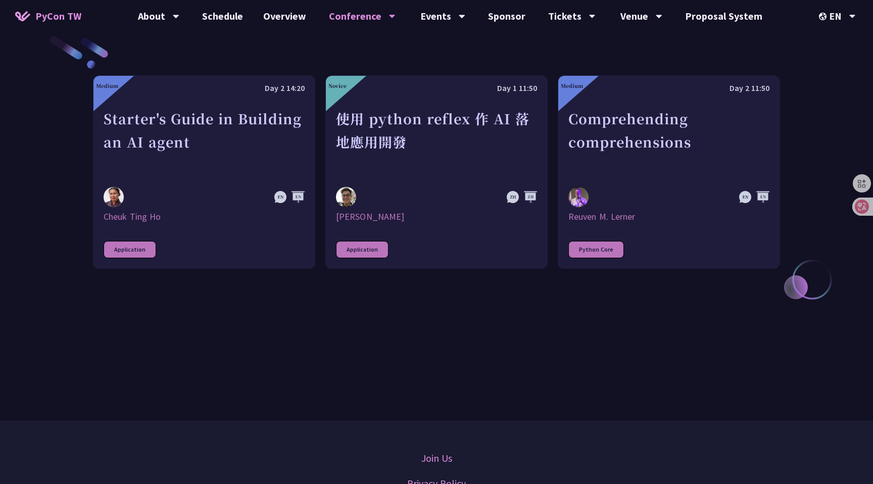
scroll to position [382, 0]
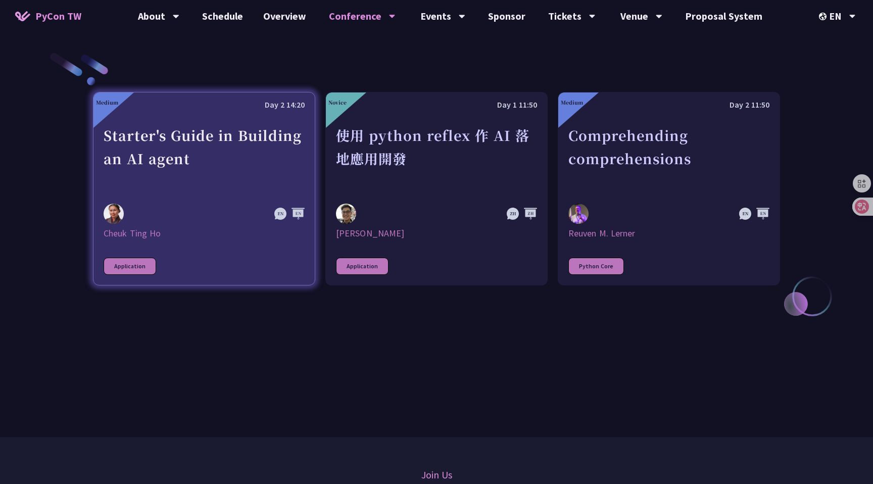
click at [233, 260] on link "Medium Day 2 14:20 Starter's Guide in Building an AI agent Cheuk Ting Ho Applic…" at bounding box center [204, 188] width 222 height 193
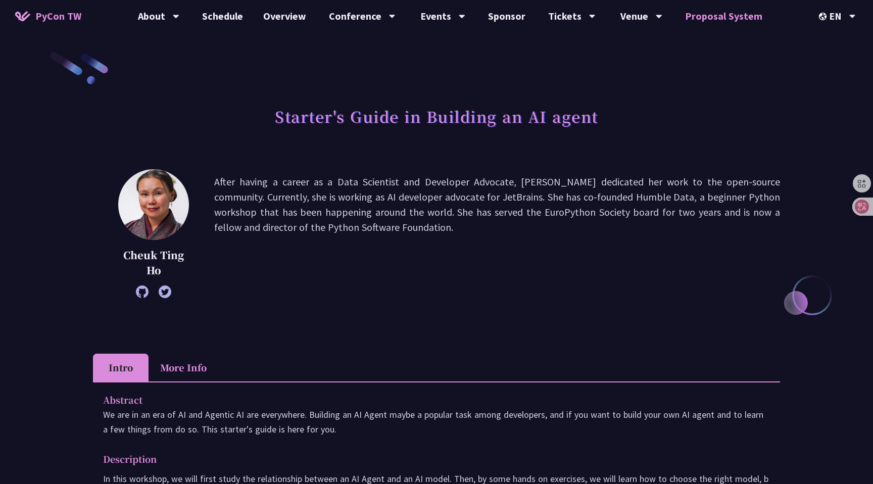
click at [436, 13] on link "Proposal System" at bounding box center [723, 16] width 97 height 32
click at [436, 47] on link "Ticket Info" at bounding box center [571, 47] width 97 height 24
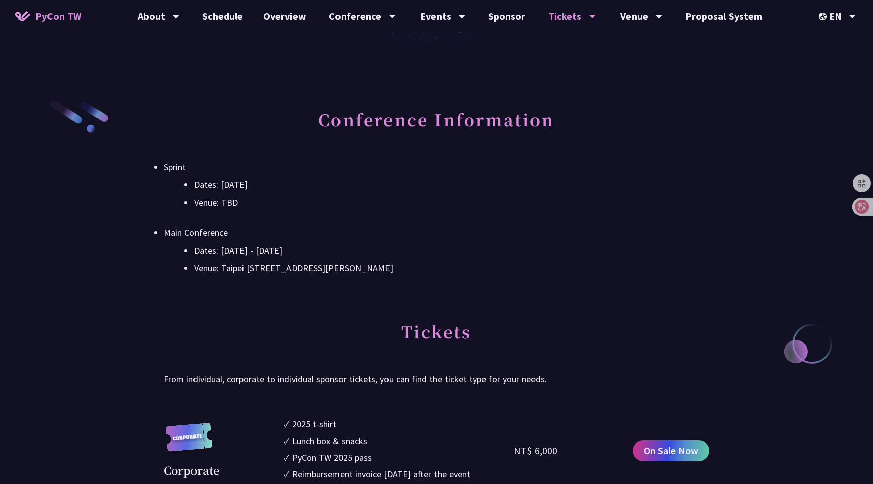
scroll to position [275, 0]
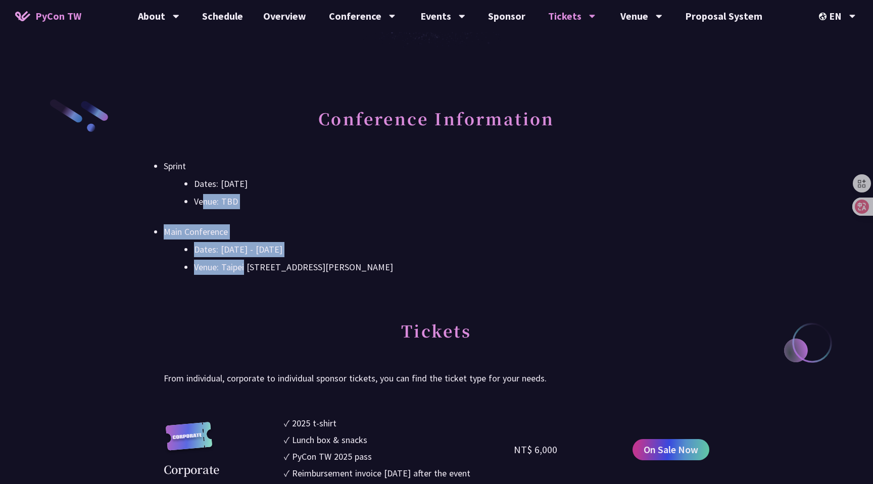
drag, startPoint x: 201, startPoint y: 195, endPoint x: 247, endPoint y: 271, distance: 88.3
click at [246, 271] on ul "Sprint Dates: September 5, 2025 Venue: TBD Main Conference Dates: September 6 -…" at bounding box center [436, 217] width 545 height 116
click at [247, 271] on li "Venue: Taipei New Horizon (6F) - 6F, No. 88, Yanchang Rd, Xinyi Dist, Taipei Ci…" at bounding box center [451, 267] width 515 height 15
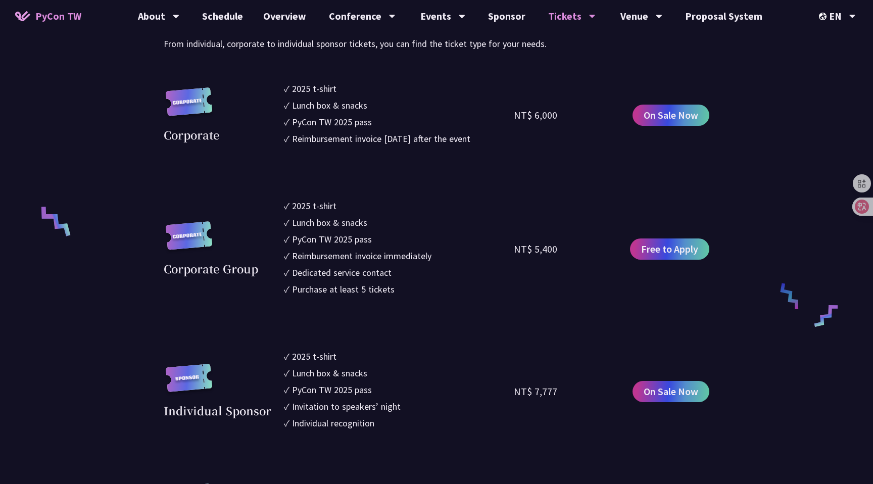
scroll to position [610, 0]
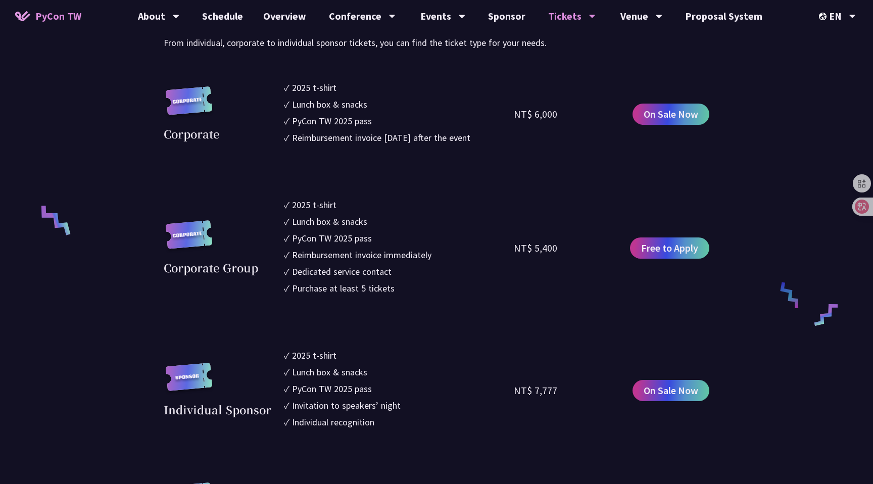
drag, startPoint x: 287, startPoint y: 198, endPoint x: 398, endPoint y: 290, distance: 144.2
click at [398, 290] on ul "✓ 2025 t-shirt ✓ Lunch box & snacks ✓ PyCon TW 2025 pass ✓ Reimbursement invoic…" at bounding box center [399, 248] width 230 height 100
click at [398, 289] on li "✓ Purchase at least 5 tickets" at bounding box center [399, 288] width 230 height 14
drag, startPoint x: 398, startPoint y: 289, endPoint x: 316, endPoint y: 209, distance: 115.7
click at [357, 255] on ul "✓ 2025 t-shirt ✓ Lunch box & snacks ✓ PyCon TW 2025 pass ✓ Reimbursement invoic…" at bounding box center [399, 248] width 230 height 100
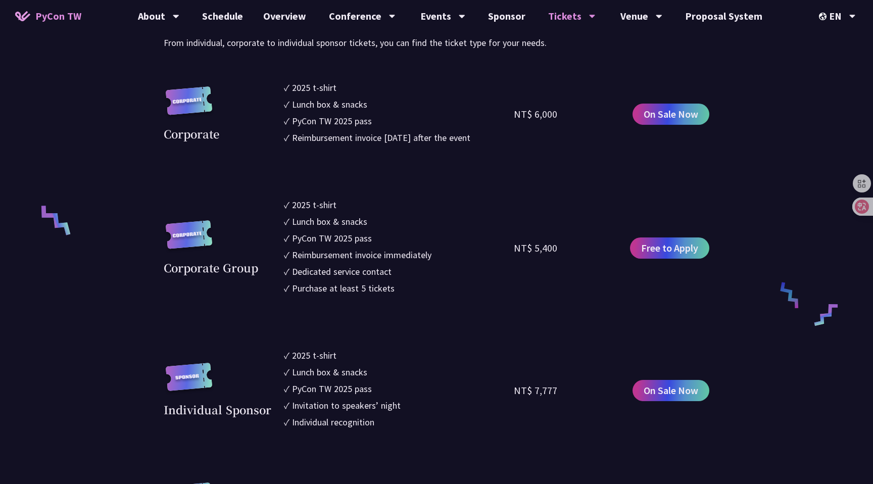
click at [285, 199] on li "✓ 2025 t-shirt" at bounding box center [399, 205] width 230 height 14
drag, startPoint x: 281, startPoint y: 213, endPoint x: 386, endPoint y: 286, distance: 127.7
click at [386, 286] on div "Corporate Group ✓ 2025 t-shirt ✓ Lunch box & snacks ✓ PyCon TW 2025 pass ✓ Reim…" at bounding box center [436, 248] width 545 height 100
drag, startPoint x: 377, startPoint y: 300, endPoint x: 296, endPoint y: 187, distance: 139.0
click at [295, 187] on section "Corporate ✓ 2025 t-shirt ✓ Lunch box & snacks ✓ PyCon TW 2025 pass ✓ Reimbursem…" at bounding box center [436, 421] width 545 height 680
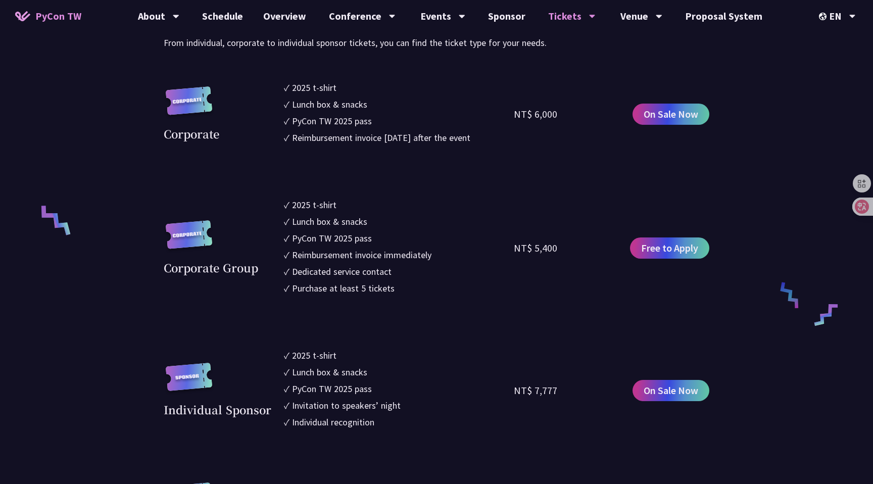
click at [297, 187] on section "Corporate ✓ 2025 t-shirt ✓ Lunch box & snacks ✓ PyCon TW 2025 pass ✓ Reimbursem…" at bounding box center [436, 421] width 545 height 680
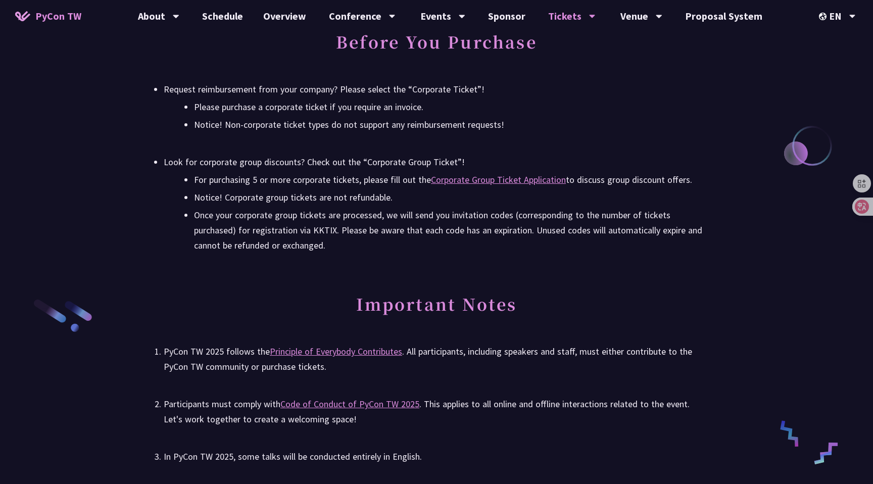
scroll to position [1375, 0]
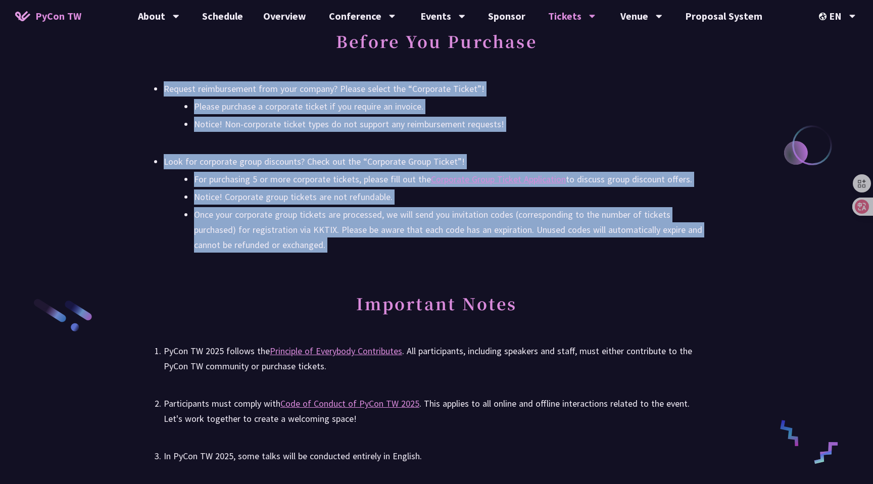
drag, startPoint x: 162, startPoint y: 92, endPoint x: 306, endPoint y: 296, distance: 250.1
click at [307, 297] on div "Conference Information Sprint Dates: September 5, 2025 Venue: TBD Main Conferen…" at bounding box center [436, 75] width 873 height 2256
click at [306, 296] on h2 "Important Notes" at bounding box center [436, 311] width 545 height 56
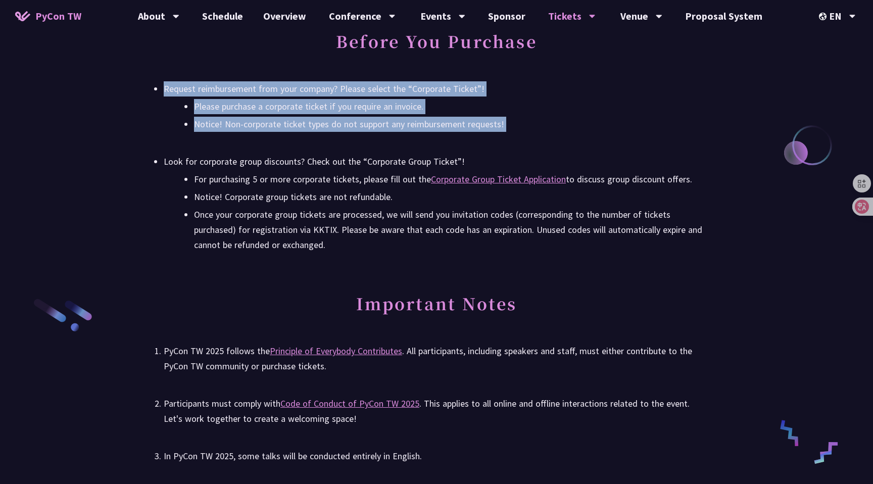
drag, startPoint x: 159, startPoint y: 89, endPoint x: 543, endPoint y: 134, distance: 386.4
click at [436, 135] on ul "Request reimbursement from your company? Please select the “Corporate Ticket”! …" at bounding box center [436, 166] width 545 height 171
click at [436, 134] on ul "Request reimbursement from your company? Please select the “Corporate Ticket”! …" at bounding box center [436, 166] width 545 height 171
drag, startPoint x: 540, startPoint y: 134, endPoint x: 119, endPoint y: 92, distance: 423.2
click at [119, 92] on div "Conference Information Sprint Dates: September 5, 2025 Venue: TBD Main Conferen…" at bounding box center [436, 75] width 873 height 2256
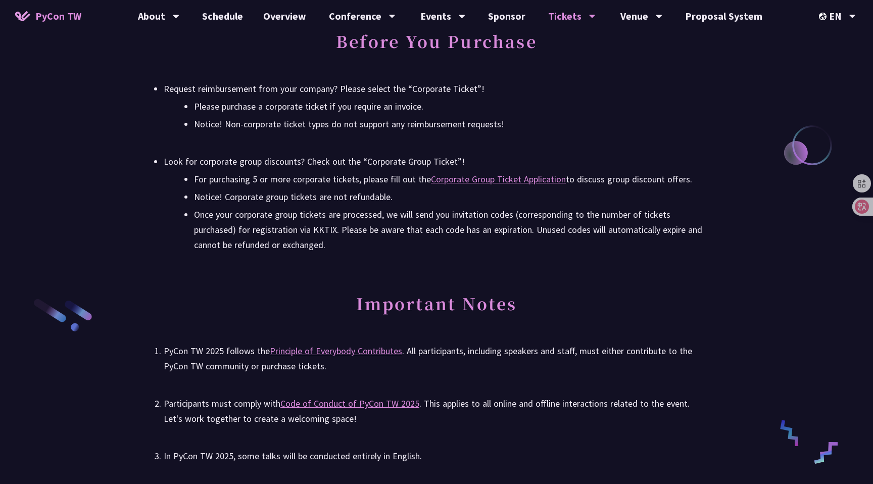
click at [119, 92] on div "Conference Information Sprint Dates: September 5, 2025 Venue: TBD Main Conferen…" at bounding box center [436, 75] width 873 height 2256
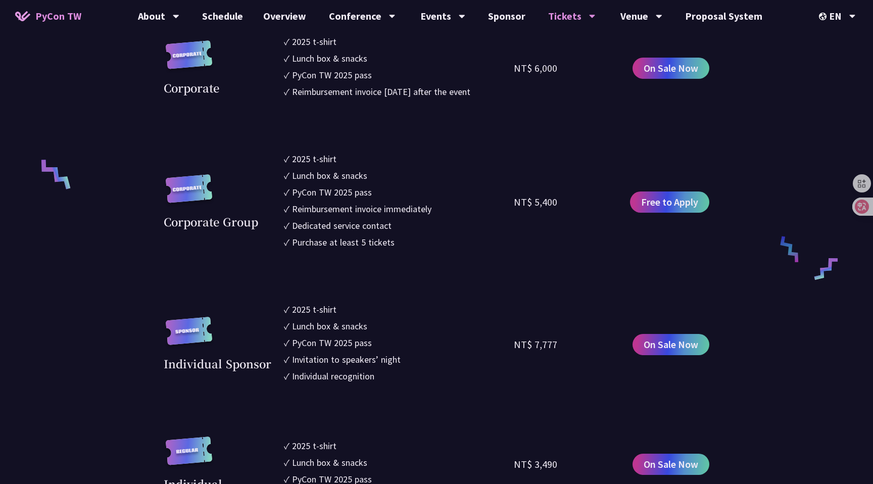
scroll to position [660, 0]
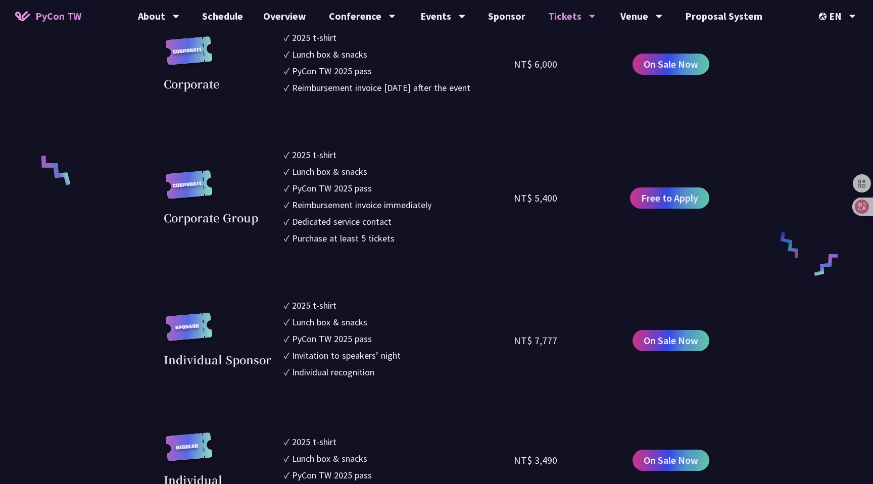
click at [286, 247] on ul "✓ 2025 t-shirt ✓ Lunch box & snacks ✓ PyCon TW 2025 pass ✓ Reimbursement invoic…" at bounding box center [399, 198] width 230 height 100
drag, startPoint x: 283, startPoint y: 151, endPoint x: 410, endPoint y: 258, distance: 165.9
click at [410, 258] on section "Corporate ✓ 2025 t-shirt ✓ Lunch box & snacks ✓ PyCon TW 2025 pass ✓ Reimbursem…" at bounding box center [436, 371] width 545 height 680
click at [383, 151] on li "✓ 2025 t-shirt" at bounding box center [399, 155] width 230 height 14
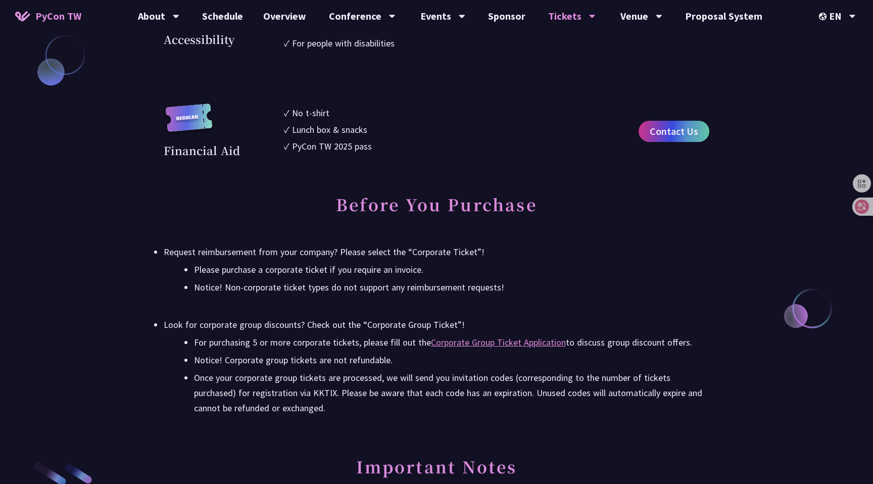
scroll to position [1216, 0]
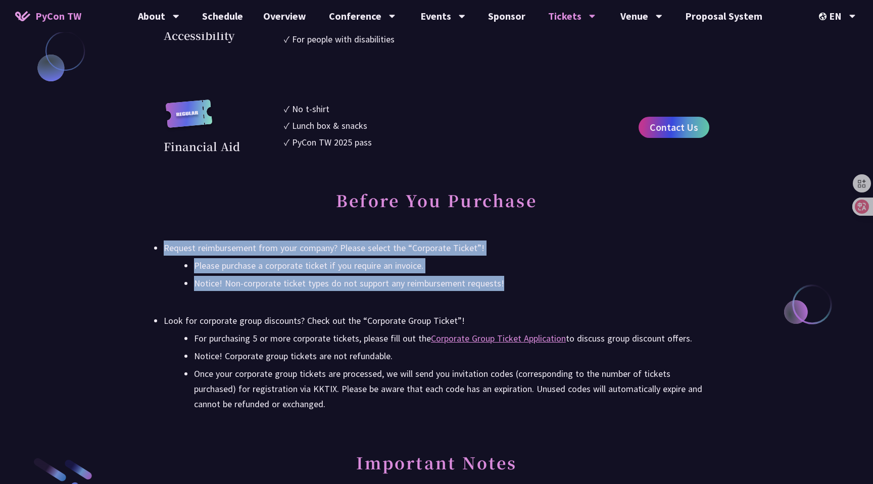
drag, startPoint x: 518, startPoint y: 283, endPoint x: 144, endPoint y: 249, distance: 374.7
click at [144, 249] on div "Conference Information Sprint Dates: September 5, 2025 Venue: TBD Main Conferen…" at bounding box center [436, 234] width 873 height 2256
copy li "Request reimbursement from your company? Please select the “Corporate Ticket”! …"
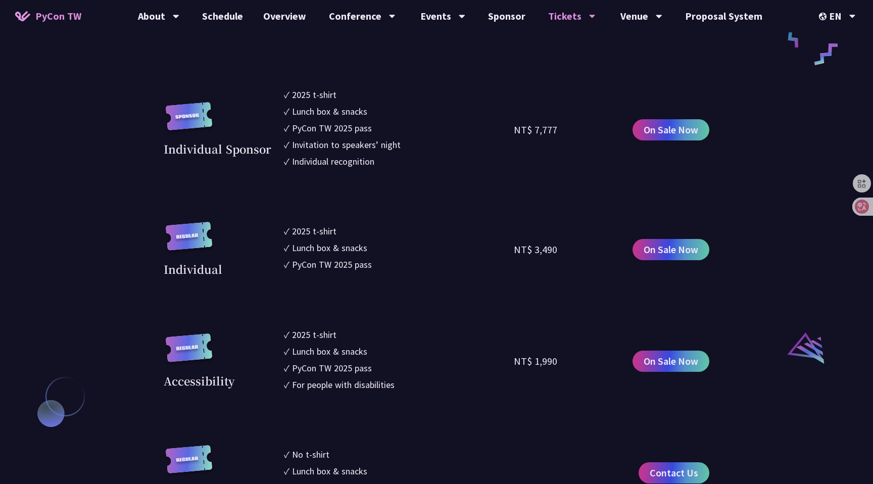
scroll to position [701, 0]
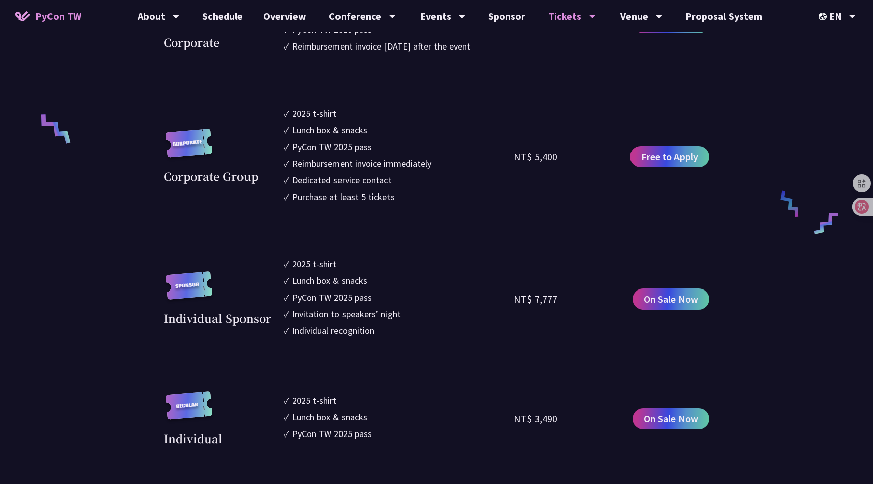
drag, startPoint x: 510, startPoint y: 158, endPoint x: 563, endPoint y: 158, distance: 53.0
click at [436, 158] on div "Corporate Group ✓ 2025 t-shirt ✓ Lunch box & snacks ✓ PyCon TW 2025 pass ✓ Reim…" at bounding box center [436, 157] width 545 height 100
click at [436, 158] on div "NT$ 5,400" at bounding box center [571, 157] width 115 height 100
drag, startPoint x: 514, startPoint y: 154, endPoint x: 555, endPoint y: 156, distance: 41.4
click at [436, 156] on div "NT$ 5,400" at bounding box center [571, 157] width 115 height 100
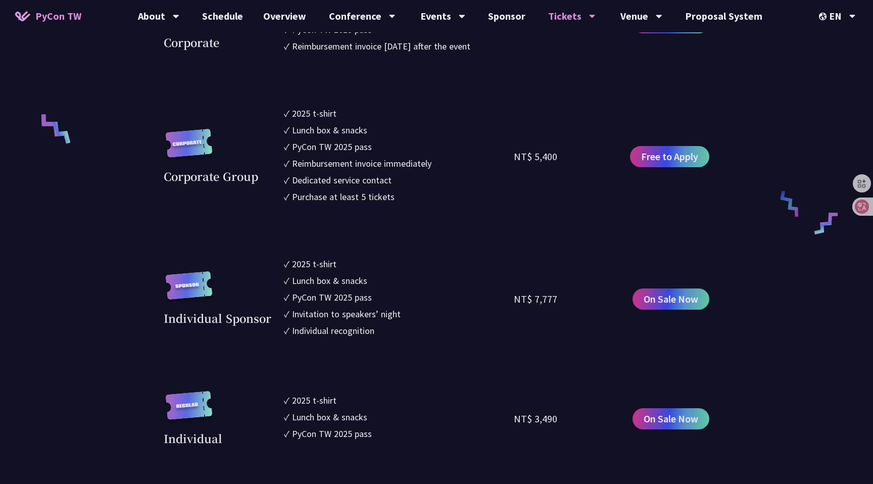
copy div "NT$ 5,400"
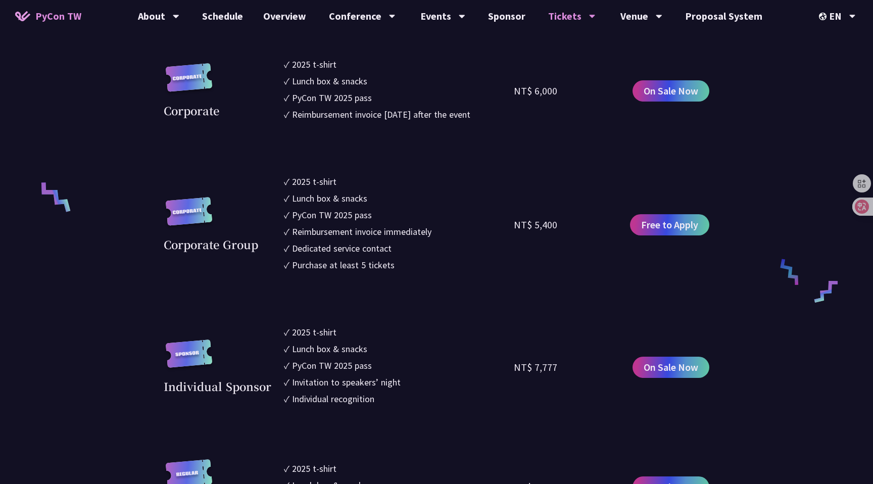
scroll to position [634, 0]
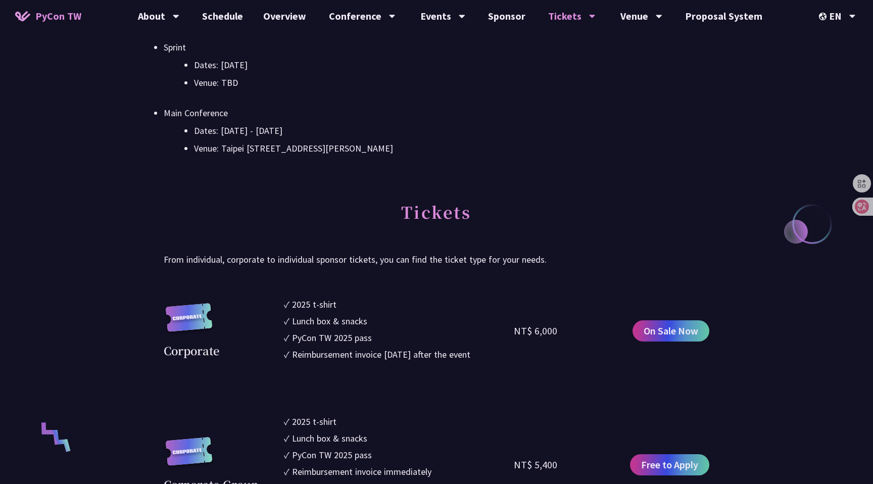
scroll to position [384, 0]
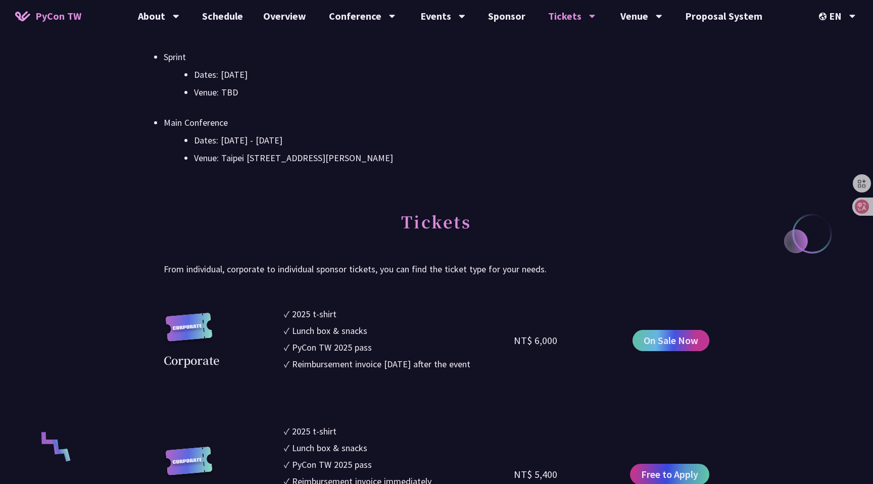
click at [436, 342] on span "On Sale Now" at bounding box center [670, 340] width 55 height 15
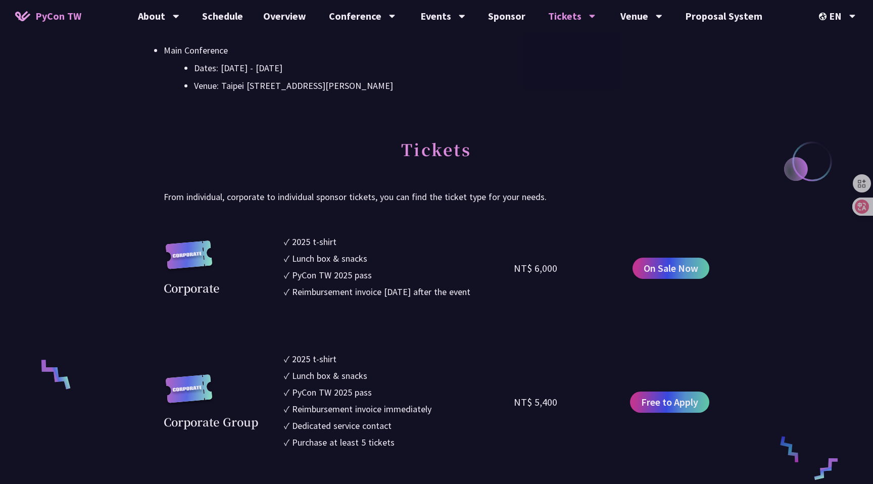
scroll to position [460, 0]
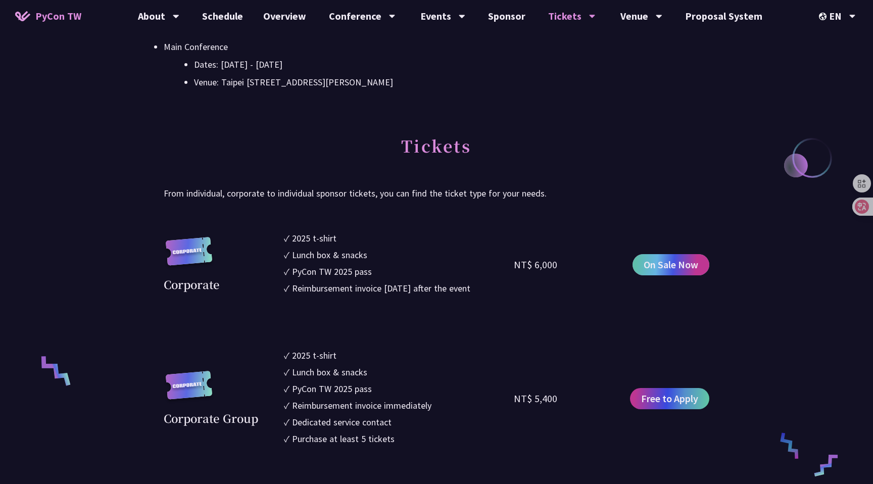
click at [436, 269] on span "On Sale Now" at bounding box center [670, 264] width 55 height 15
click at [436, 118] on div "Conference Information Sprint Dates: September 5, 2025 Venue: TBD Main Conferen…" at bounding box center [436, 19] width 545 height 212
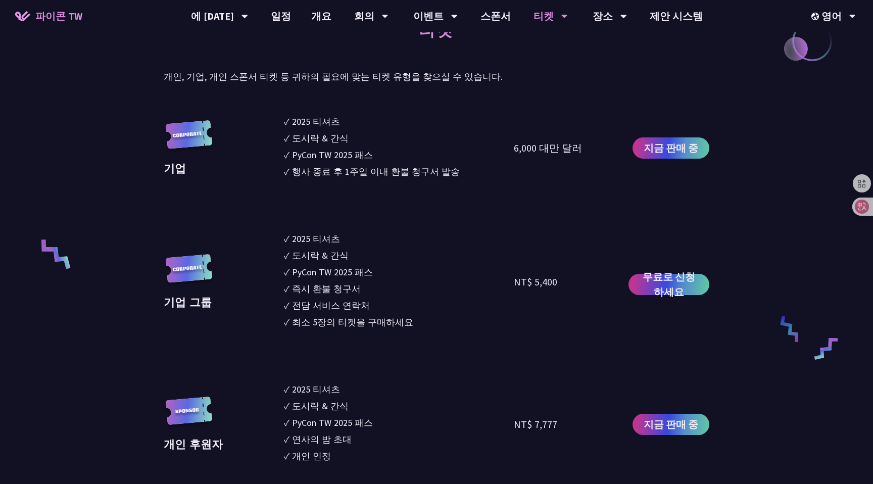
scroll to position [577, 0]
click at [436, 256] on li "✓ 도시락 & 간식" at bounding box center [399, 255] width 230 height 14
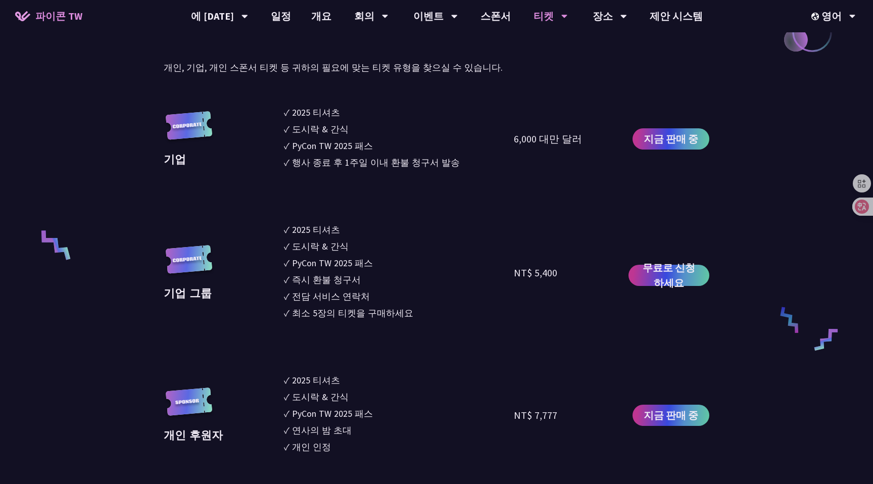
click at [436, 377] on li "✓ 2025 티셔츠" at bounding box center [399, 380] width 230 height 14
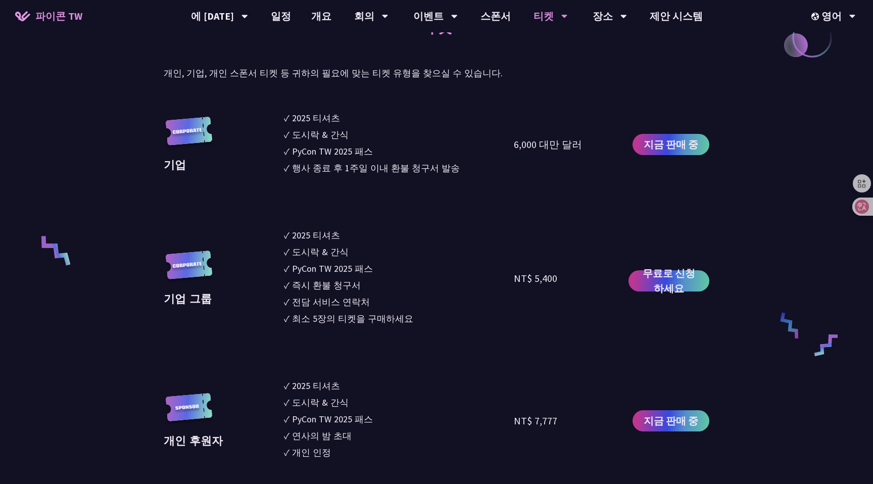
scroll to position [572, 0]
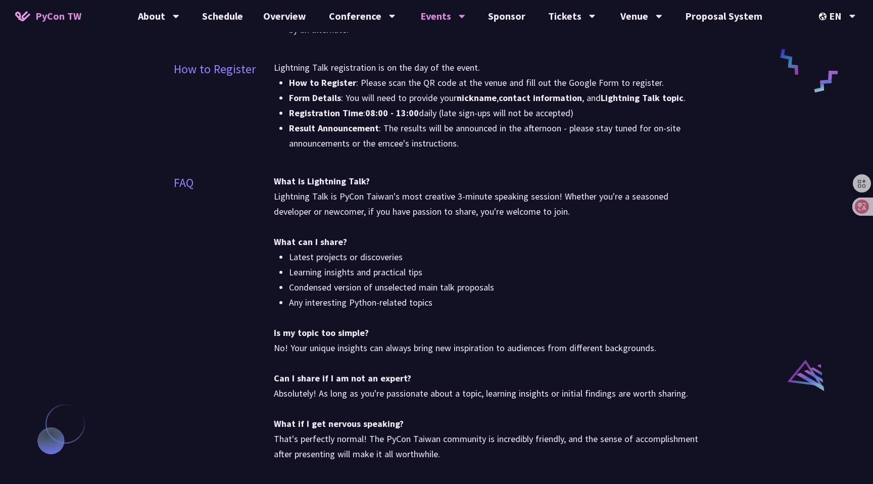
scroll to position [531, 0]
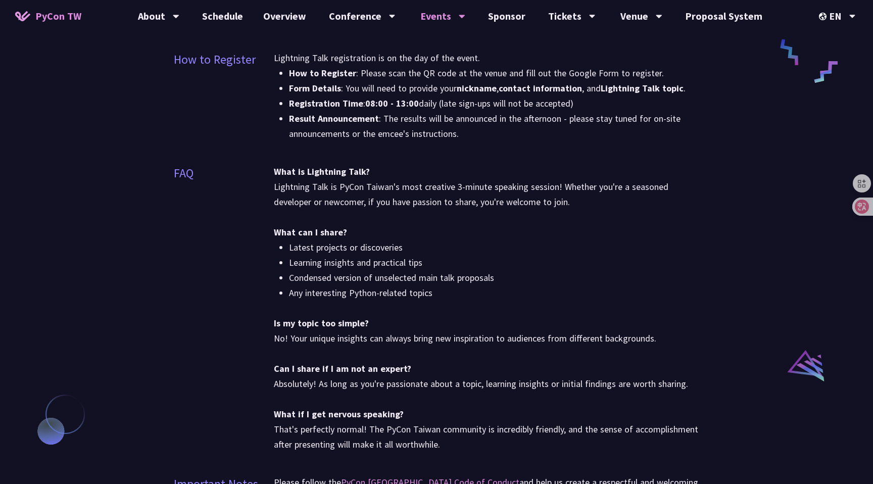
click at [516, 260] on li "Learning insights and practical tips" at bounding box center [494, 262] width 410 height 15
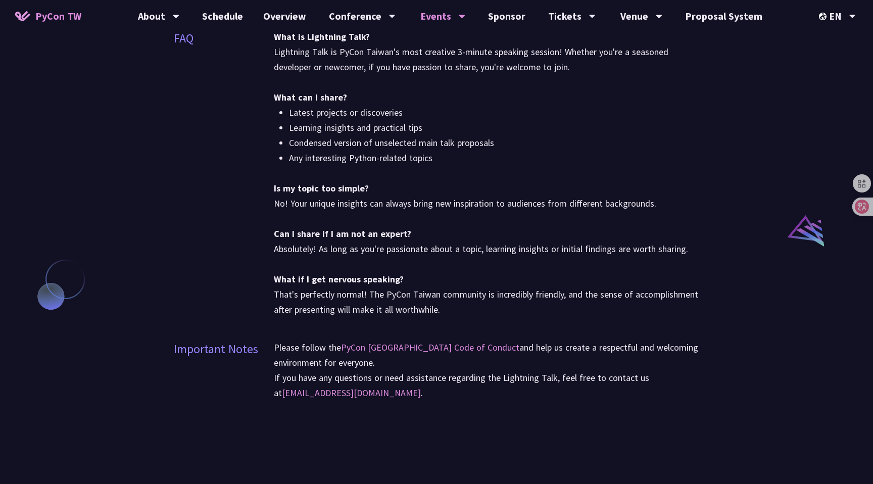
scroll to position [726, 0]
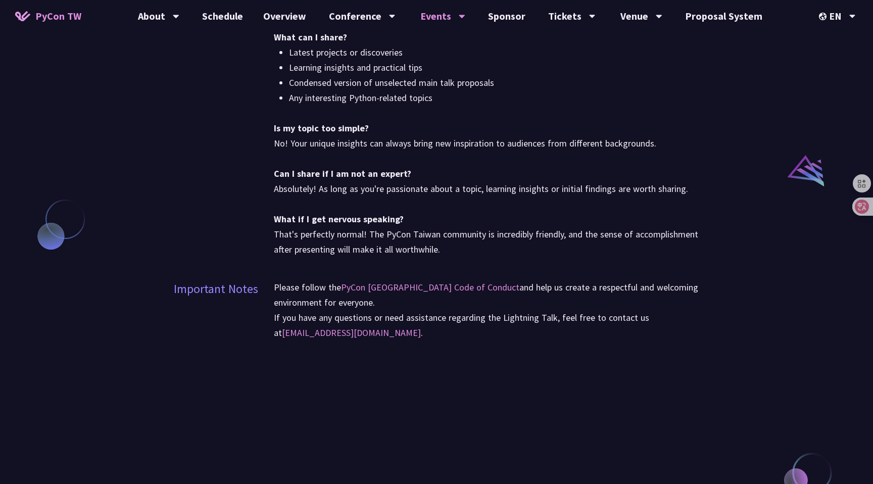
click at [516, 260] on div "What is Lightning Talk? Lightning Talk is PyCon Taiwan's most creative 3-minute…" at bounding box center [486, 119] width 425 height 300
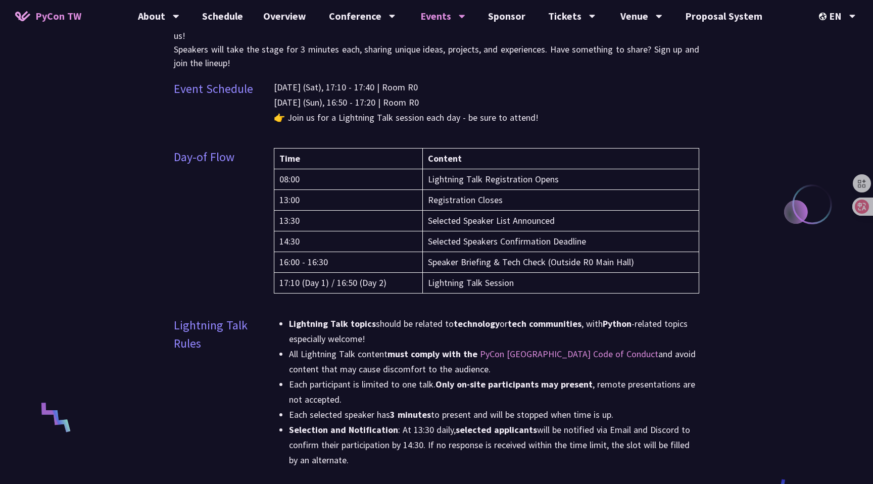
scroll to position [0, 0]
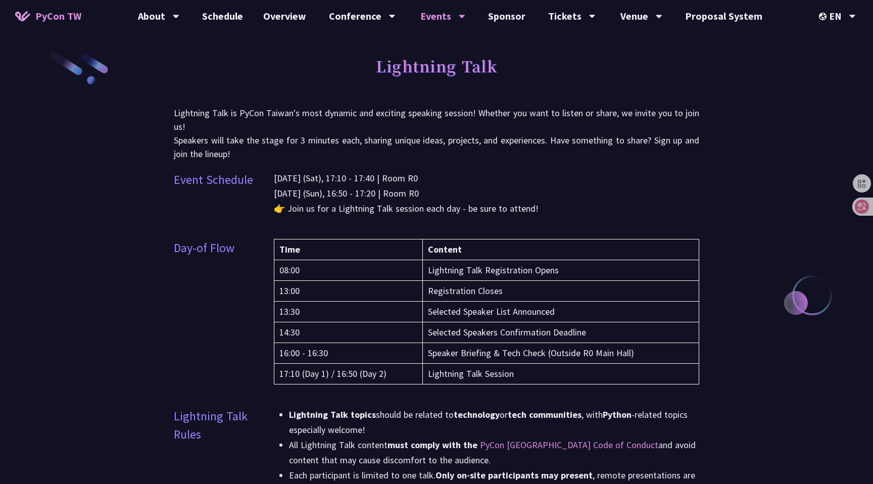
click at [395, 346] on td "16:00 - 16:30" at bounding box center [348, 353] width 148 height 21
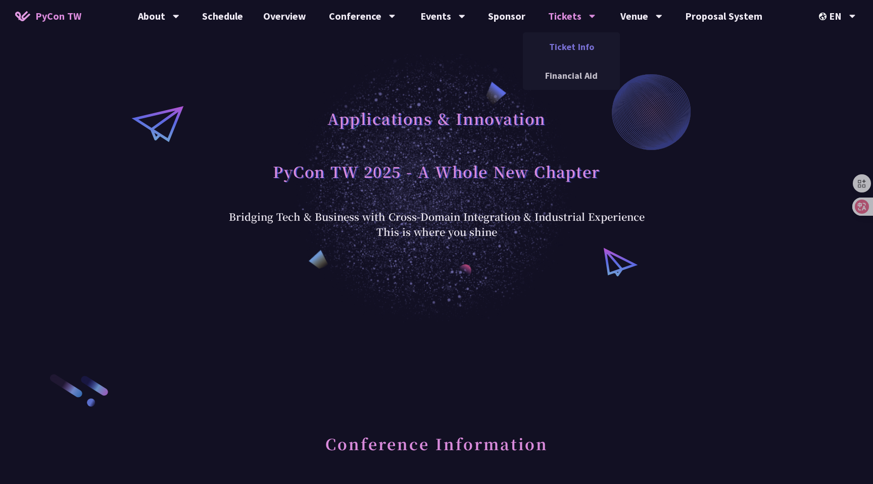
click at [556, 50] on link "Ticket Info" at bounding box center [571, 47] width 97 height 24
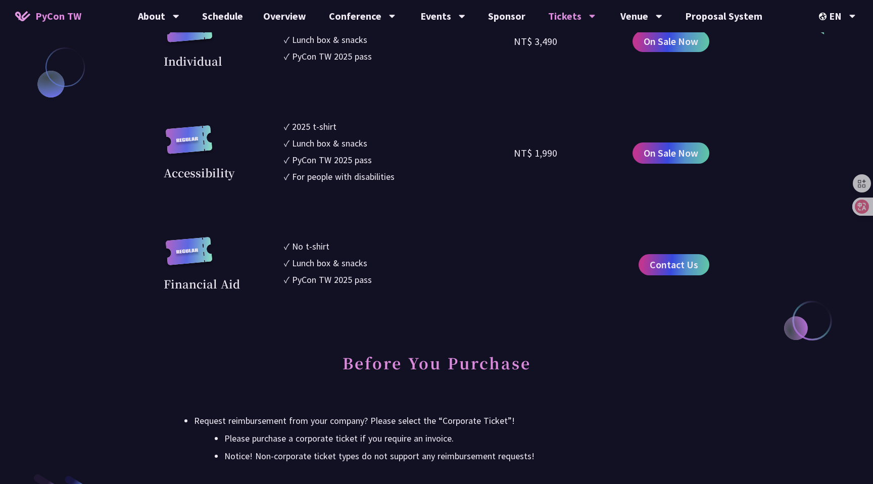
scroll to position [1187, 0]
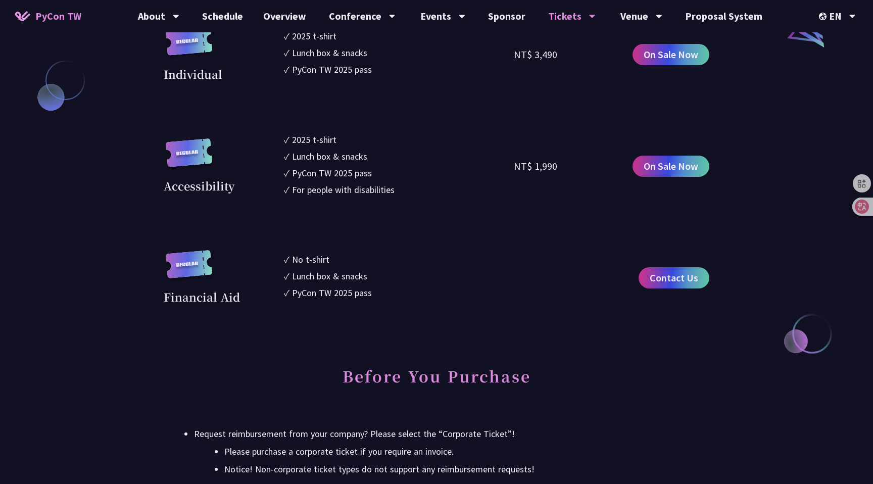
click at [591, 341] on div "Conference Information Sprint Dates: [DATE] Venue: TBD Main Conference Dates: […" at bounding box center [436, 364] width 545 height 2458
click at [428, 356] on h2 "Before You Purchase" at bounding box center [436, 383] width 545 height 56
click at [720, 9] on link "Proposal System" at bounding box center [723, 16] width 97 height 32
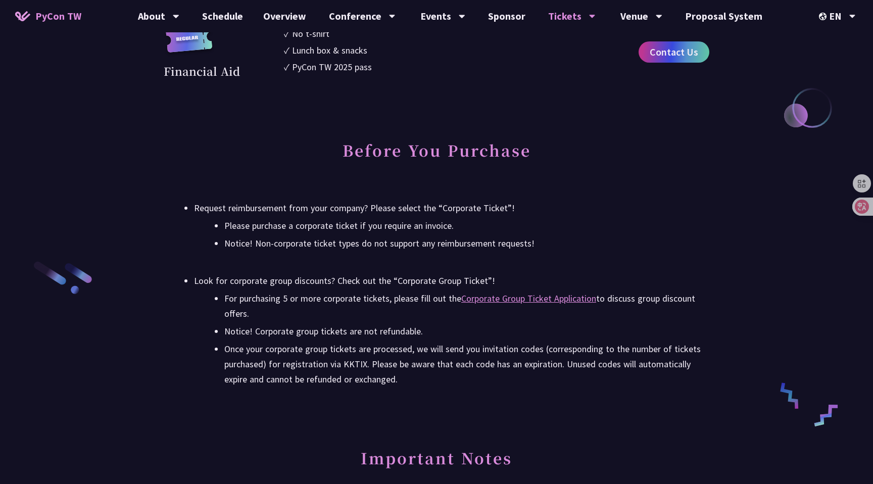
scroll to position [1415, 0]
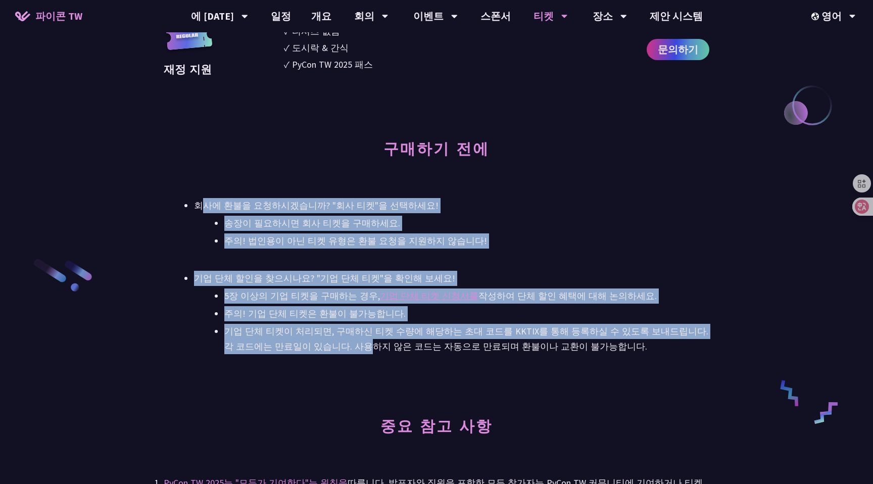
drag, startPoint x: 205, startPoint y: 204, endPoint x: 302, endPoint y: 347, distance: 172.7
click at [302, 347] on ul "회사에 환불을 요청하시겠습니까? "회사 티켓"을 선택하세요! 송장이 필요하시면 회사 티켓을 구매하세요. 주의! 법인용이 아닌 티켓 유형은 환불…" at bounding box center [436, 276] width 545 height 156
click at [302, 347] on font "기업 단체 티켓이 처리되면, 구매하신 티켓 수량에 해당하는 초대 코드를 KKTIX를 통해 등록하실 수 있도록 보내드립니다. 각 코드에는 만료일…" at bounding box center [466, 338] width 484 height 27
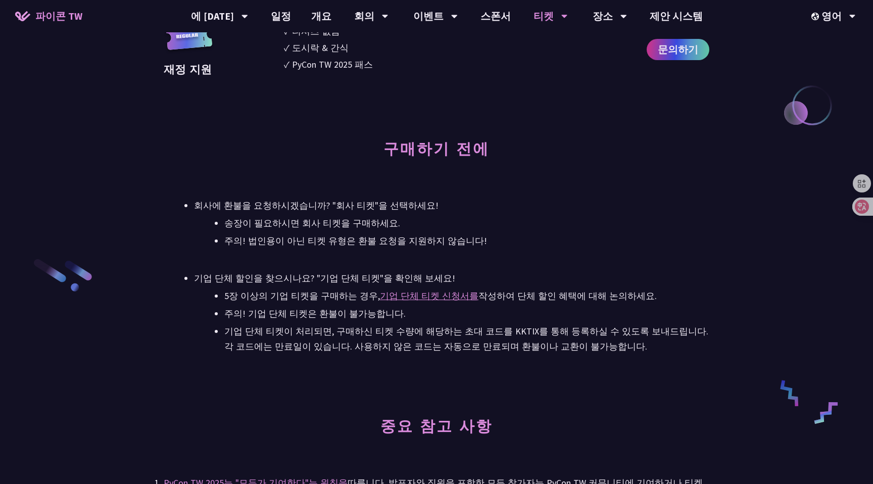
click at [302, 347] on font "기업 단체 티켓이 처리되면, 구매하신 티켓 수량에 해당하는 초대 코드를 KKTIX를 통해 등록하실 수 있도록 보내드립니다. 각 코드에는 만료일…" at bounding box center [466, 338] width 484 height 27
click at [295, 346] on font "기업 단체 티켓이 처리되면, 구매하신 티켓 수량에 해당하는 초대 코드를 KKTIX를 통해 등록하실 수 있도록 보내드립니다. 각 코드에는 만료일…" at bounding box center [466, 338] width 484 height 27
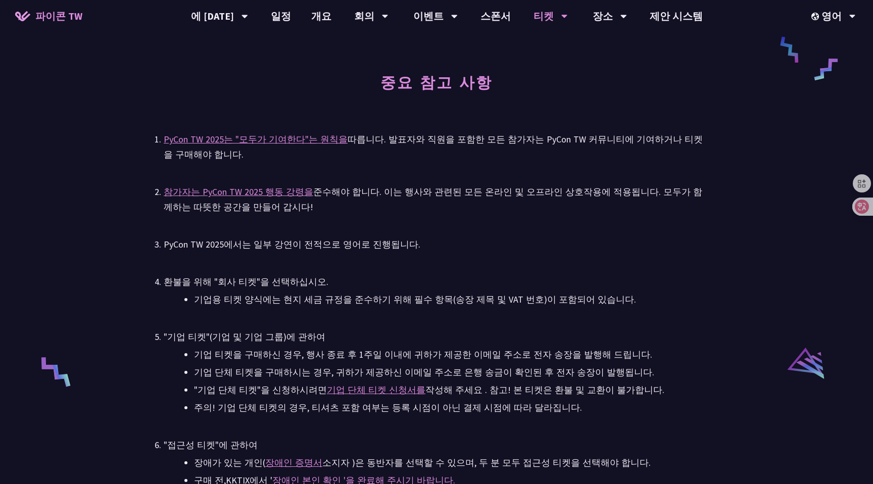
scroll to position [1760, 0]
click at [383, 135] on font ". 발표자와 직원을 포함한 모든 참가자는 PyCon TW 커뮤니티에 기여하거나 티켓을 구매해야 합니다." at bounding box center [433, 145] width 539 height 27
click at [385, 138] on font ". 발표자와 직원을 포함한 모든 참가자는 PyCon TW 커뮤니티에 기여하거나 티켓을 구매해야 합니다." at bounding box center [433, 145] width 539 height 27
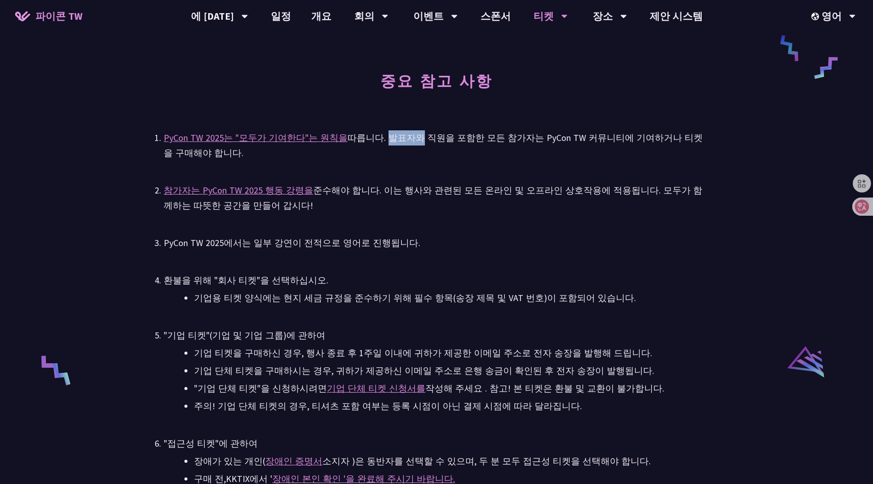
click at [385, 138] on font ". 발표자와 직원을 포함한 모든 참가자는 PyCon TW 커뮤니티에 기여하거나 티켓을 구매해야 합니다." at bounding box center [433, 145] width 539 height 27
click at [389, 139] on font ". 발표자와 직원을 포함한 모든 참가자는 PyCon TW 커뮤니티에 기여하거나 티켓을 구매해야 합니다." at bounding box center [433, 145] width 539 height 27
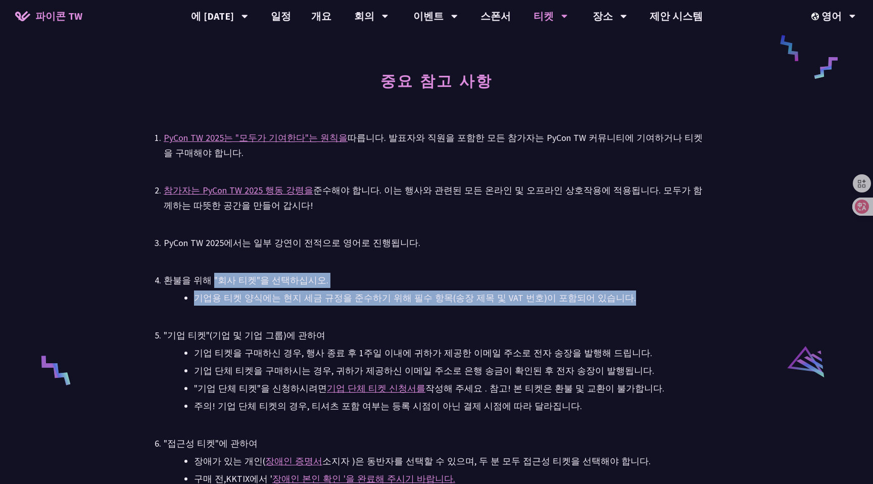
drag, startPoint x: 207, startPoint y: 280, endPoint x: 697, endPoint y: 292, distance: 490.0
click at [697, 293] on li "환불을 위해 "회사 티켓"을 선택하십시오. 기업용 티켓 양식에는 현지 세금 규정을 준수하기 위해 필수 항목(송장 제목 및 VAT 번호)이 포함…" at bounding box center [436, 289] width 545 height 33
click at [557, 297] on font "기업용 티켓 양식에는 현지 세금 규정을 준수하기 위해 필수 항목(송장 제목 및 VAT 번호)이 포함되어 있습니다." at bounding box center [415, 298] width 442 height 12
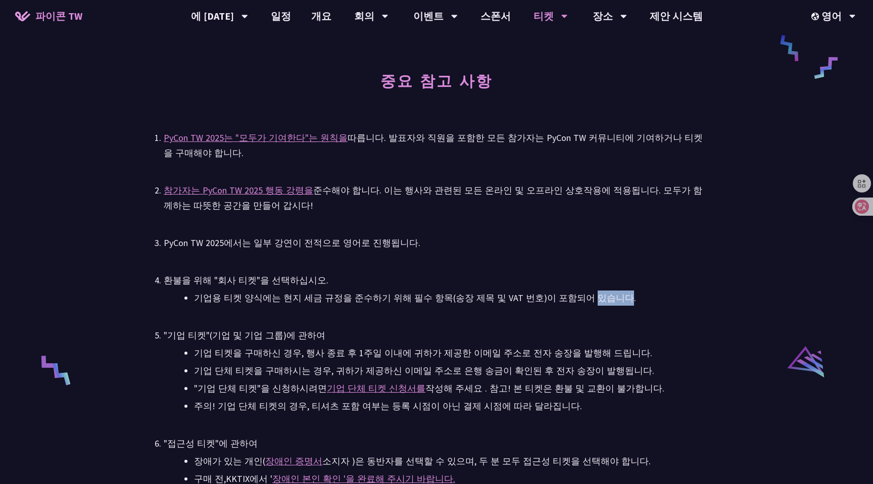
click at [557, 297] on font "기업용 티켓 양식에는 현지 세금 규정을 준수하기 위해 필수 항목(송장 제목 및 VAT 번호)이 포함되어 있습니다." at bounding box center [415, 298] width 442 height 12
click at [529, 299] on font "기업용 티켓 양식에는 현지 세금 규정을 준수하기 위해 필수 항목(송장 제목 및 VAT 번호)이 포함되어 있습니다." at bounding box center [415, 298] width 442 height 12
click at [501, 340] on div ""기업 티켓"(기업 및 기업 그룹)에 관하여" at bounding box center [436, 335] width 545 height 15
click at [370, 353] on font "기업 티켓을 구매하신 경우, 행사 종료 후 1주일 이내에 귀하가 제공한 이메일 주소로 전자 송장을 발행해 드립니다." at bounding box center [423, 353] width 458 height 12
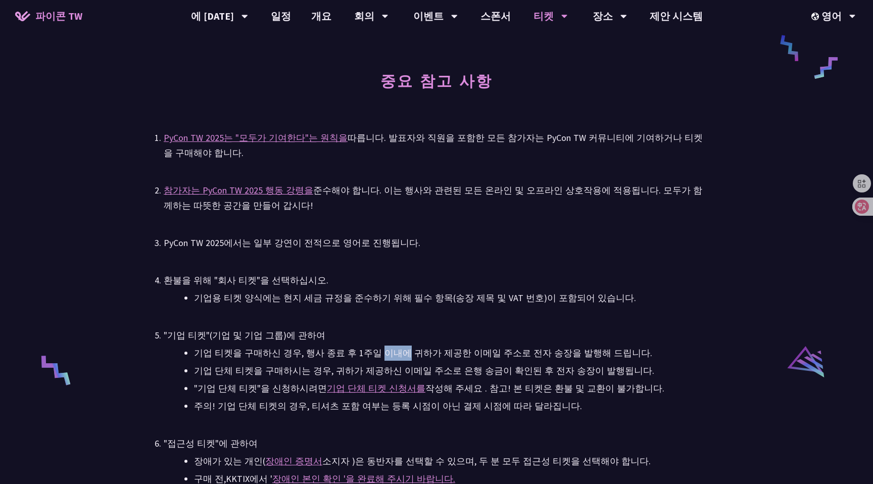
click at [370, 353] on font "기업 티켓을 구매하신 경우, 행사 종료 후 1주일 이내에 귀하가 제공한 이메일 주소로 전자 송장을 발행해 드립니다." at bounding box center [423, 353] width 458 height 12
click at [378, 356] on font "기업 티켓을 구매하신 경우, 행사 종료 후 1주일 이내에 귀하가 제공한 이메일 주소로 전자 송장을 발행해 드립니다." at bounding box center [423, 353] width 458 height 12
click at [327, 368] on font "기업 단체 티켓을 구매하시는 경우, 귀하가 제공하신 이메일 주소로 은행 송금이 확인된 후 전자 송장이 발행됩니다." at bounding box center [424, 371] width 460 height 12
click at [324, 369] on font "기업 단체 티켓을 구매하시는 경우, 귀하가 제공하신 이메일 주소로 은행 송금이 확인된 후 전자 송장이 발행됩니다." at bounding box center [424, 371] width 460 height 12
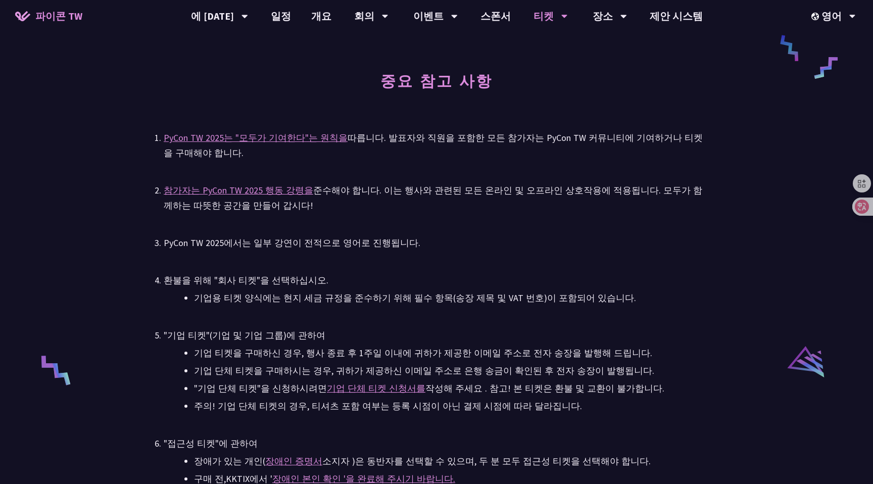
click at [323, 374] on font "기업 단체 티켓을 구매하시는 경우, 귀하가 제공하신 이메일 주소로 은행 송금이 확인된 후 전자 송장이 발행됩니다." at bounding box center [424, 371] width 460 height 12
click at [297, 369] on font "기업 단체 티켓을 구매하시는 경우, 귀하가 제공하신 이메일 주소로 은행 송금이 확인된 후 전자 송장이 발행됩니다." at bounding box center [424, 371] width 460 height 12
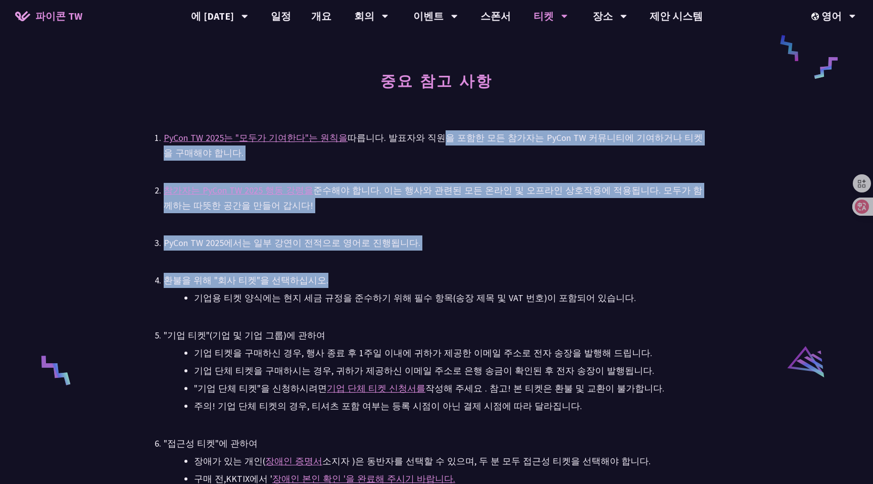
drag, startPoint x: 422, startPoint y: 134, endPoint x: 424, endPoint y: 318, distance: 183.3
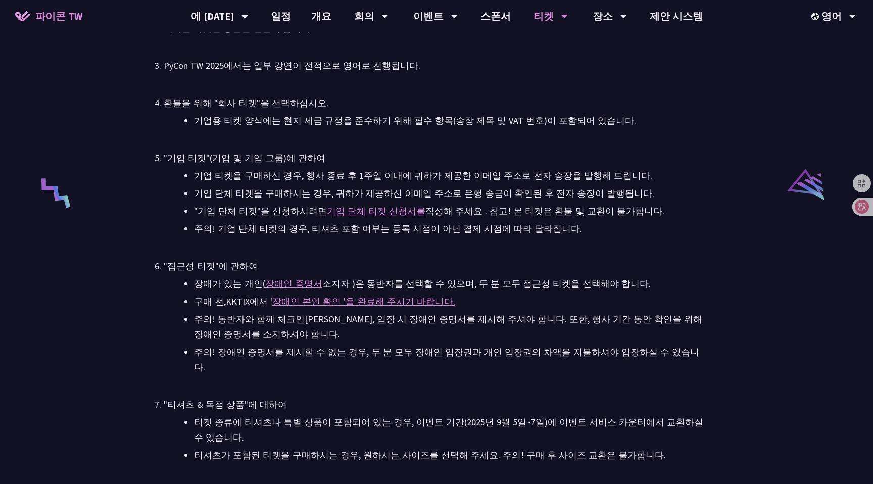
scroll to position [1934, 0]
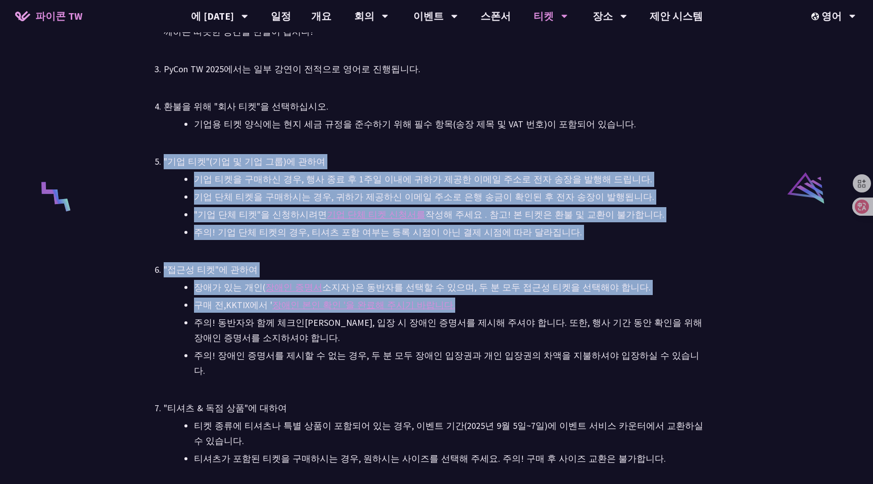
drag, startPoint x: 218, startPoint y: 146, endPoint x: 630, endPoint y: 304, distance: 440.9
click at [630, 304] on ul "PyCon TW 2025는 "모두가 기여한다"는 원칙을 따릅니다 . 발표자와 직원을 포함한 모든 참가자는 PyCon TW 커뮤니티에 기여하거나…" at bounding box center [436, 320] width 545 height 727
click at [630, 304] on li "구매 전, KKTIX에서 ' 장애인 본인 확인 '을 완료해 주시기 바랍니다." at bounding box center [451, 304] width 515 height 15
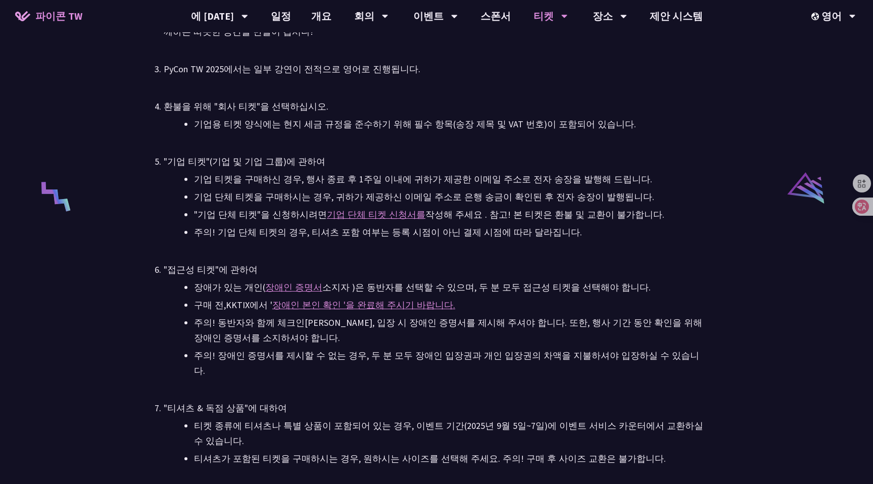
click at [581, 290] on font "소지자 )은 동반자를 선택할 수 있으며, 두 분 모두 접근성 티켓을 선택해야 합니다." at bounding box center [486, 287] width 328 height 12
click at [666, 286] on li "장애가 있는 개인( 장애인 증명서 소지자 )은 동반자를 선택할 수 있으며, 두 분 모두 접근성 티켓을 선택해야 합니다." at bounding box center [451, 287] width 515 height 15
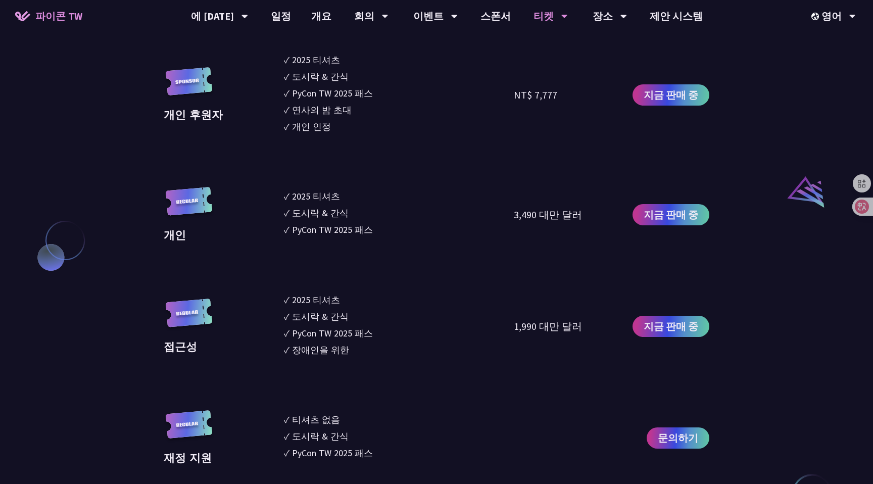
scroll to position [1025, 0]
